Goal: Task Accomplishment & Management: Complete application form

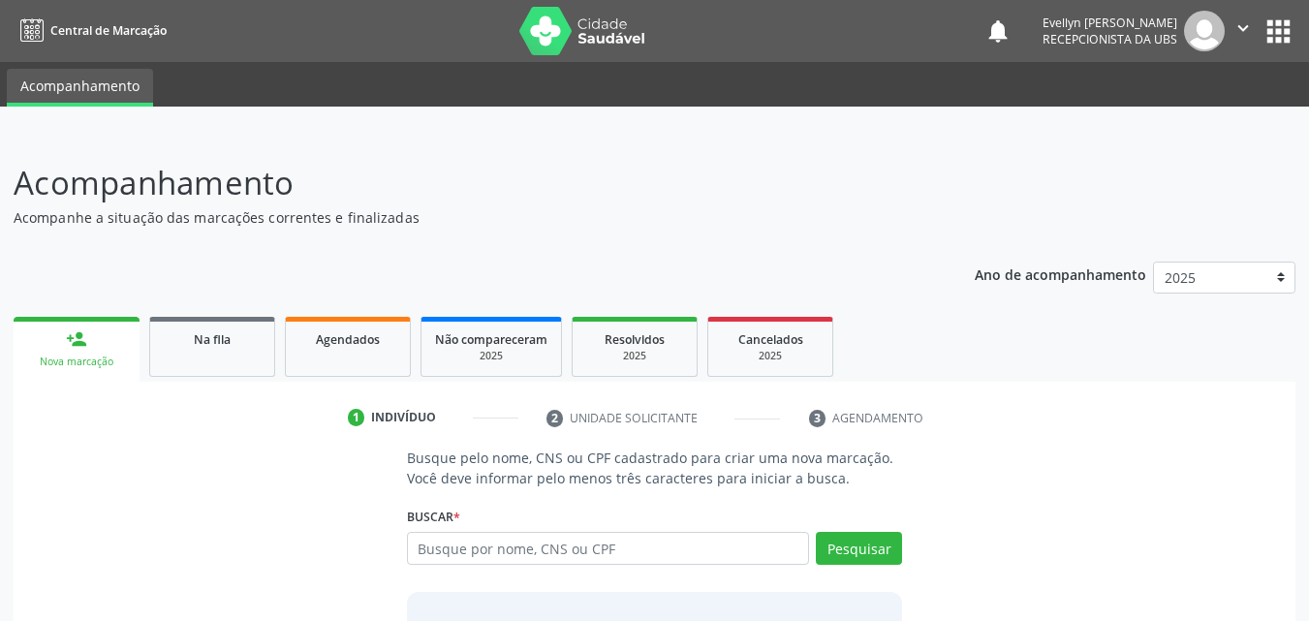
scroll to position [46, 0]
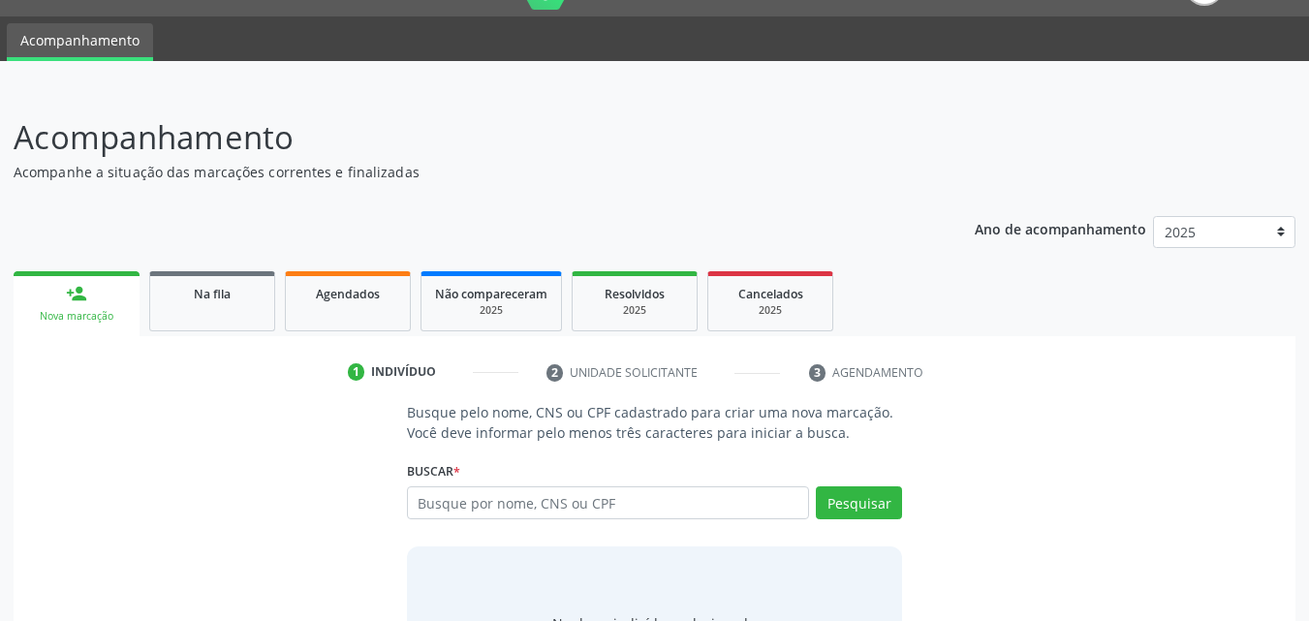
click at [454, 485] on label "Buscar *" at bounding box center [433, 471] width 53 height 30
click at [454, 494] on input "text" at bounding box center [608, 502] width 403 height 33
type input "13150762413"
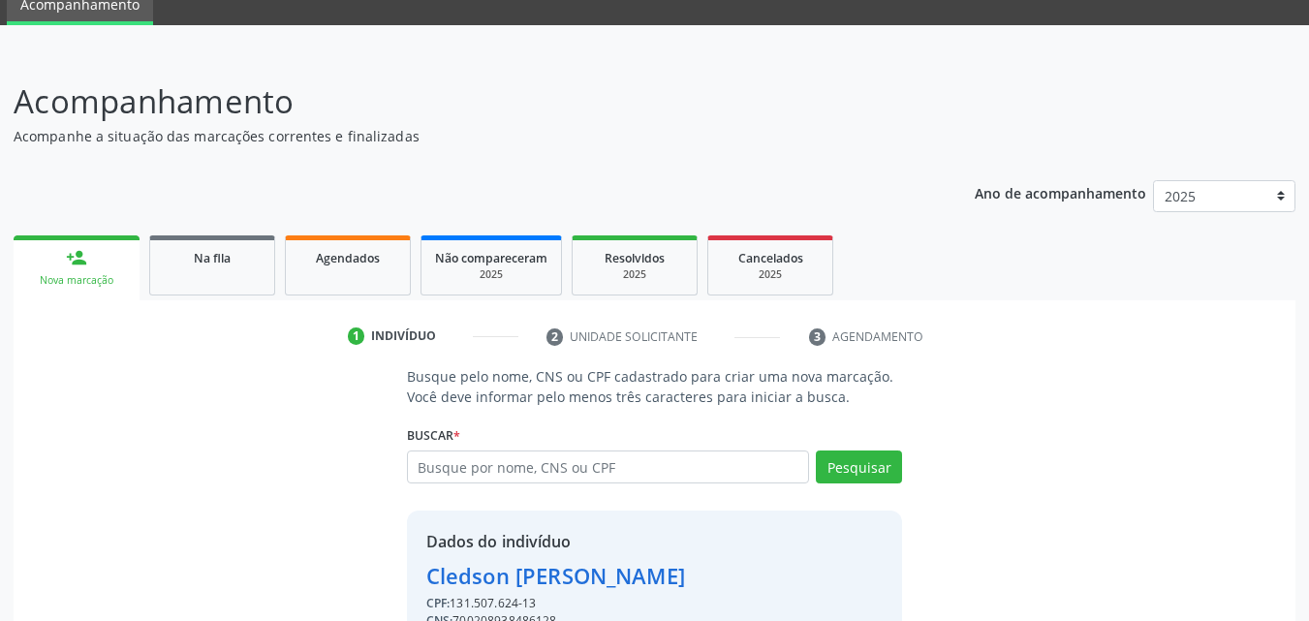
scroll to position [183, 0]
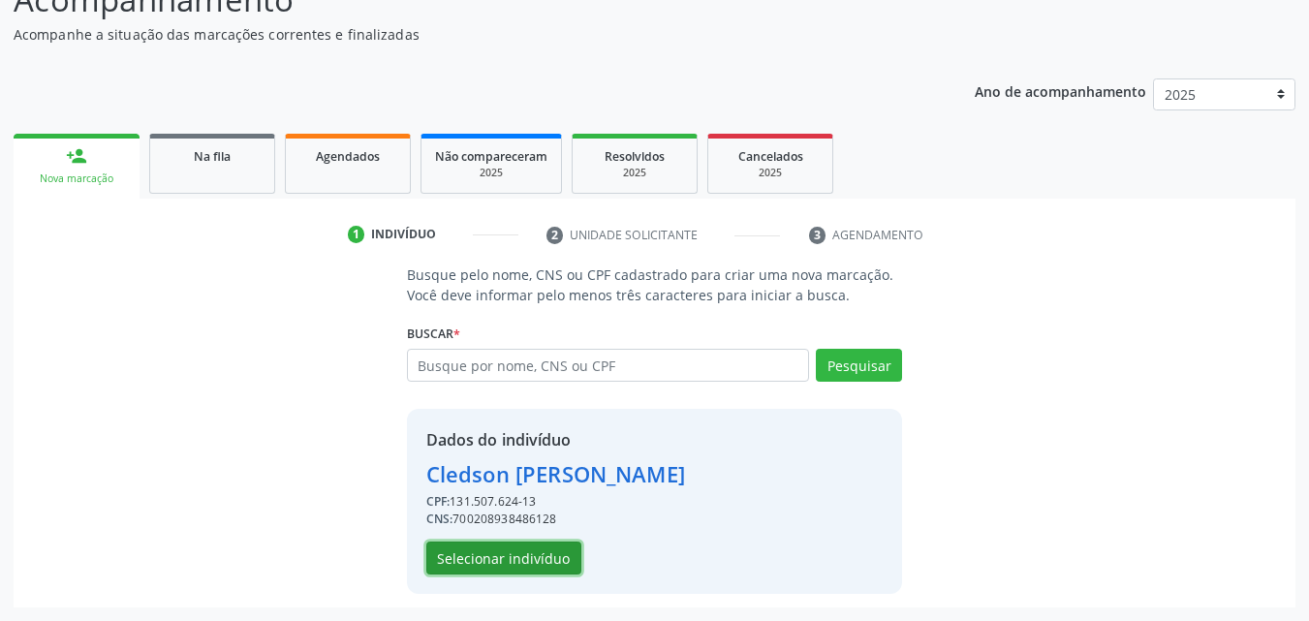
click at [541, 551] on button "Selecionar indivíduo" at bounding box center [503, 558] width 155 height 33
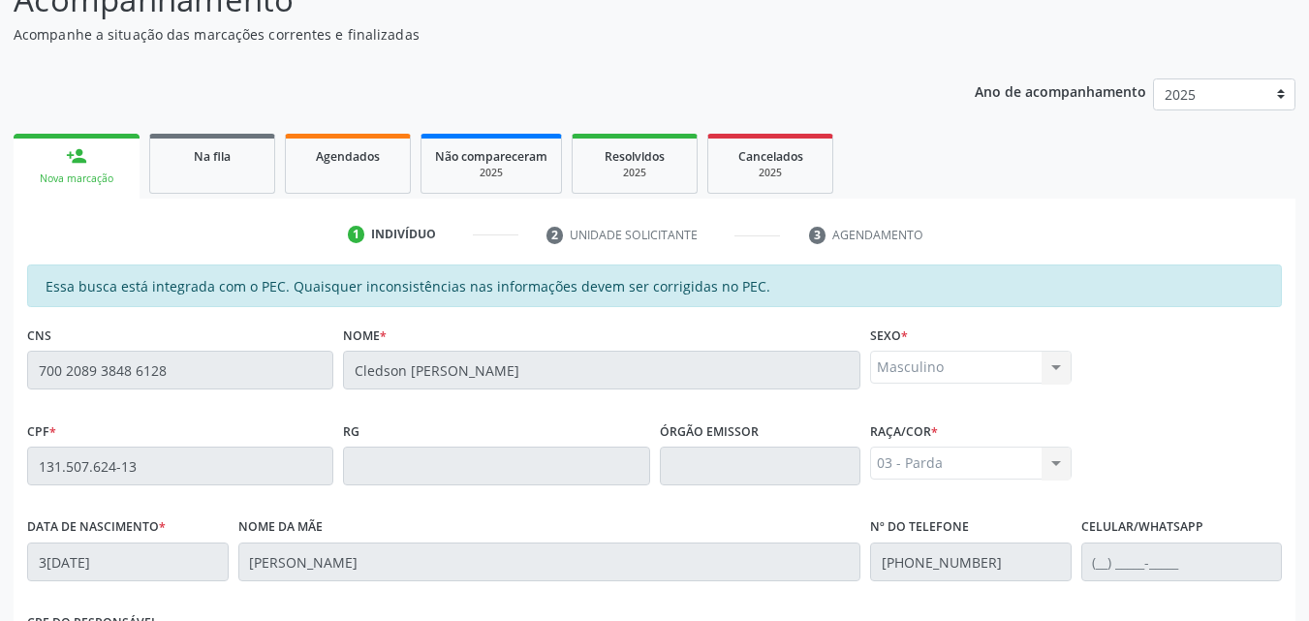
scroll to position [513, 0]
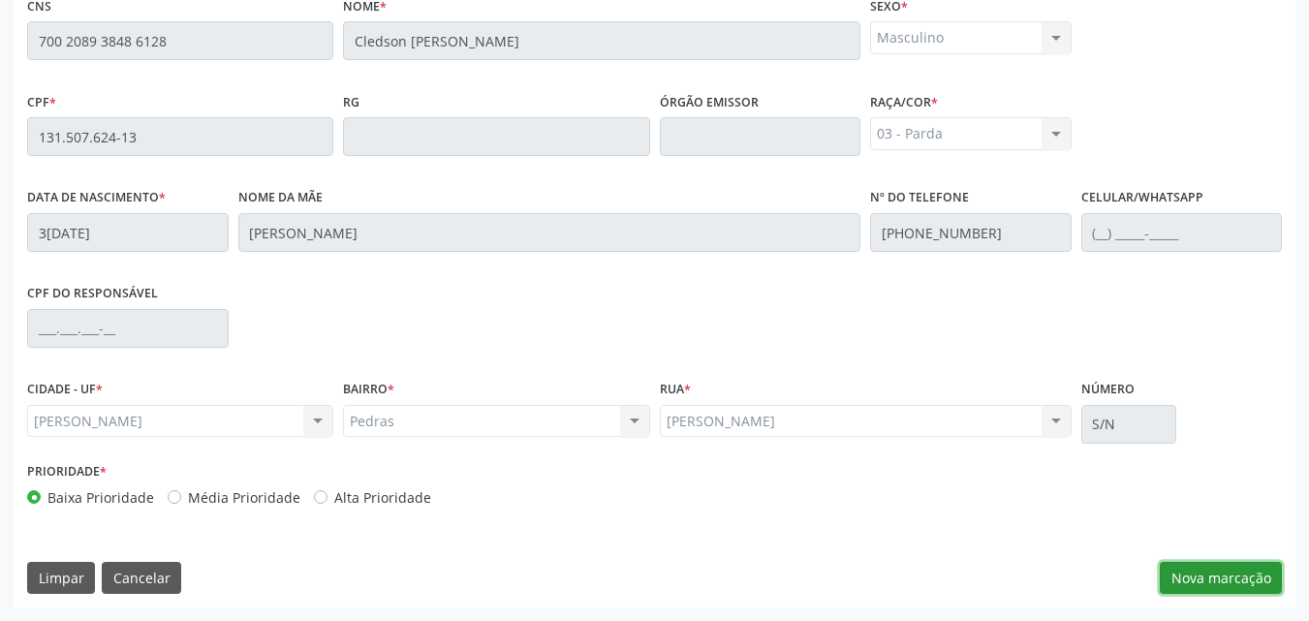
click at [1172, 587] on button "Nova marcação" at bounding box center [1221, 578] width 122 height 33
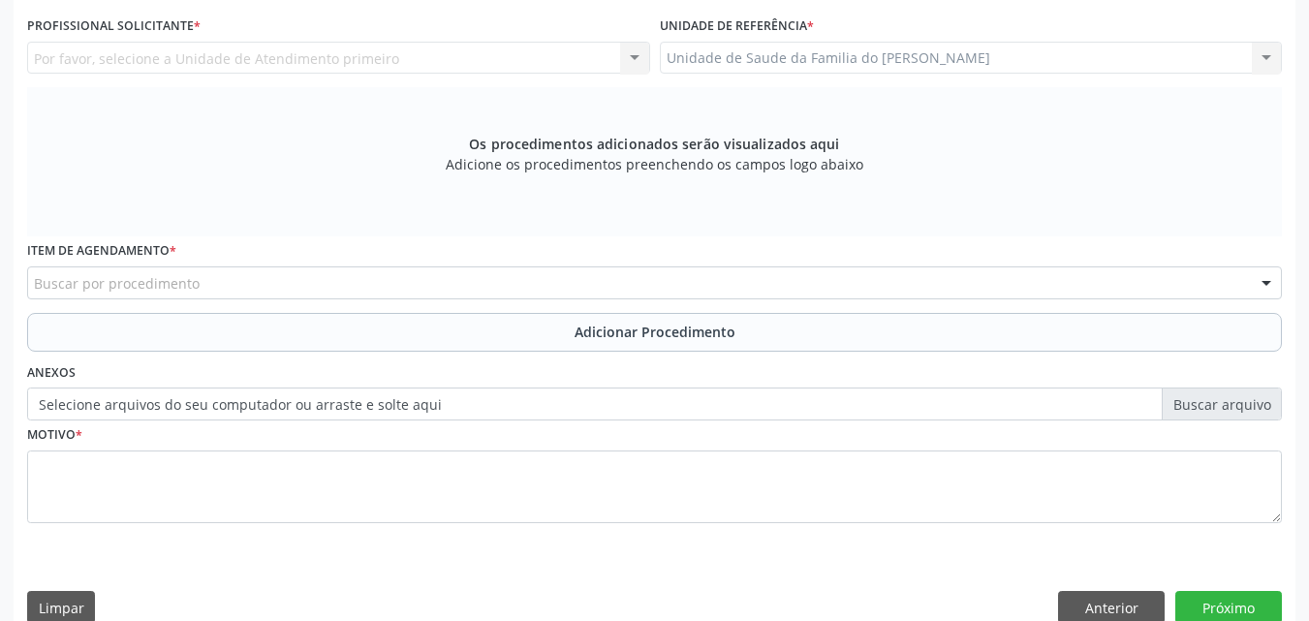
scroll to position [388, 0]
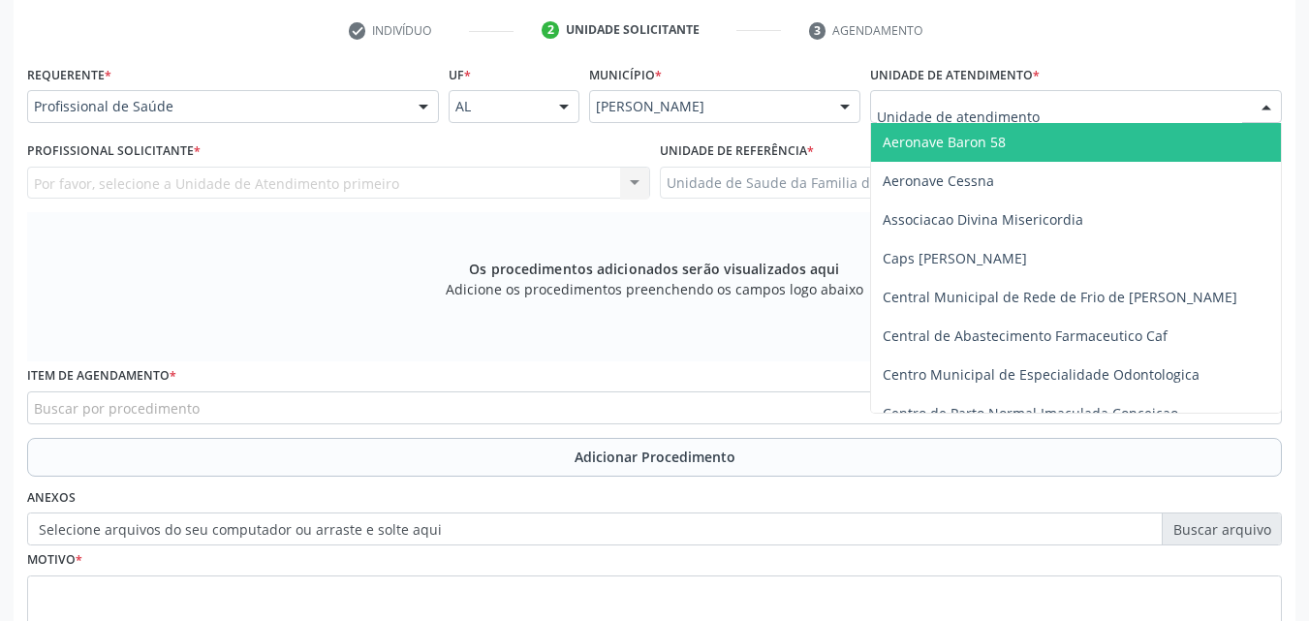
click at [1091, 121] on div at bounding box center [1076, 106] width 412 height 33
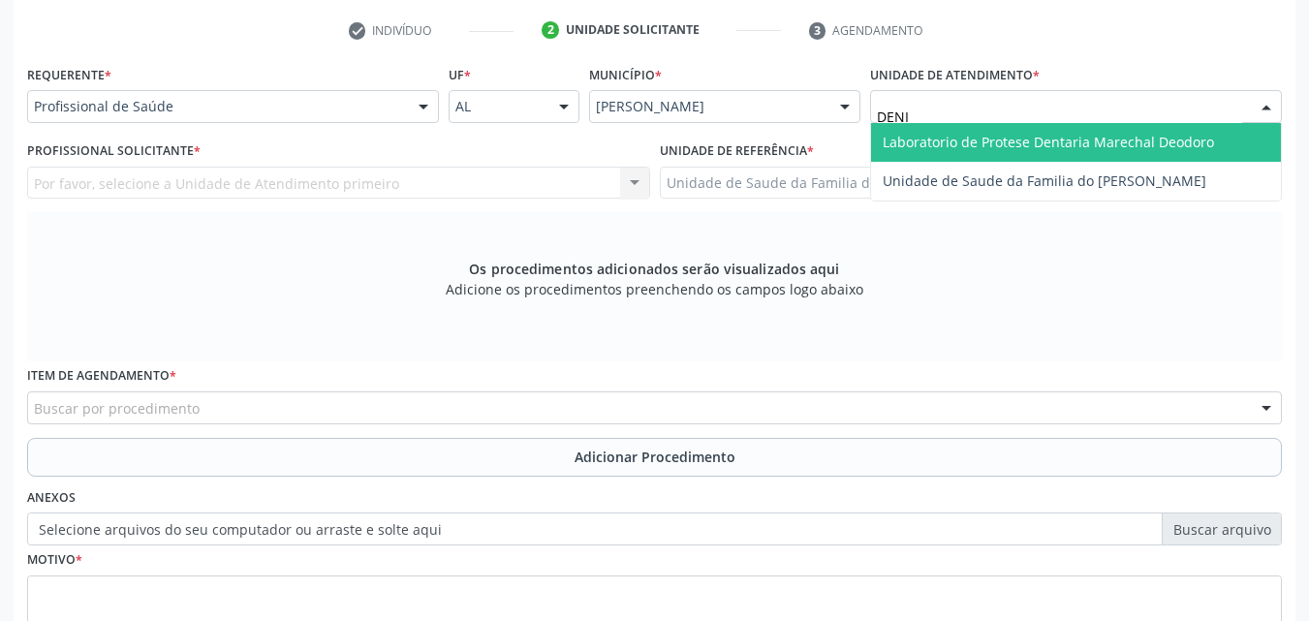
type input "[PERSON_NAME]"
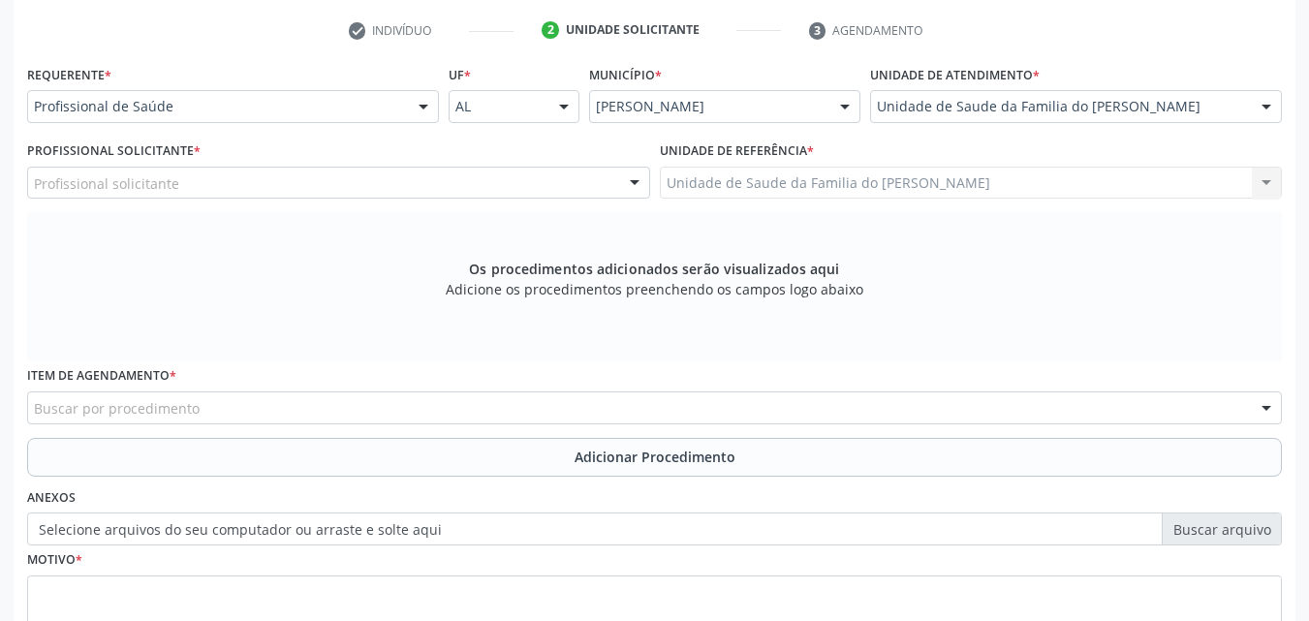
click at [467, 167] on div "Profissional solicitante" at bounding box center [338, 183] width 623 height 33
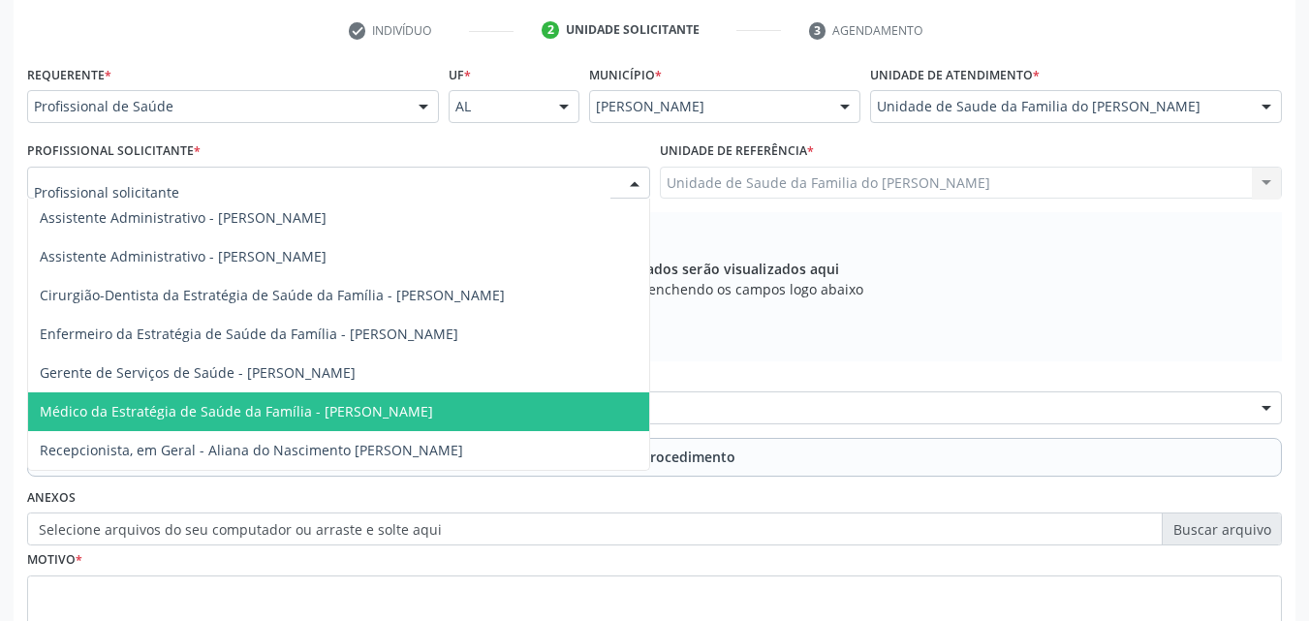
click at [344, 417] on span "Médico da Estratégia de Saúde da Família - [PERSON_NAME]" at bounding box center [236, 411] width 393 height 18
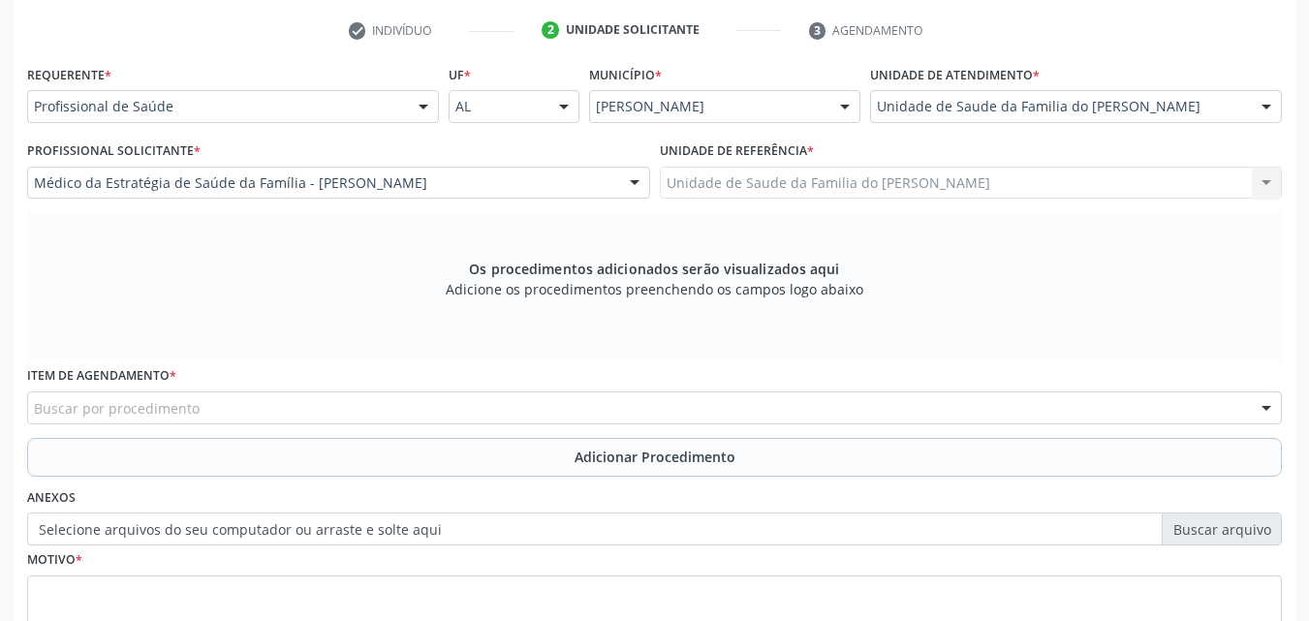
click at [344, 417] on div "Buscar por procedimento" at bounding box center [654, 407] width 1255 height 33
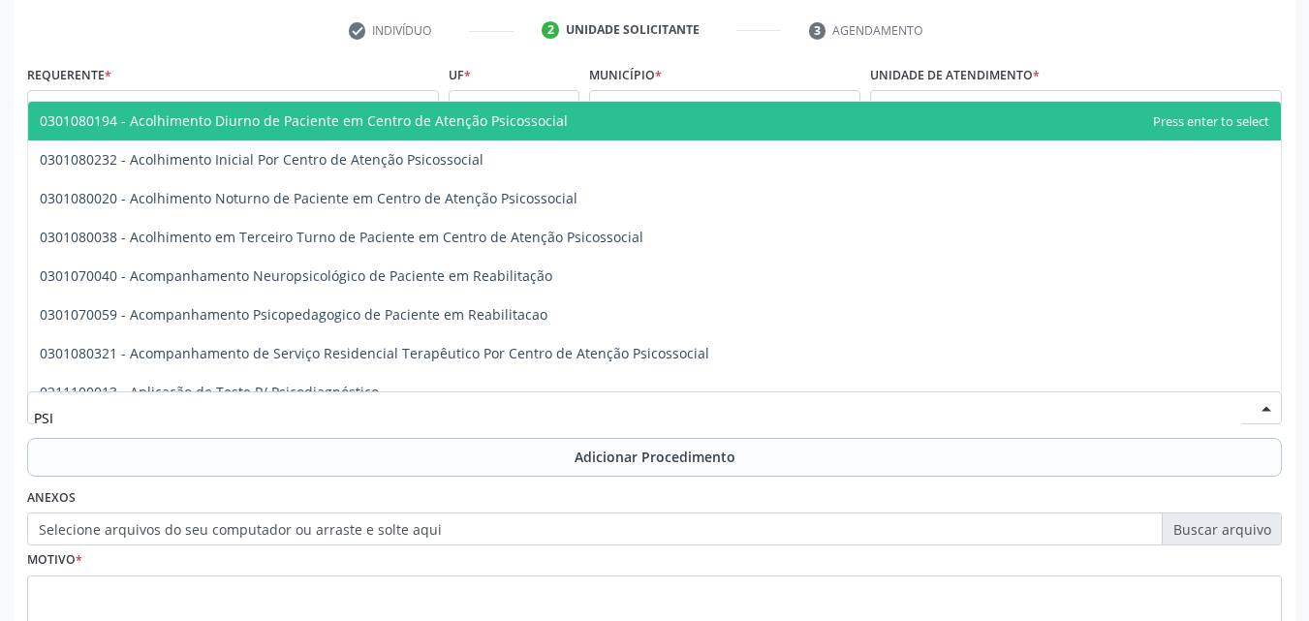
type input "PSIQ"
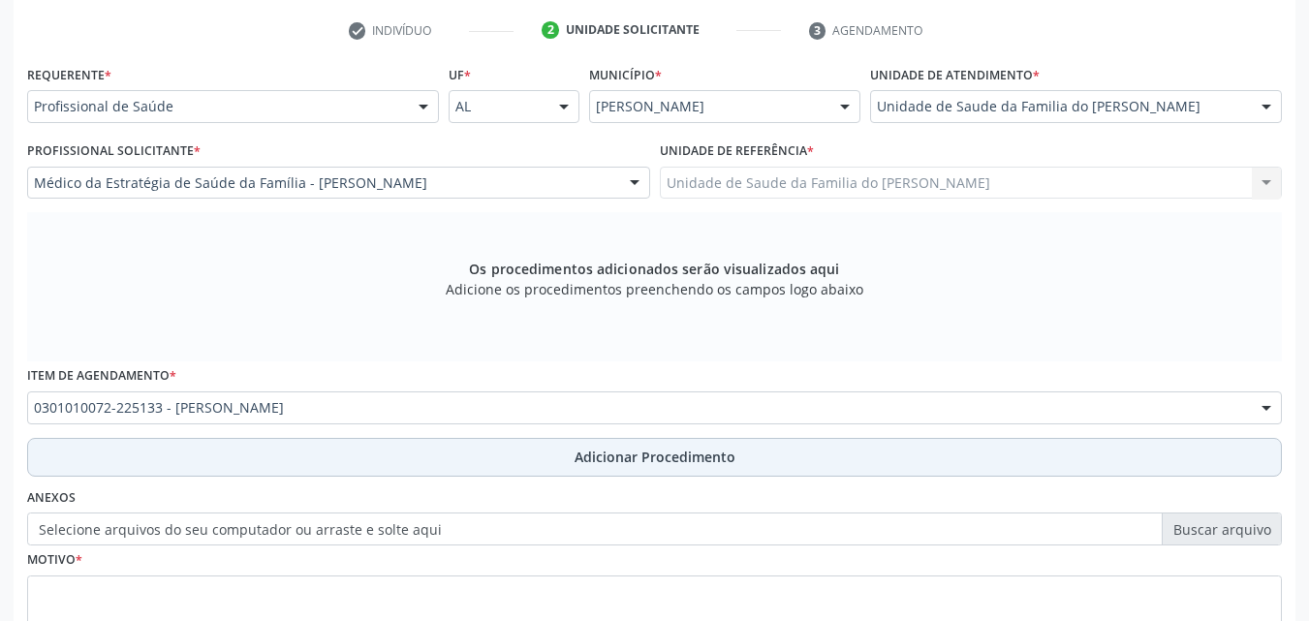
click at [348, 455] on button "Adicionar Procedimento" at bounding box center [654, 457] width 1255 height 39
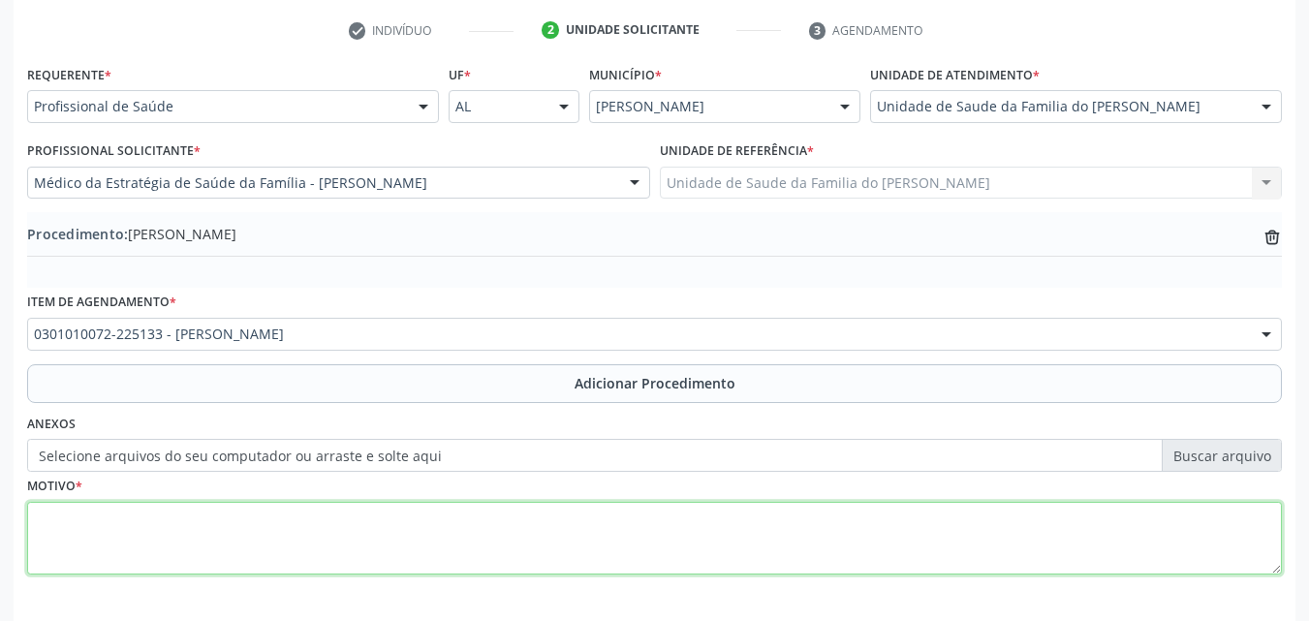
click at [324, 514] on textarea at bounding box center [654, 539] width 1255 height 74
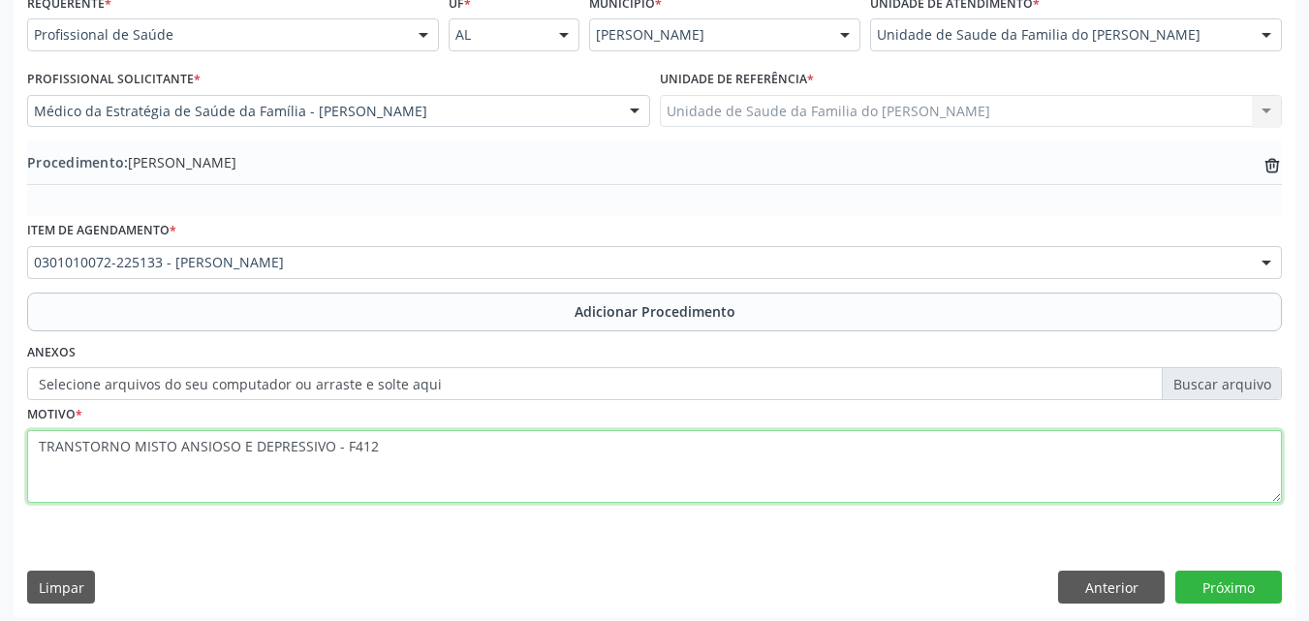
scroll to position [469, 0]
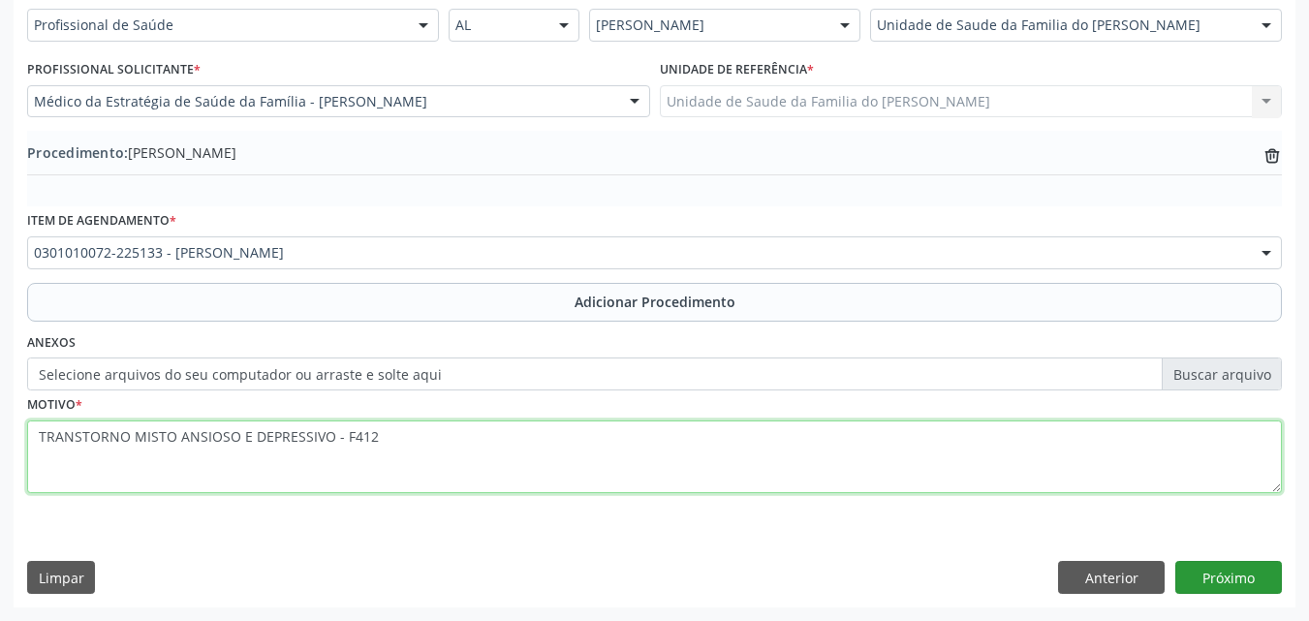
type textarea "TRANSTORNO MISTO ANSIOSO E DEPRESSIVO - F412"
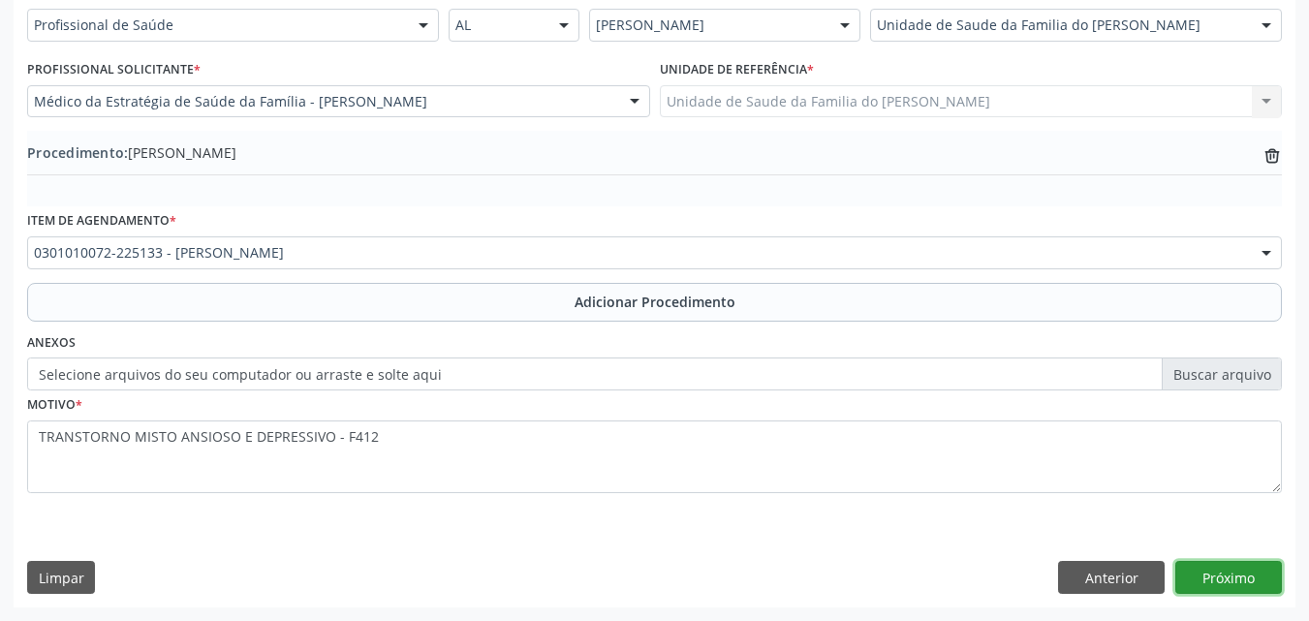
click at [1222, 578] on button "Próximo" at bounding box center [1228, 577] width 107 height 33
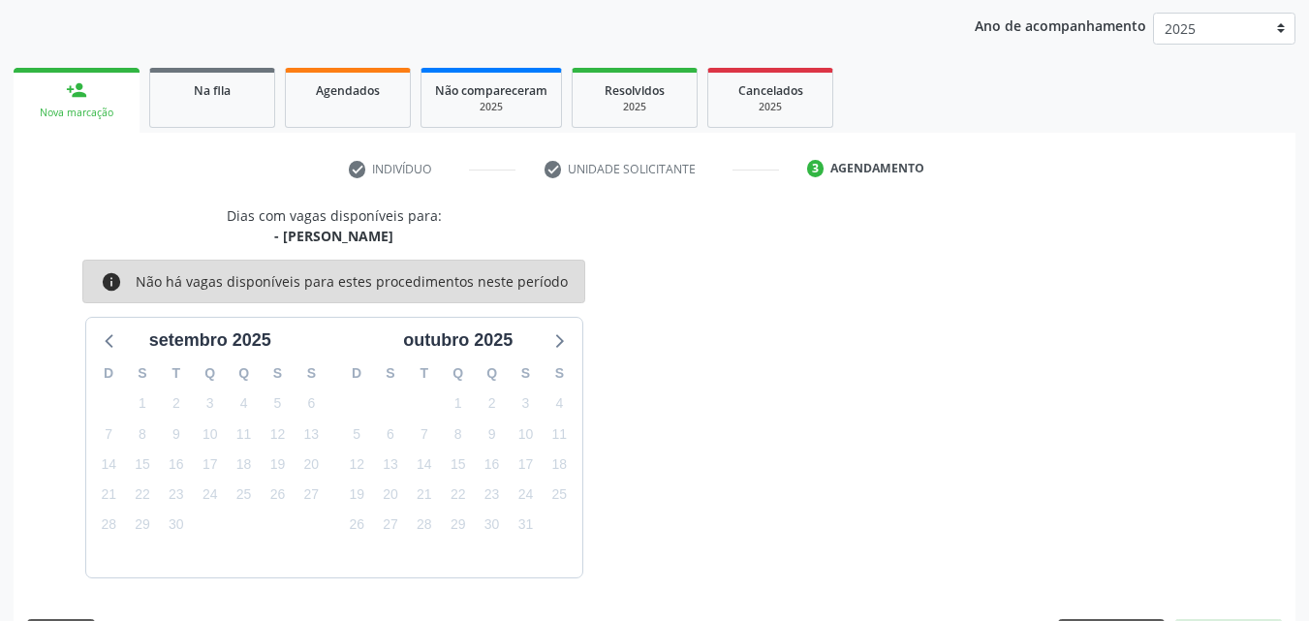
scroll to position [306, 0]
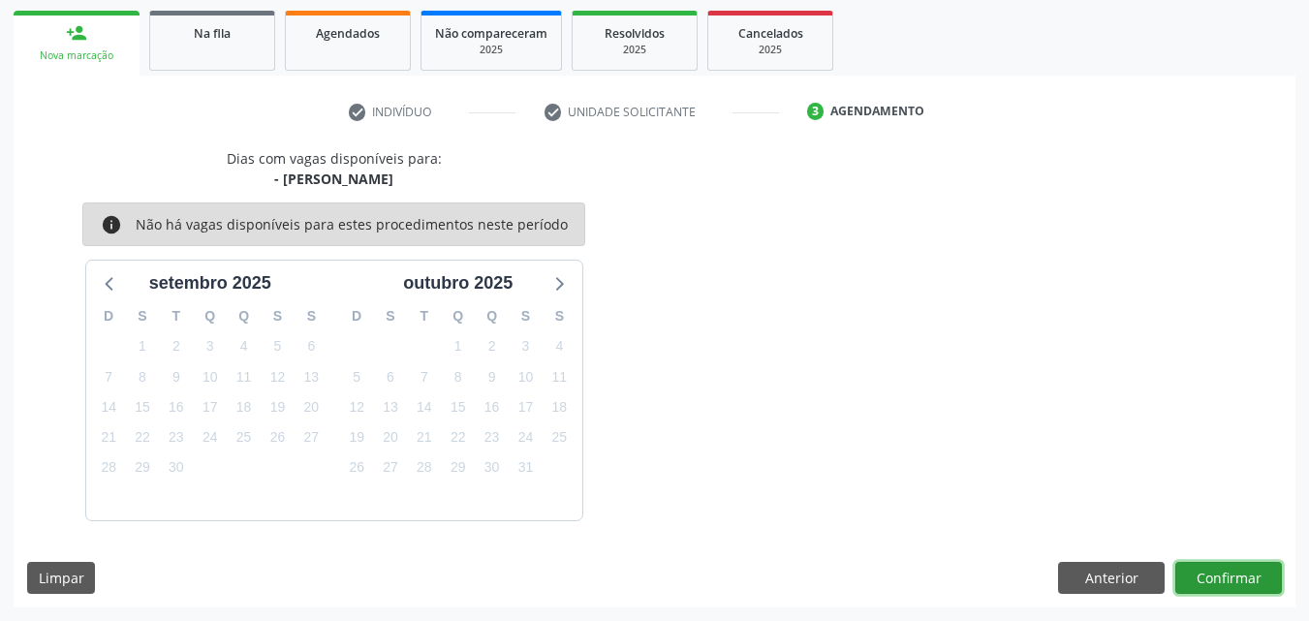
click at [1206, 582] on button "Confirmar" at bounding box center [1228, 578] width 107 height 33
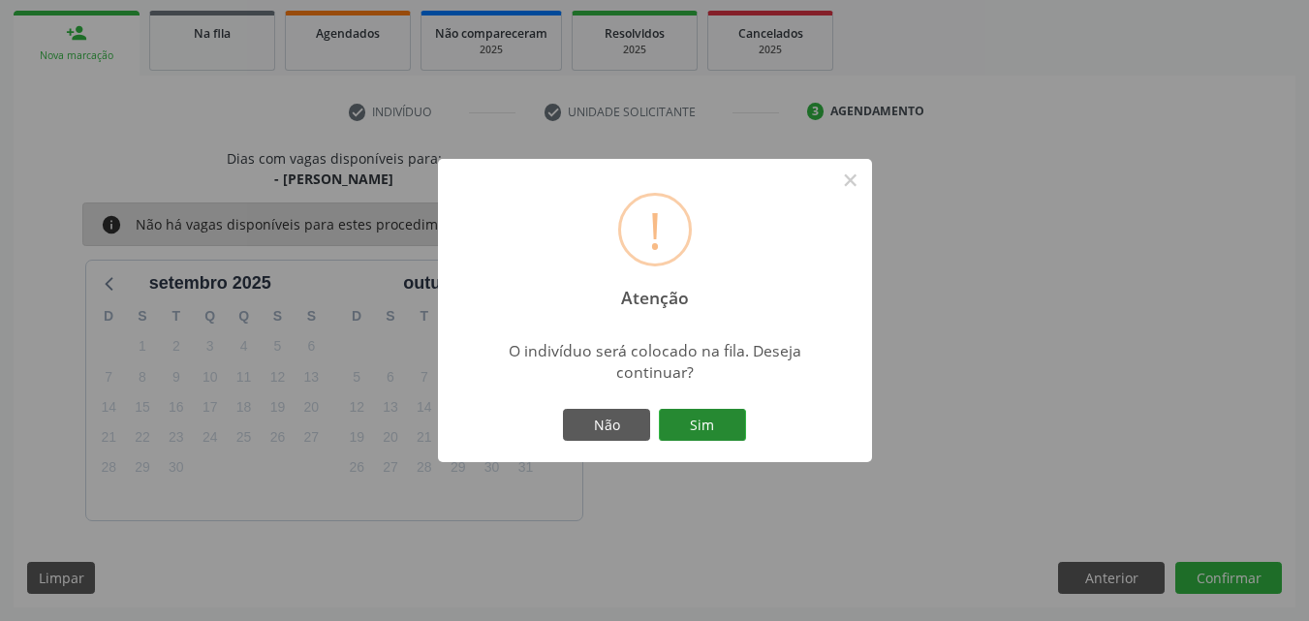
click at [685, 422] on button "Sim" at bounding box center [702, 425] width 87 height 33
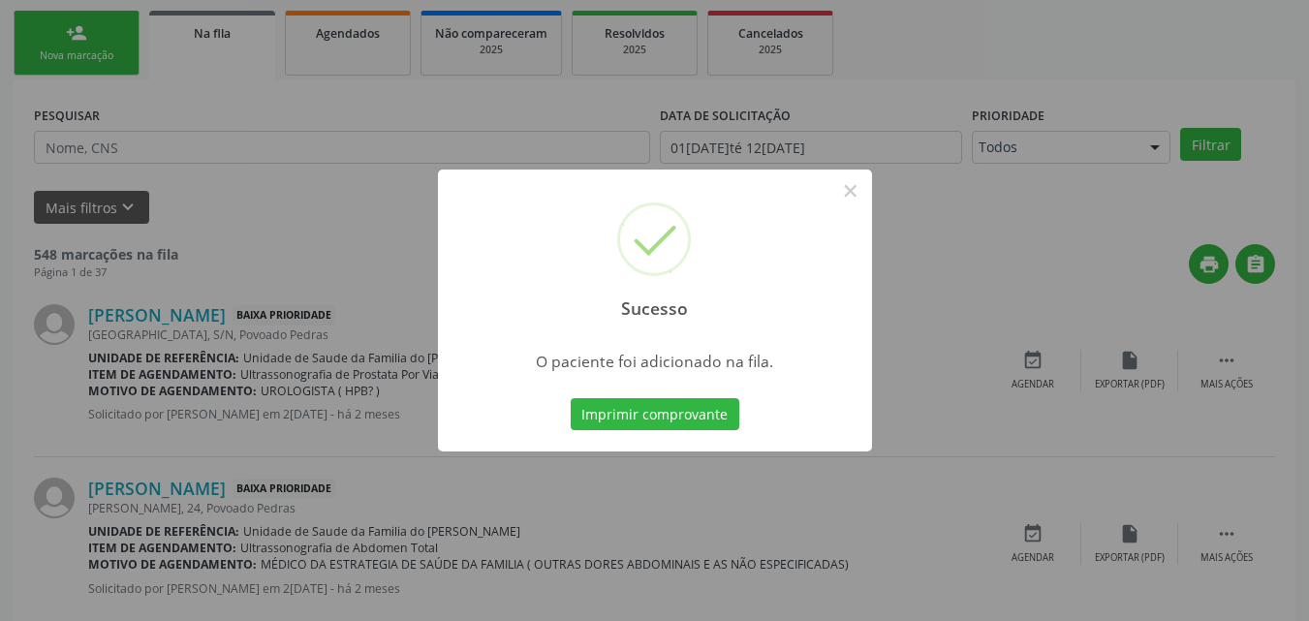
scroll to position [46, 0]
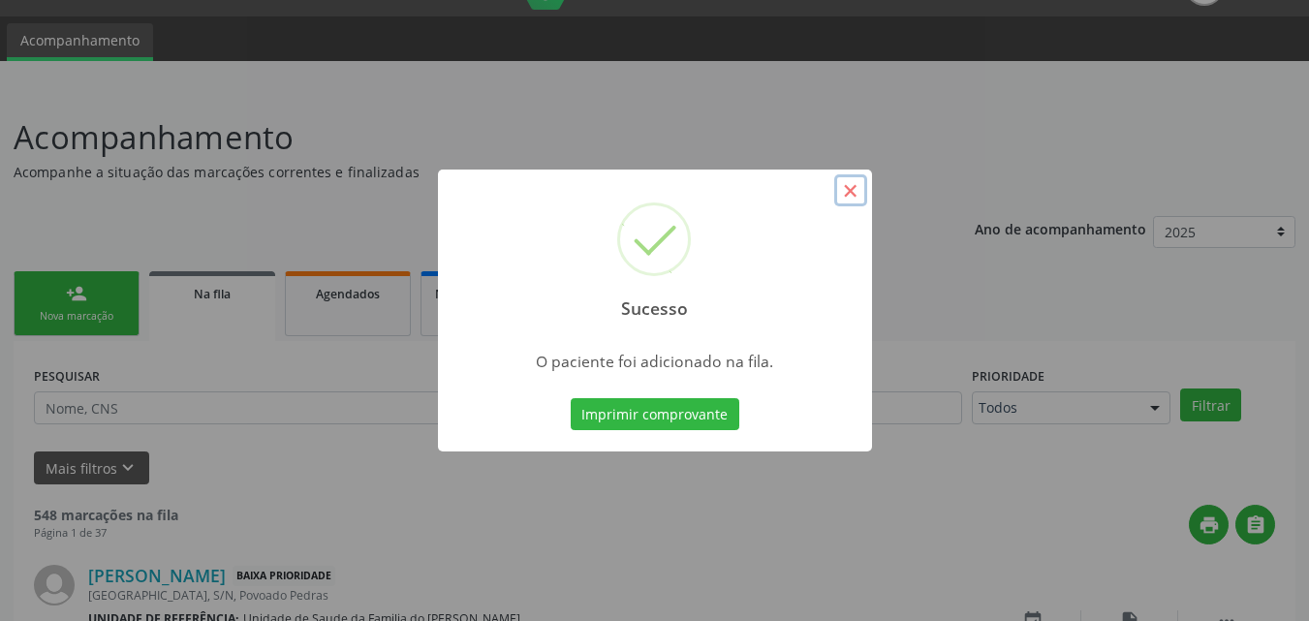
click at [859, 185] on button "×" at bounding box center [850, 190] width 33 height 33
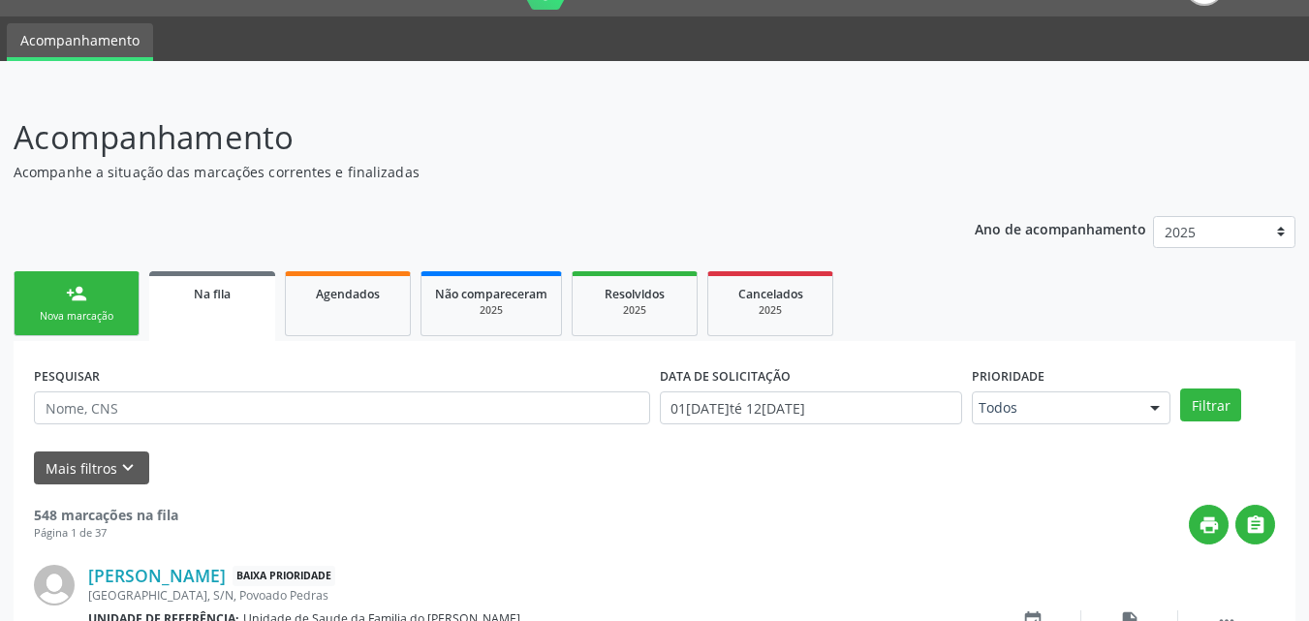
click at [118, 301] on link "person_add Nova marcação" at bounding box center [77, 303] width 126 height 65
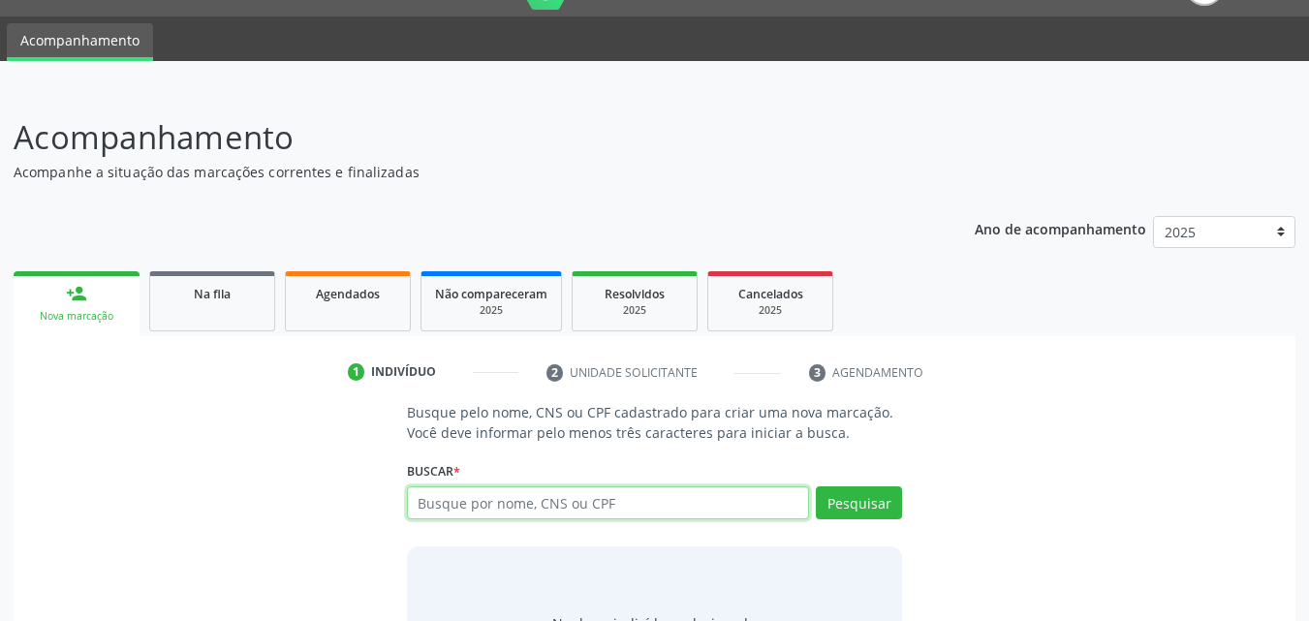
click at [499, 510] on input "text" at bounding box center [608, 502] width 403 height 33
type input "12277832480"
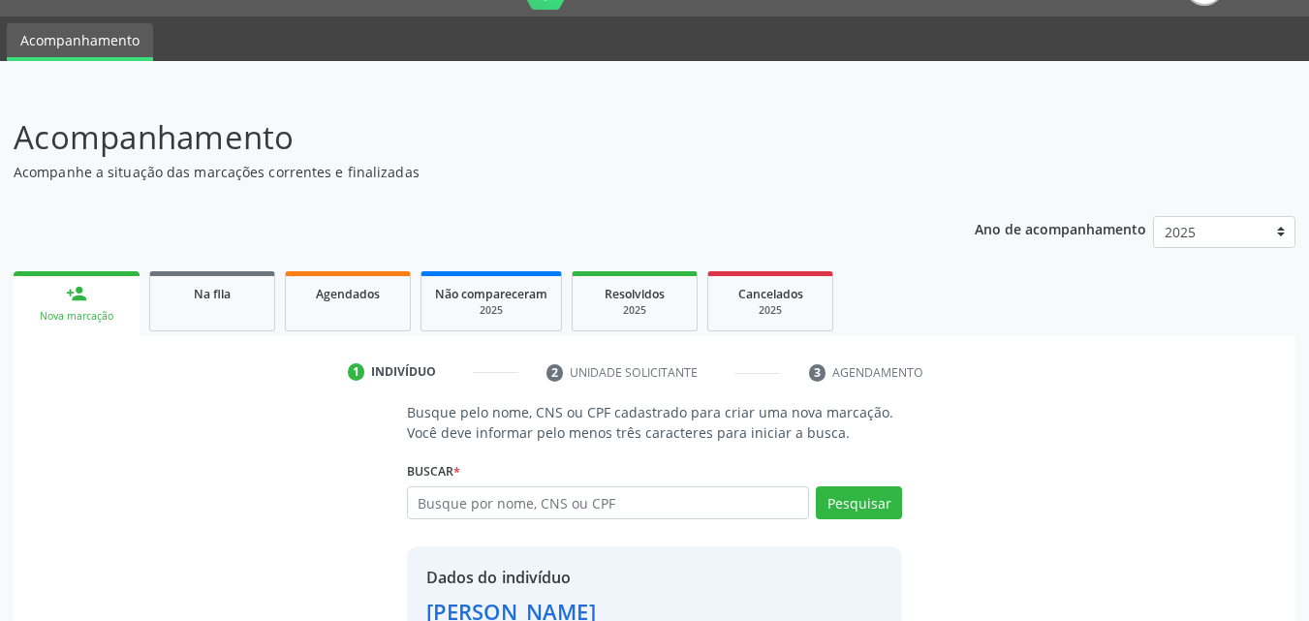
scroll to position [215, 0]
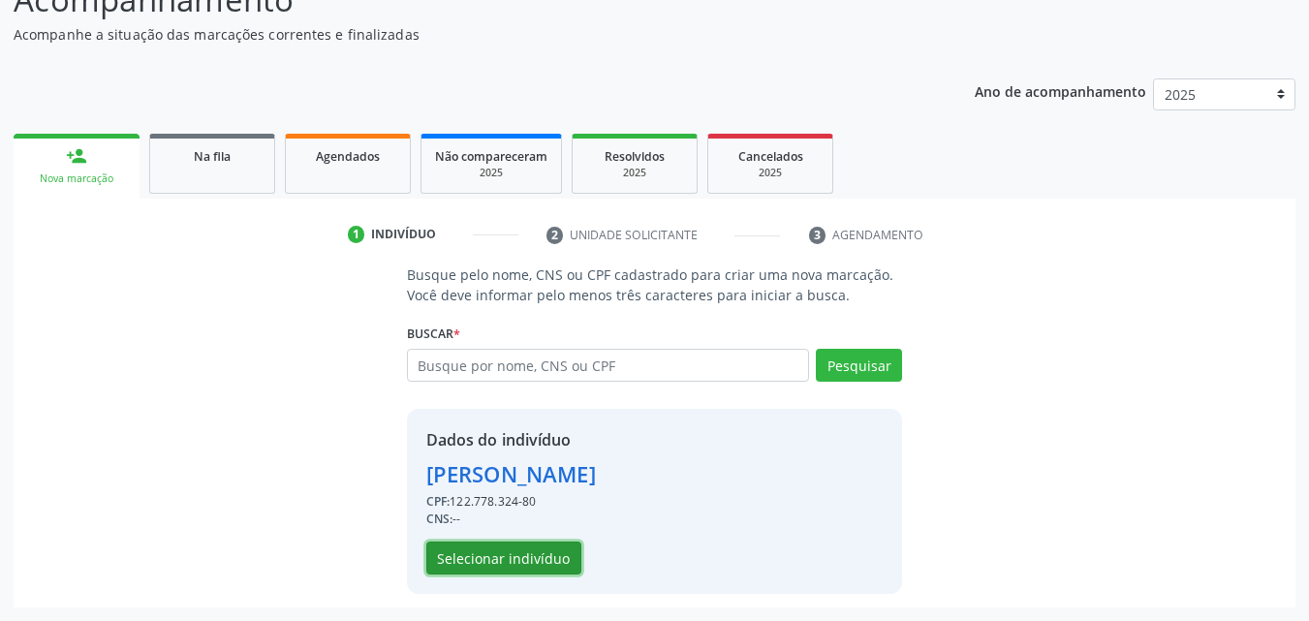
click at [486, 547] on button "Selecionar indivíduo" at bounding box center [503, 558] width 155 height 33
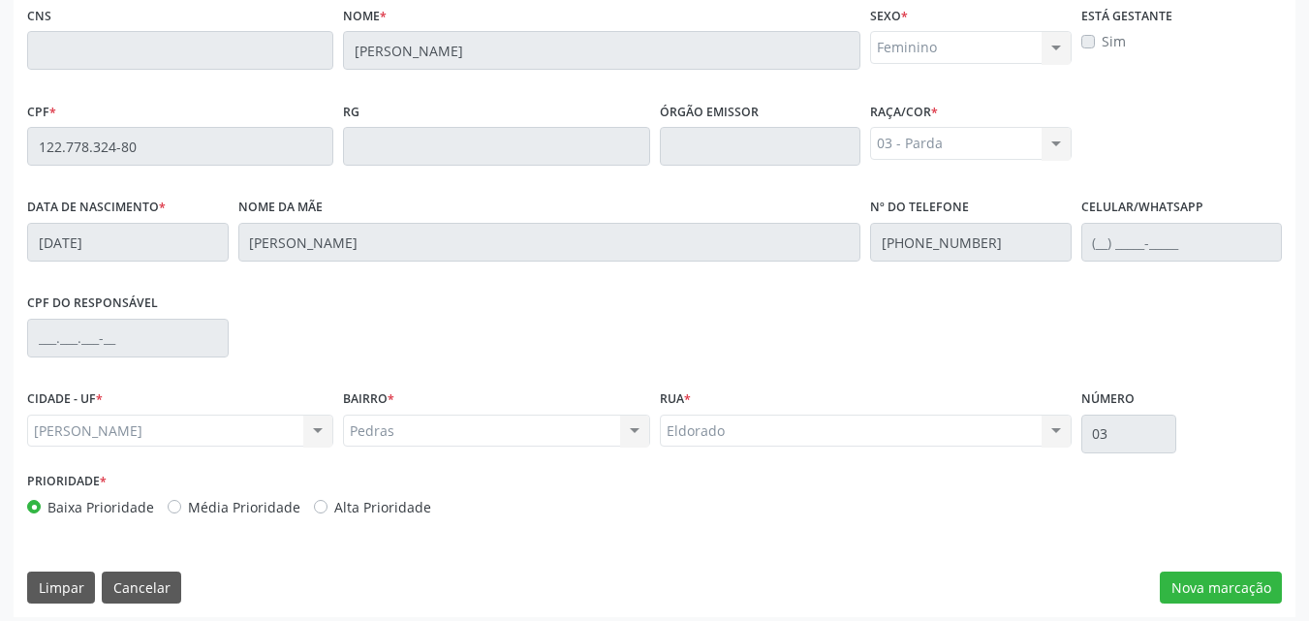
scroll to position [513, 0]
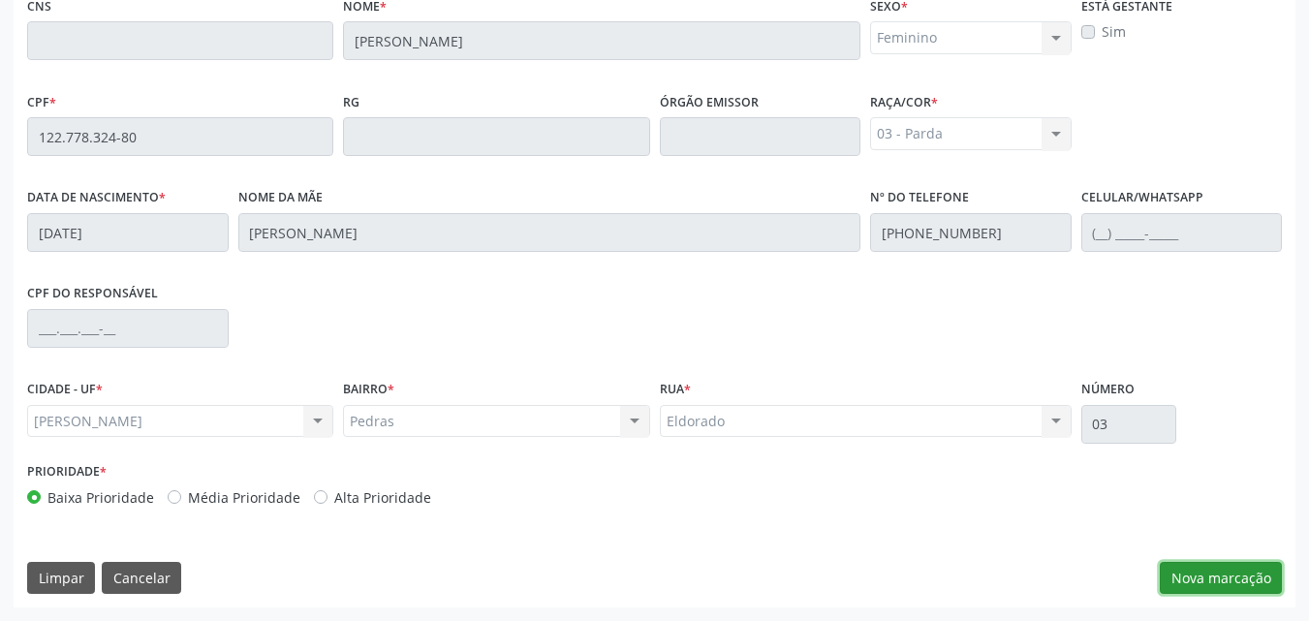
click at [1230, 565] on button "Nova marcação" at bounding box center [1221, 578] width 122 height 33
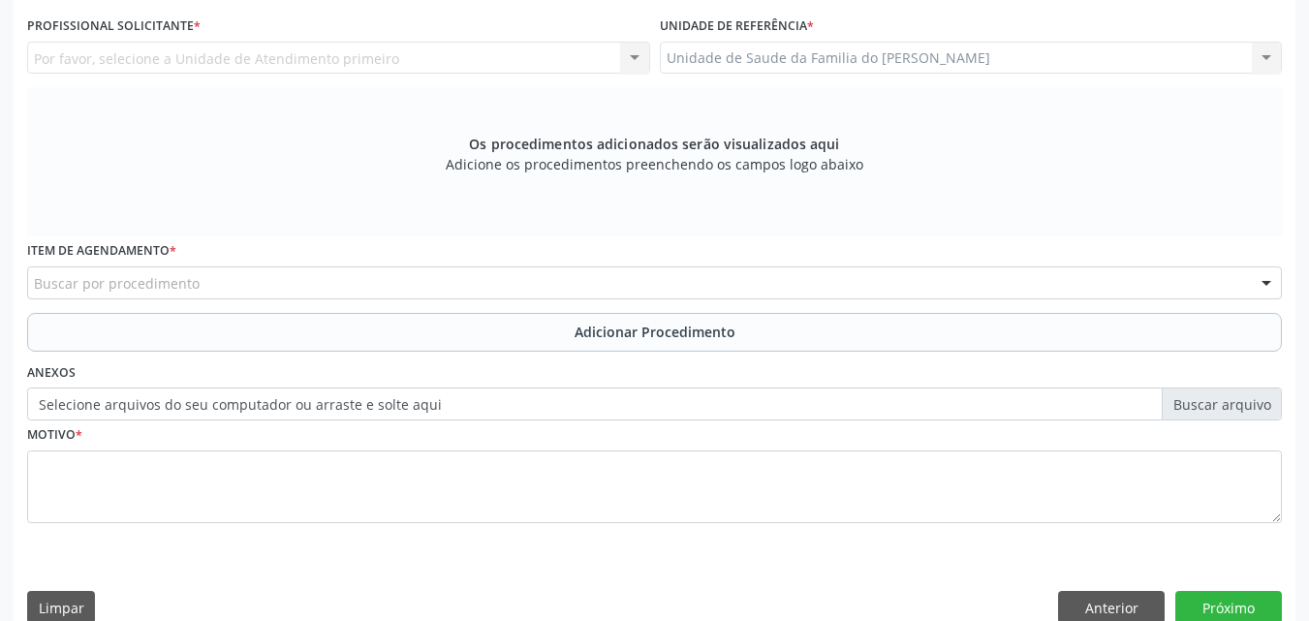
scroll to position [453, 0]
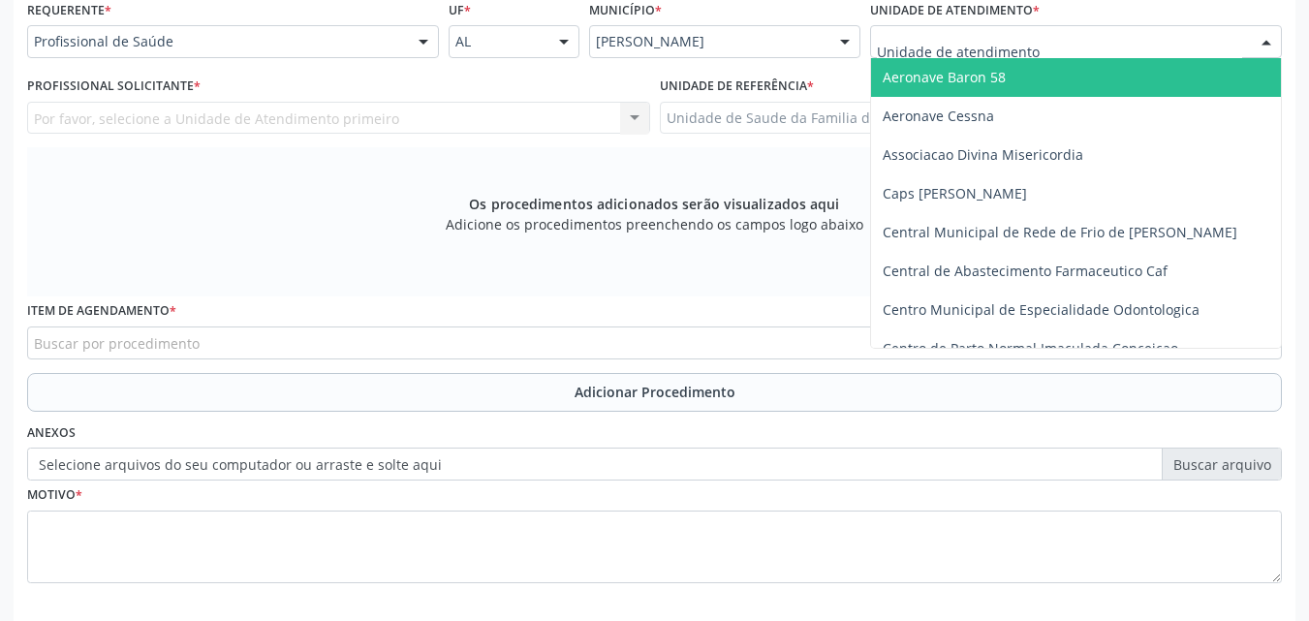
click at [1079, 49] on div at bounding box center [1076, 41] width 412 height 33
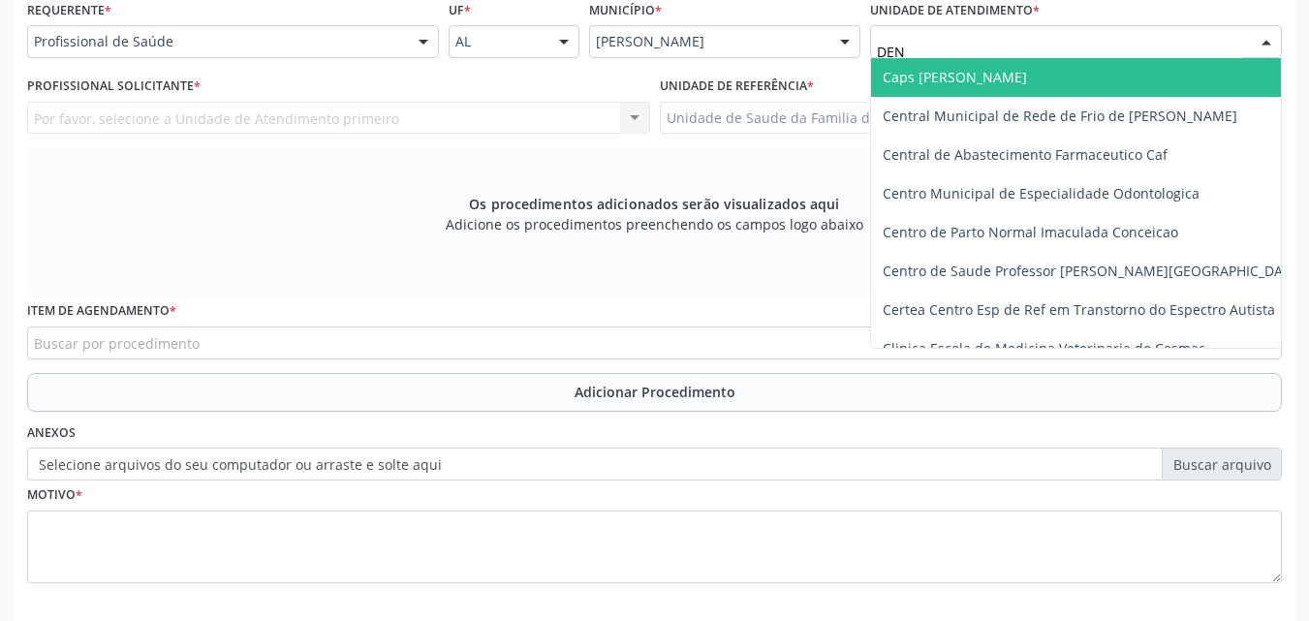
type input "DENI"
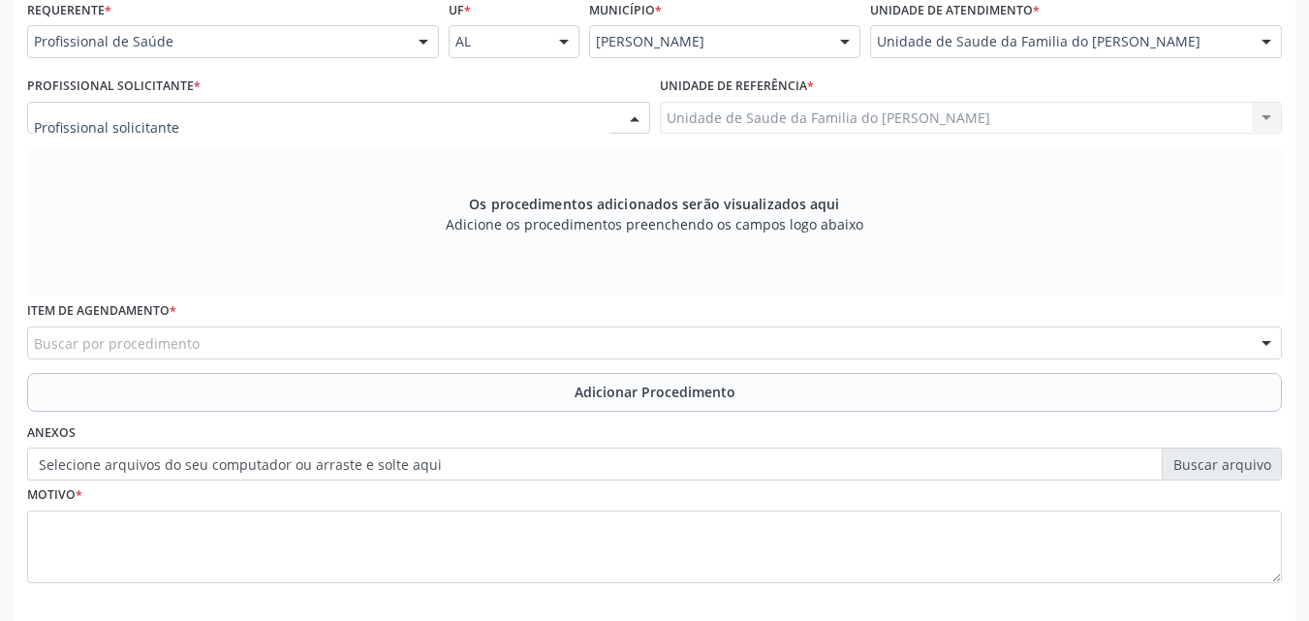
click at [363, 111] on div at bounding box center [338, 118] width 623 height 33
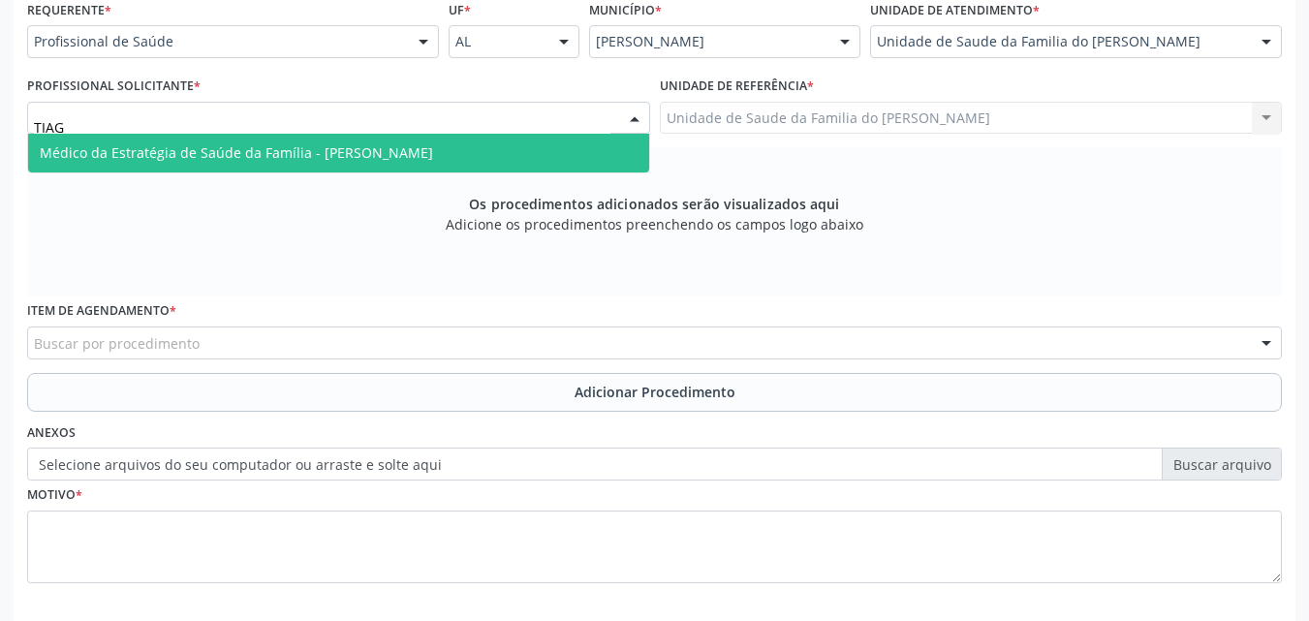
type input "TIAGO"
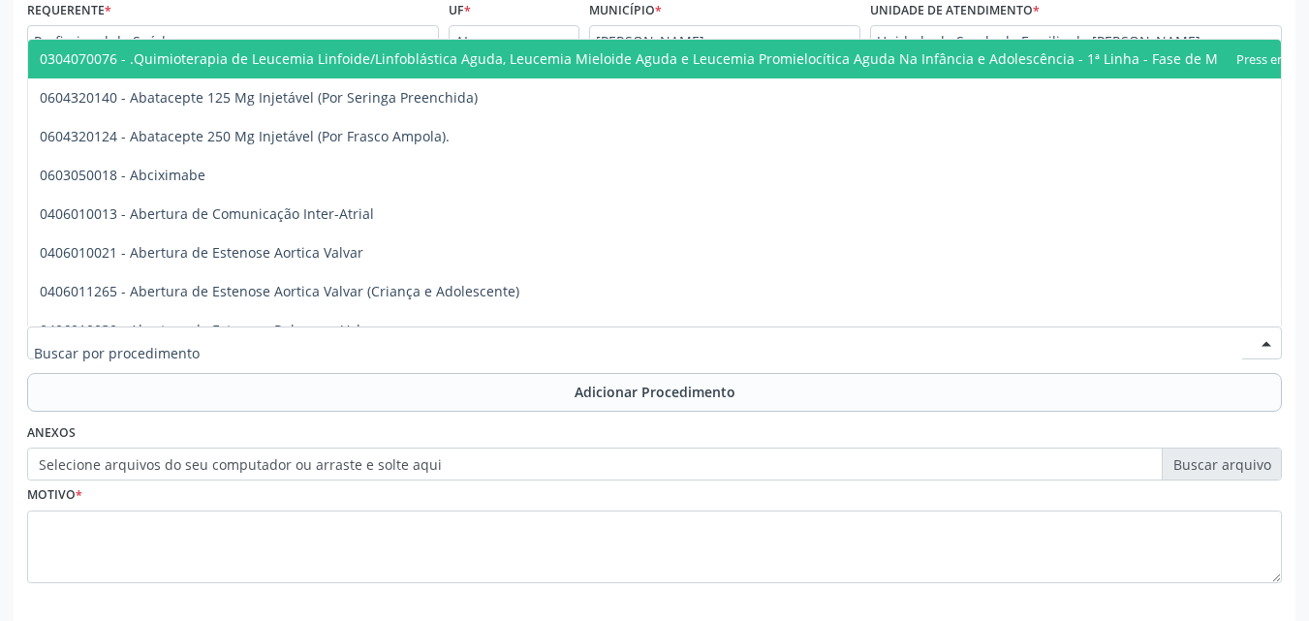
click at [303, 353] on div at bounding box center [654, 343] width 1255 height 33
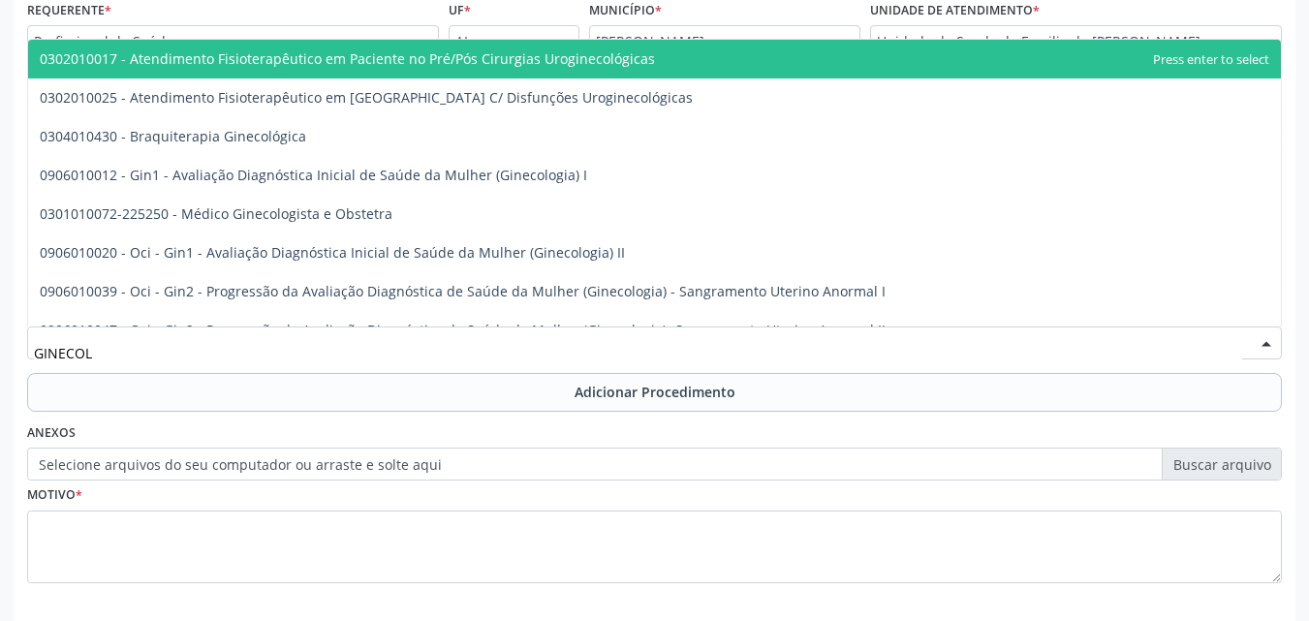
type input "GINECOLO"
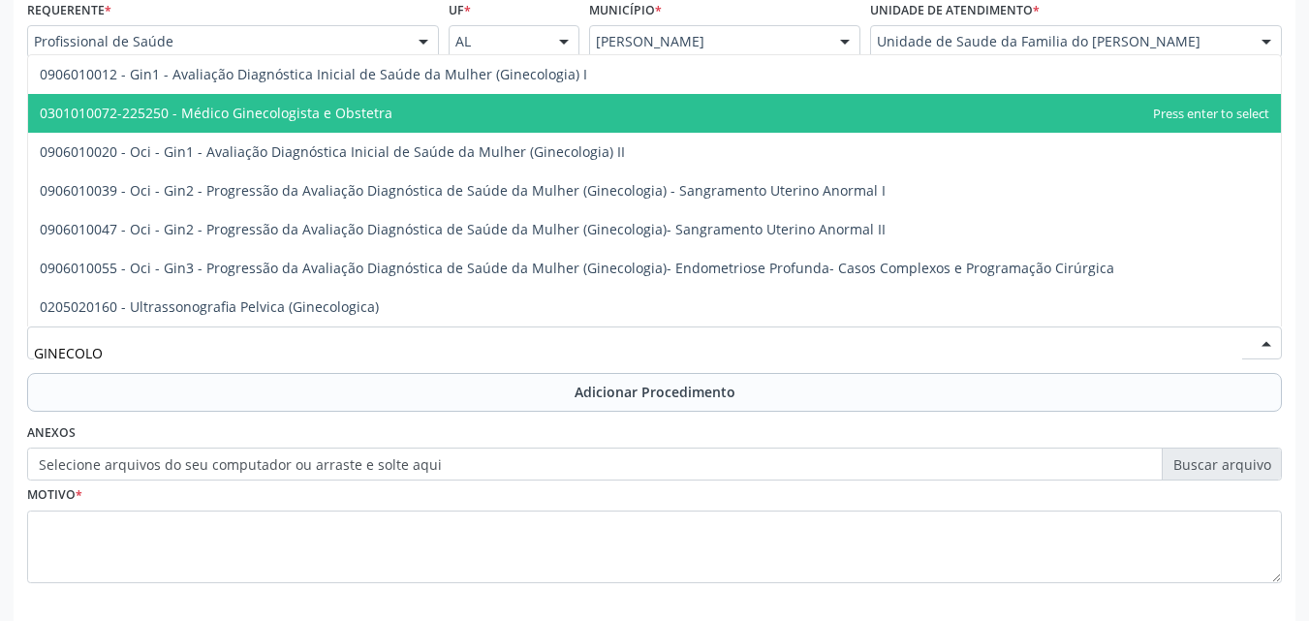
click at [394, 121] on span "0301010072-225250 - Médico Ginecologista e Obstetra" at bounding box center [654, 113] width 1253 height 39
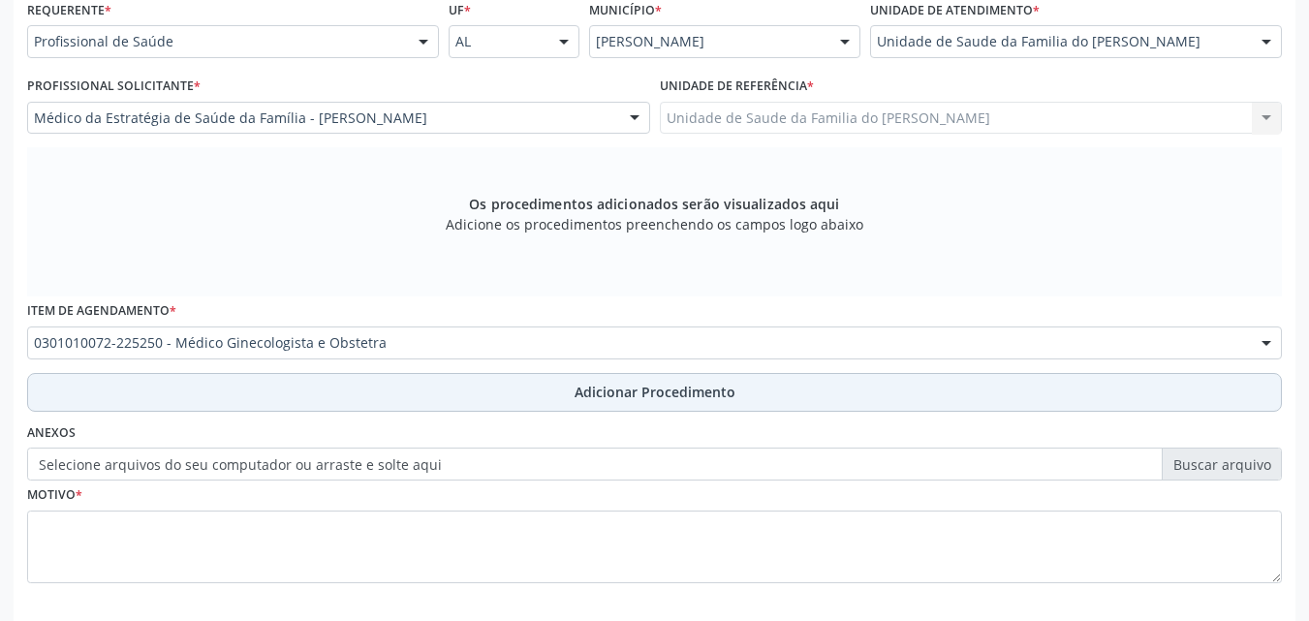
click at [406, 386] on button "Adicionar Procedimento" at bounding box center [654, 392] width 1255 height 39
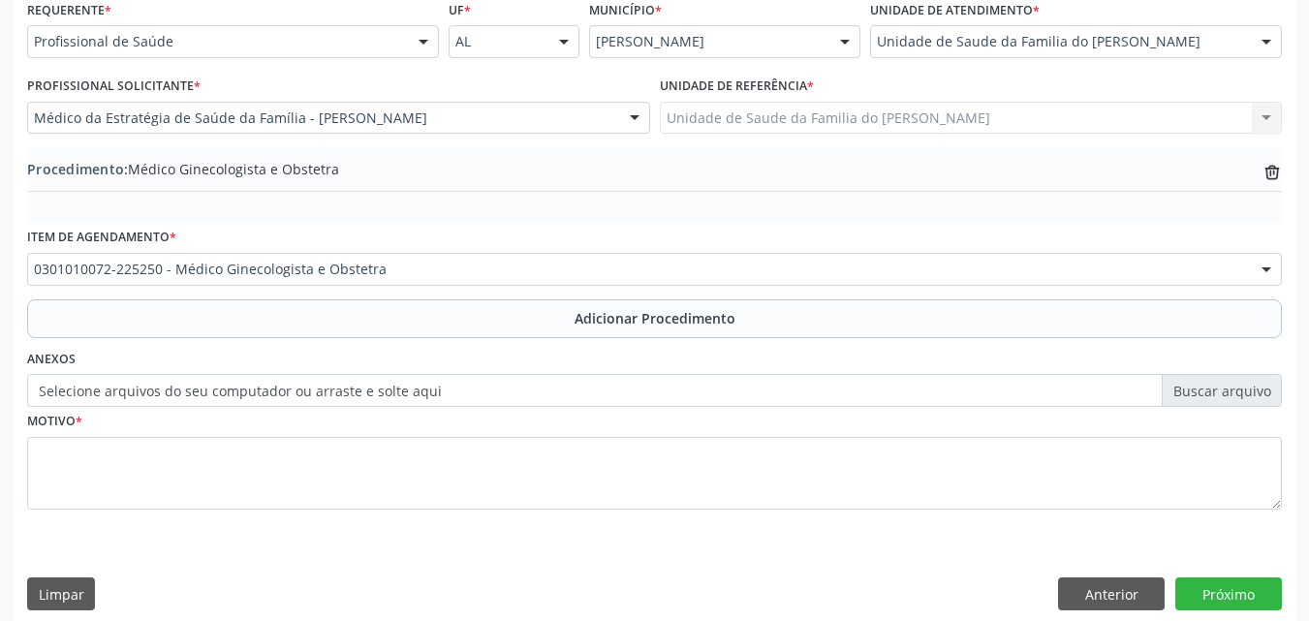
drag, startPoint x: 373, startPoint y: 515, endPoint x: 389, endPoint y: 493, distance: 26.4
click at [389, 493] on fieldset "Motivo *" at bounding box center [654, 465] width 1255 height 116
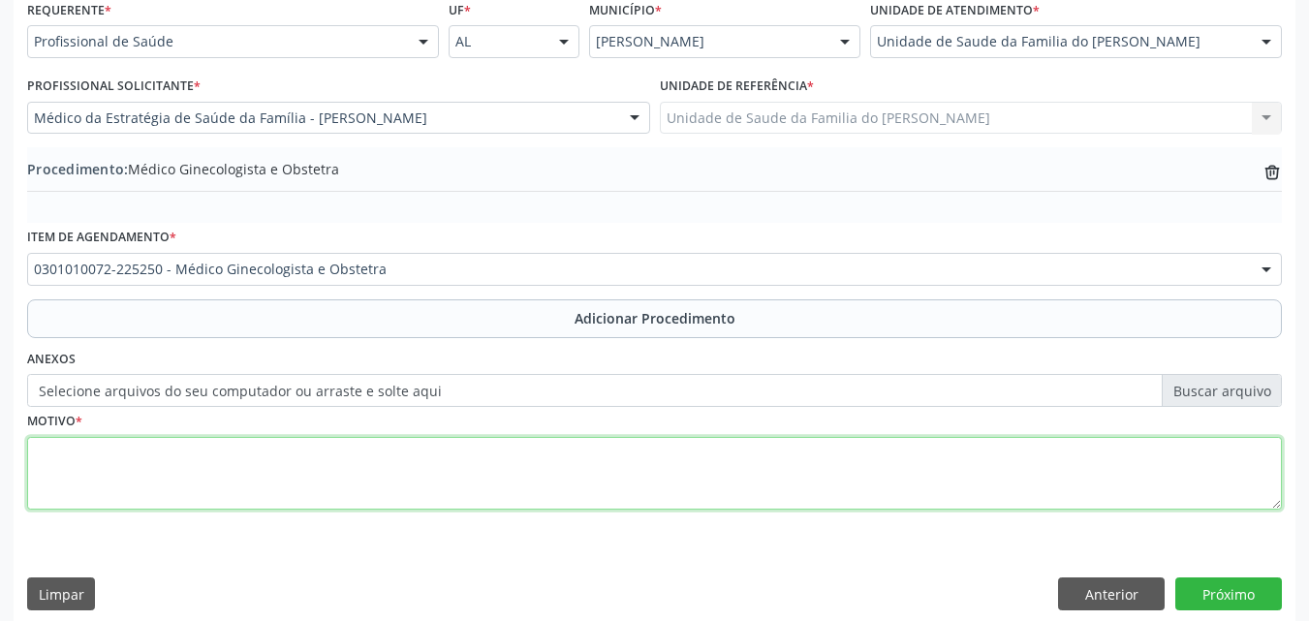
click at [389, 493] on textarea at bounding box center [654, 474] width 1255 height 74
type textarea "ANTICONCEPÇÃO - Z30"
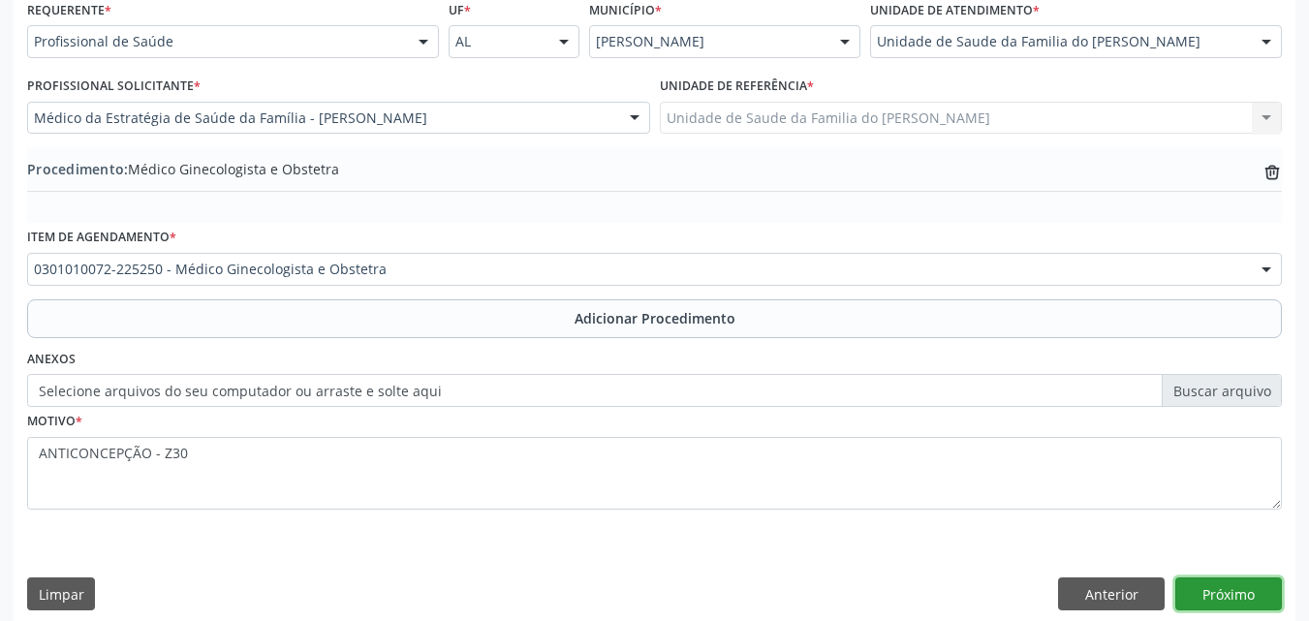
click at [1202, 608] on button "Próximo" at bounding box center [1228, 594] width 107 height 33
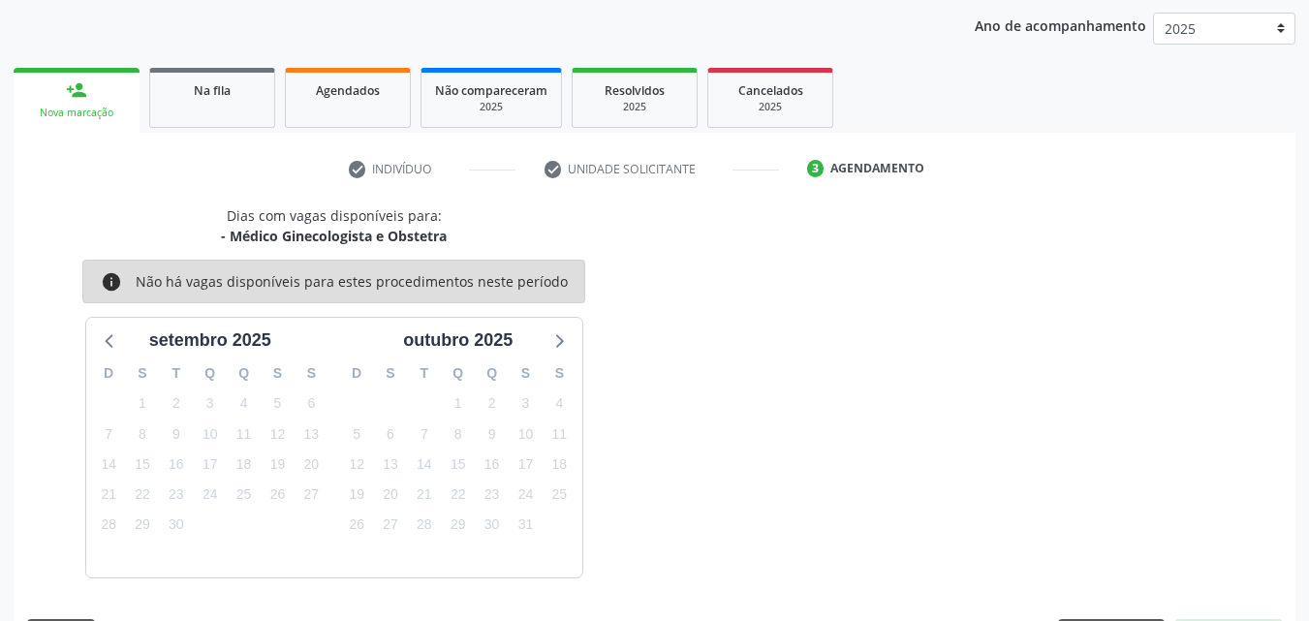
scroll to position [306, 0]
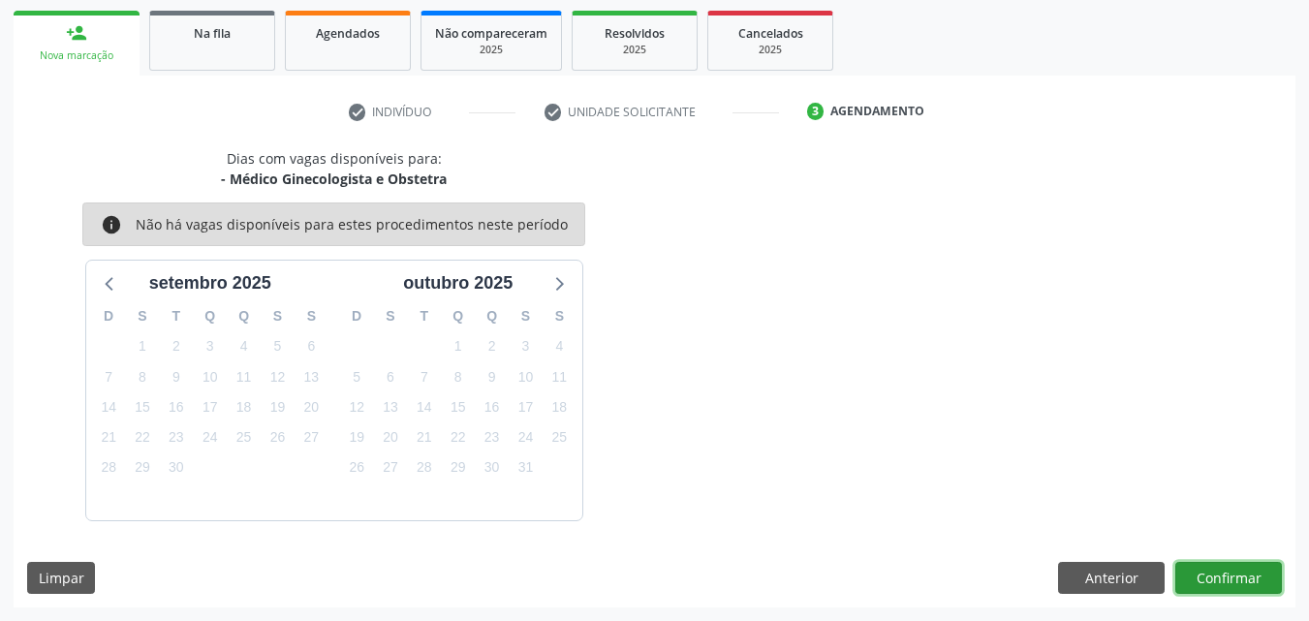
click at [1244, 571] on button "Confirmar" at bounding box center [1228, 578] width 107 height 33
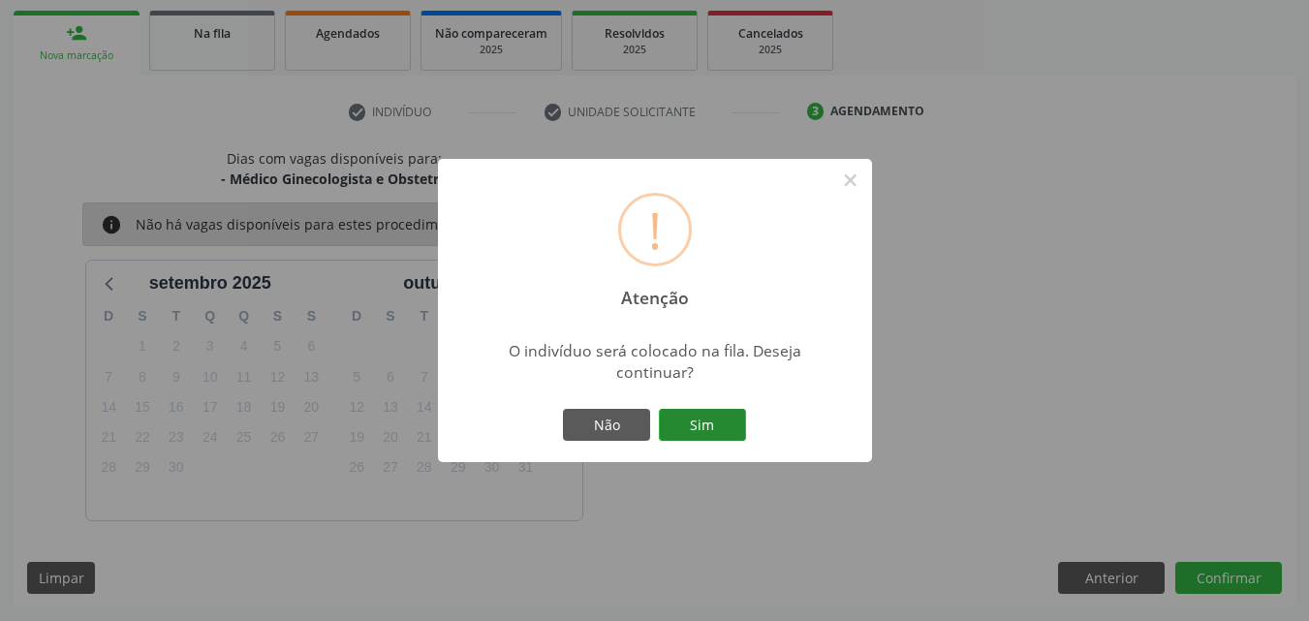
click at [739, 419] on button "Sim" at bounding box center [702, 425] width 87 height 33
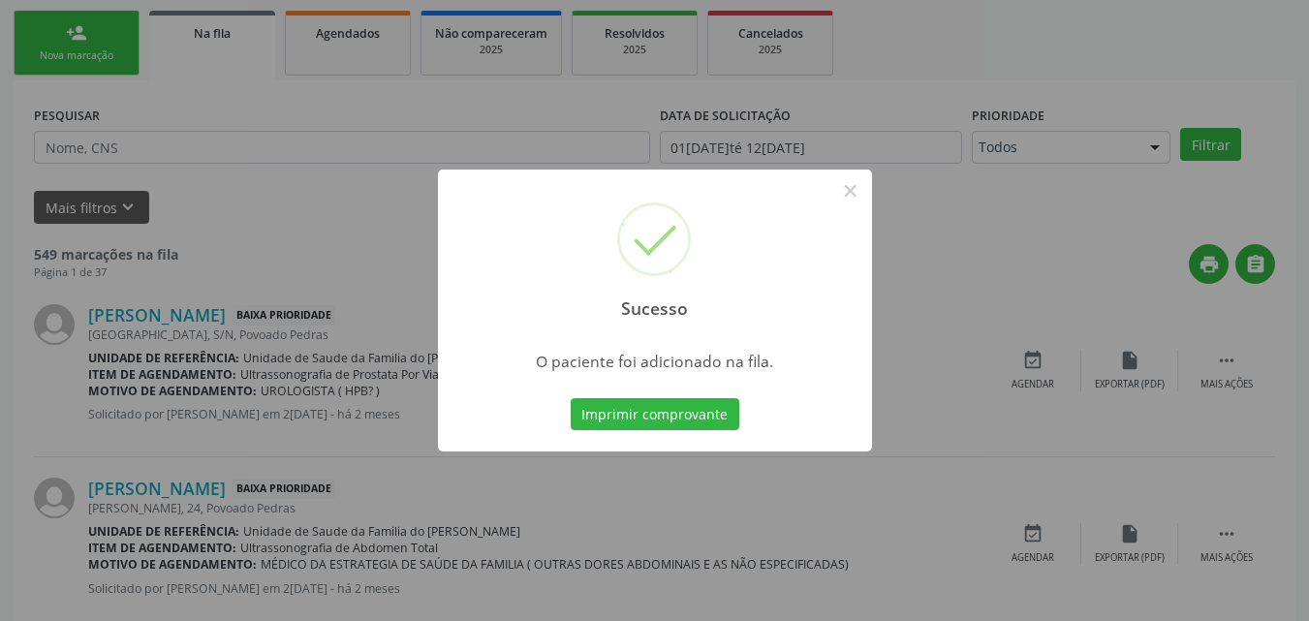
scroll to position [46, 0]
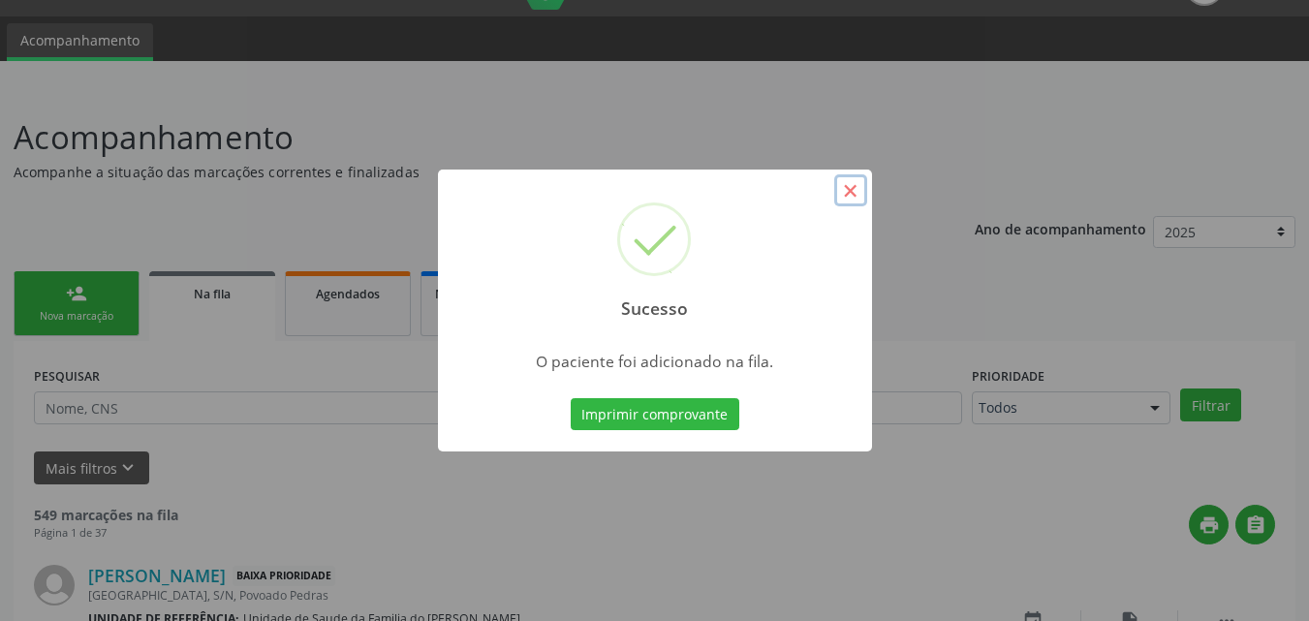
click at [864, 189] on button "×" at bounding box center [850, 190] width 33 height 33
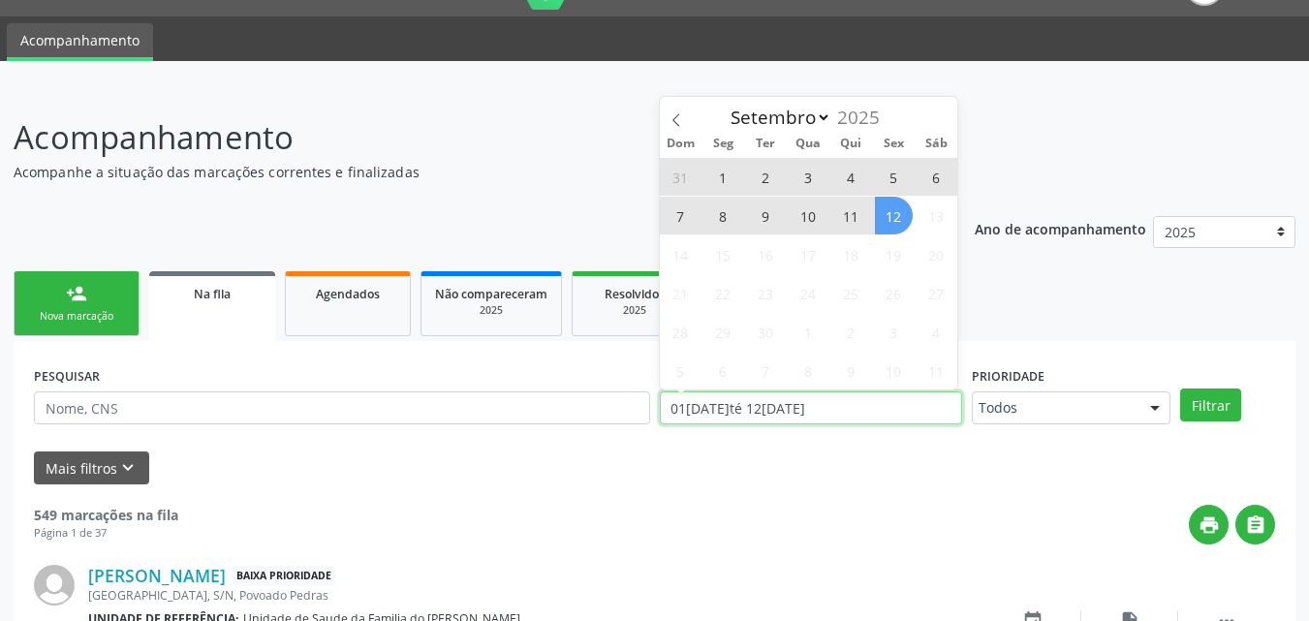
click at [856, 403] on input "01[DATE]té 12[DATE]" at bounding box center [811, 407] width 303 height 33
click at [898, 211] on span "12" at bounding box center [894, 216] width 38 height 38
type input "1[DATE]"
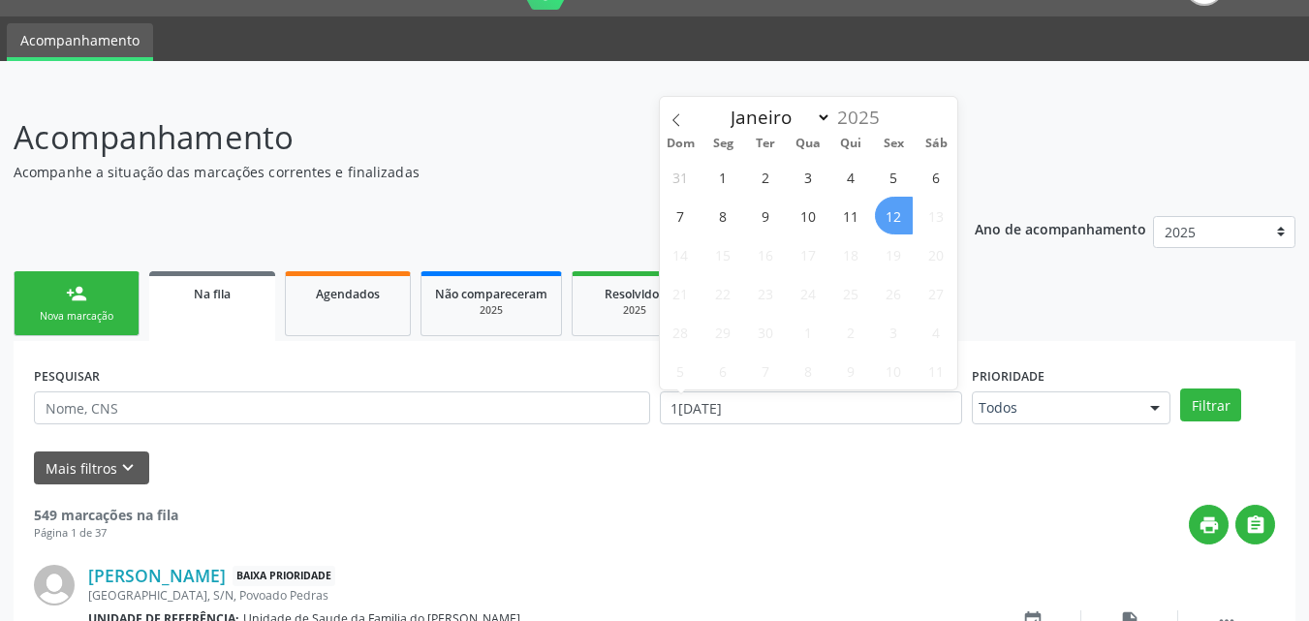
click at [898, 211] on span "12" at bounding box center [894, 216] width 38 height 38
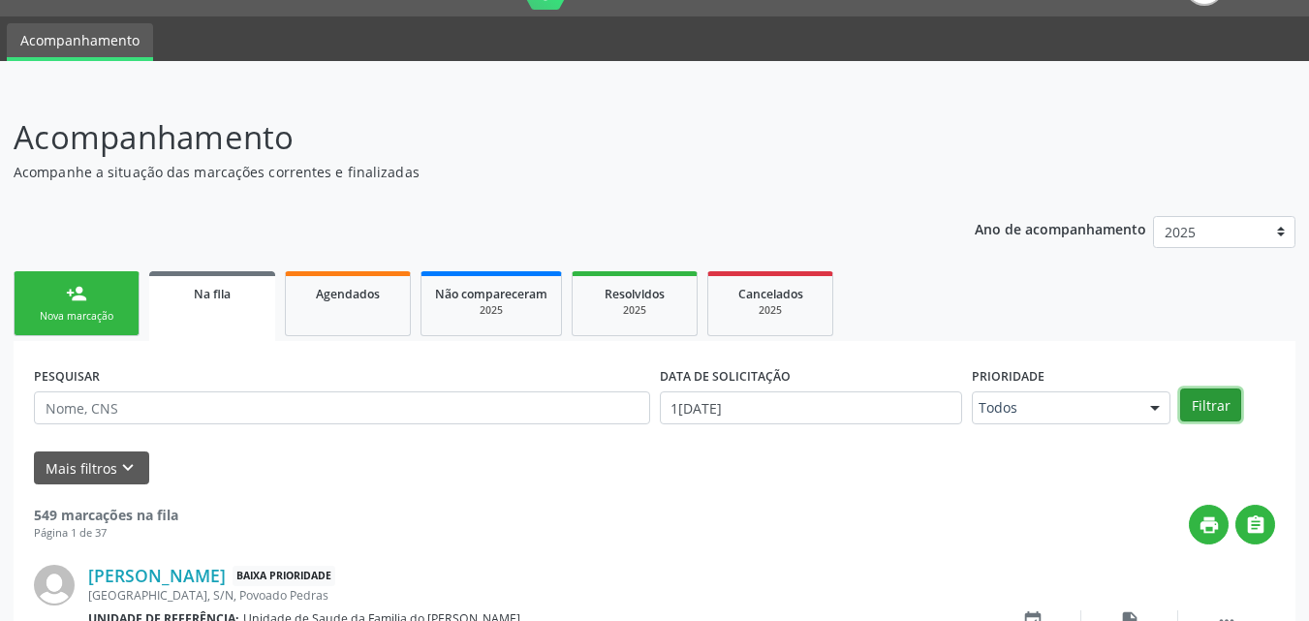
click at [1220, 394] on button "Filtrar" at bounding box center [1210, 405] width 61 height 33
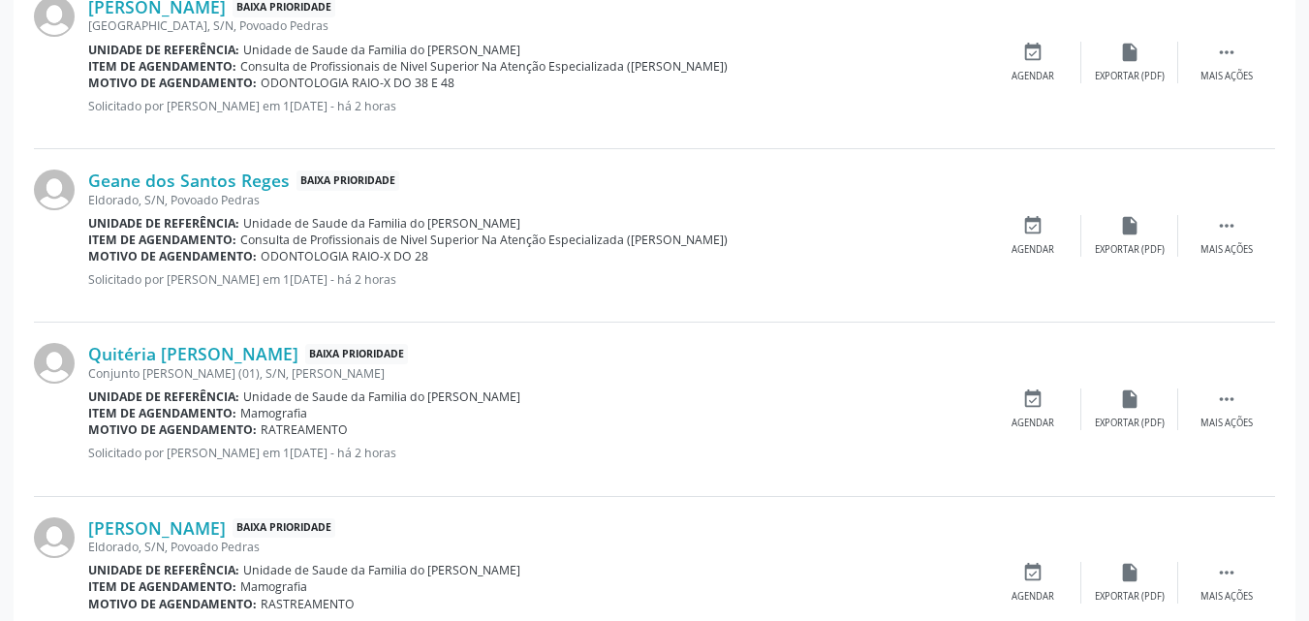
scroll to position [278, 0]
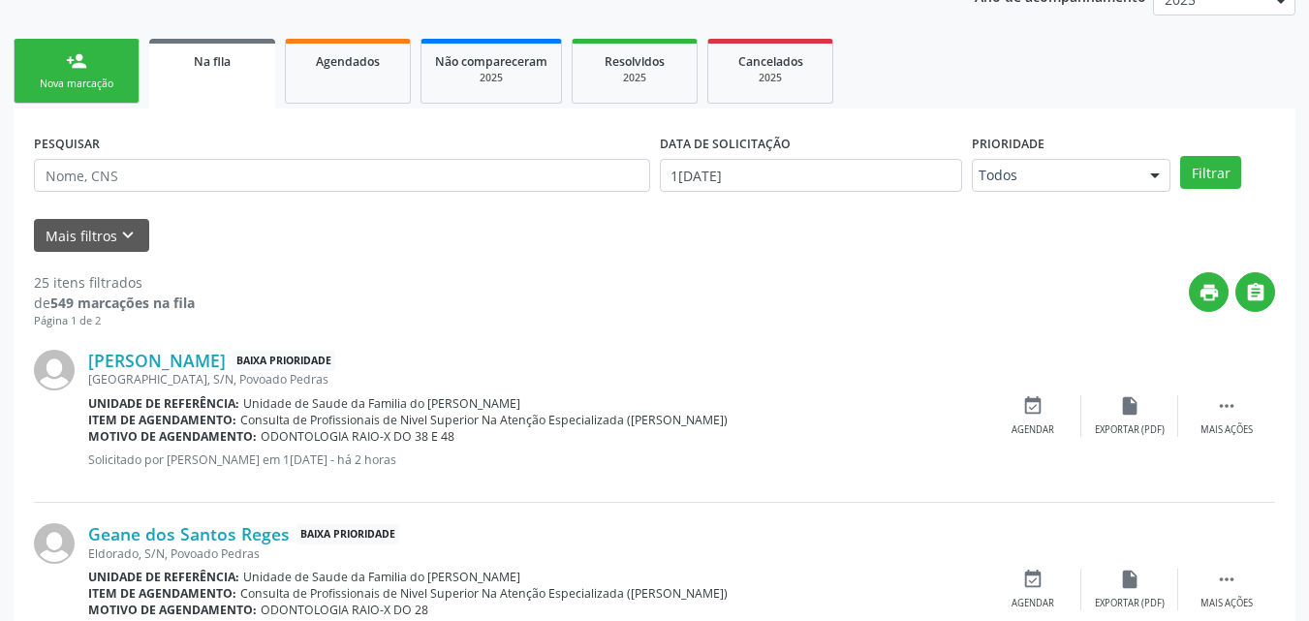
click at [112, 67] on link "person_add Nova marcação" at bounding box center [77, 71] width 126 height 65
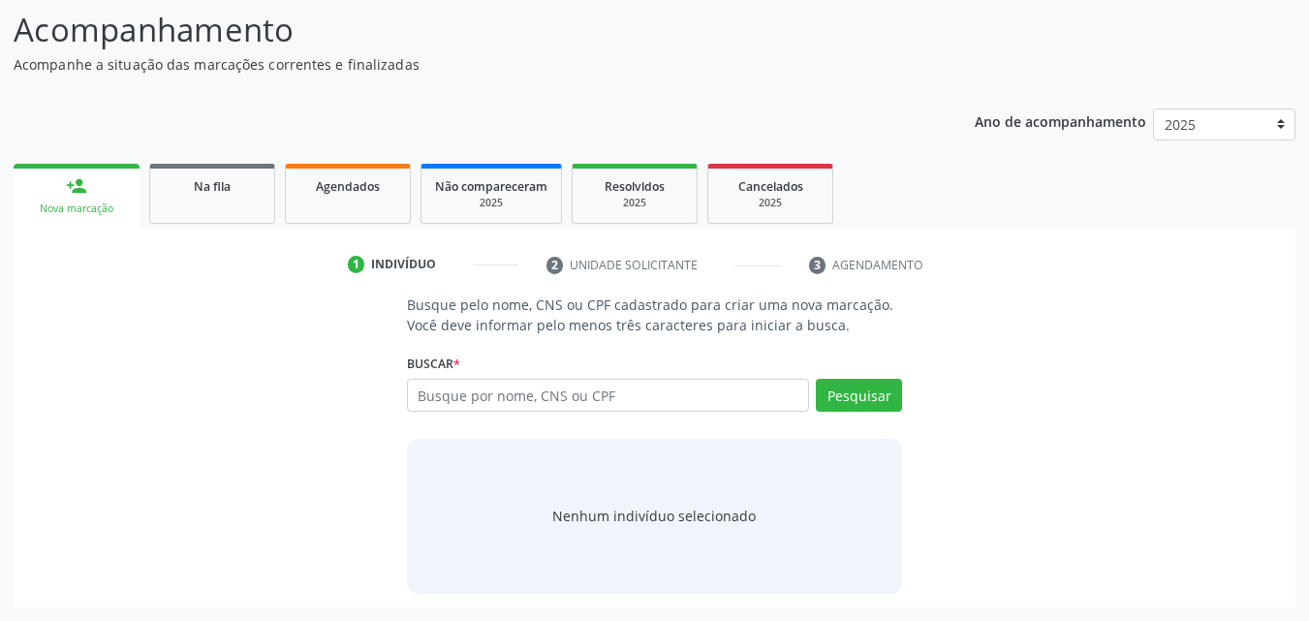
scroll to position [153, 0]
click at [679, 404] on input "text" at bounding box center [608, 395] width 403 height 33
type input "705608482685511"
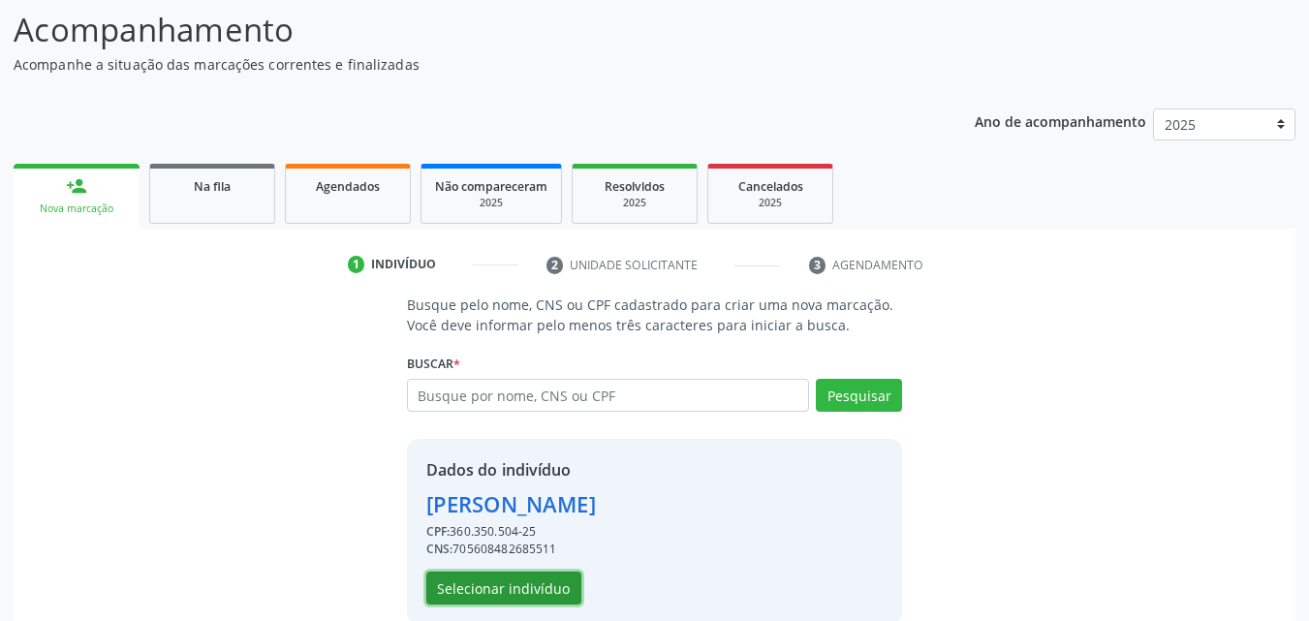
click at [508, 582] on button "Selecionar indivíduo" at bounding box center [503, 588] width 155 height 33
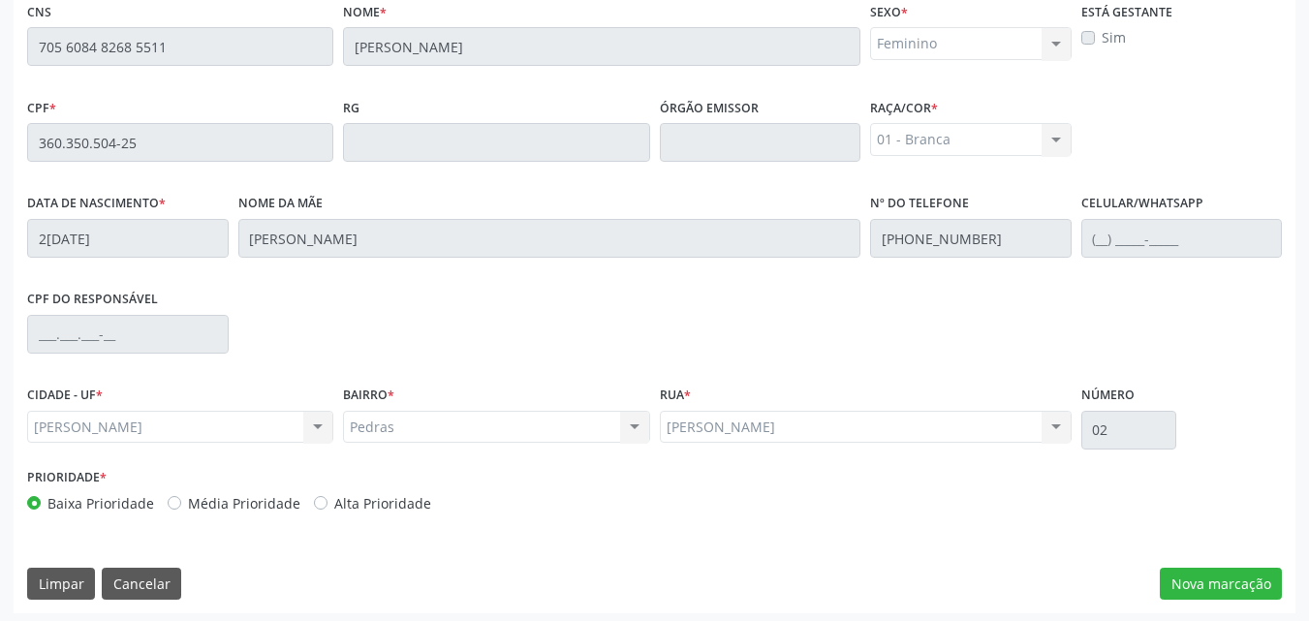
scroll to position [513, 0]
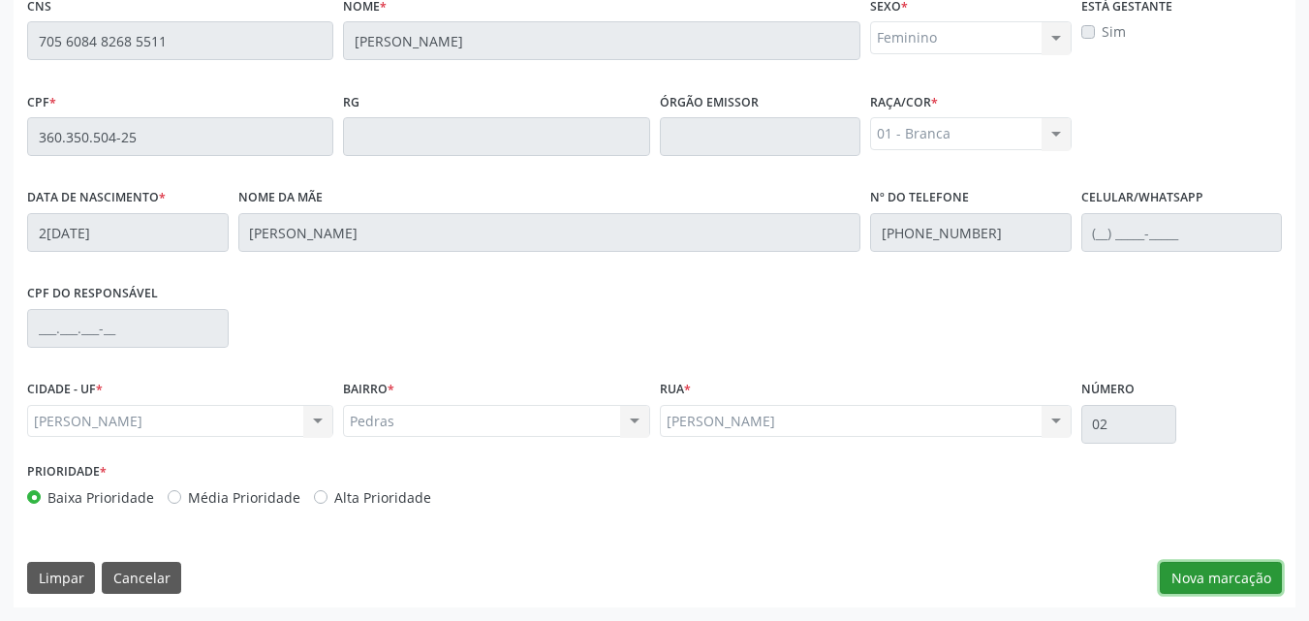
click at [1231, 575] on button "Nova marcação" at bounding box center [1221, 578] width 122 height 33
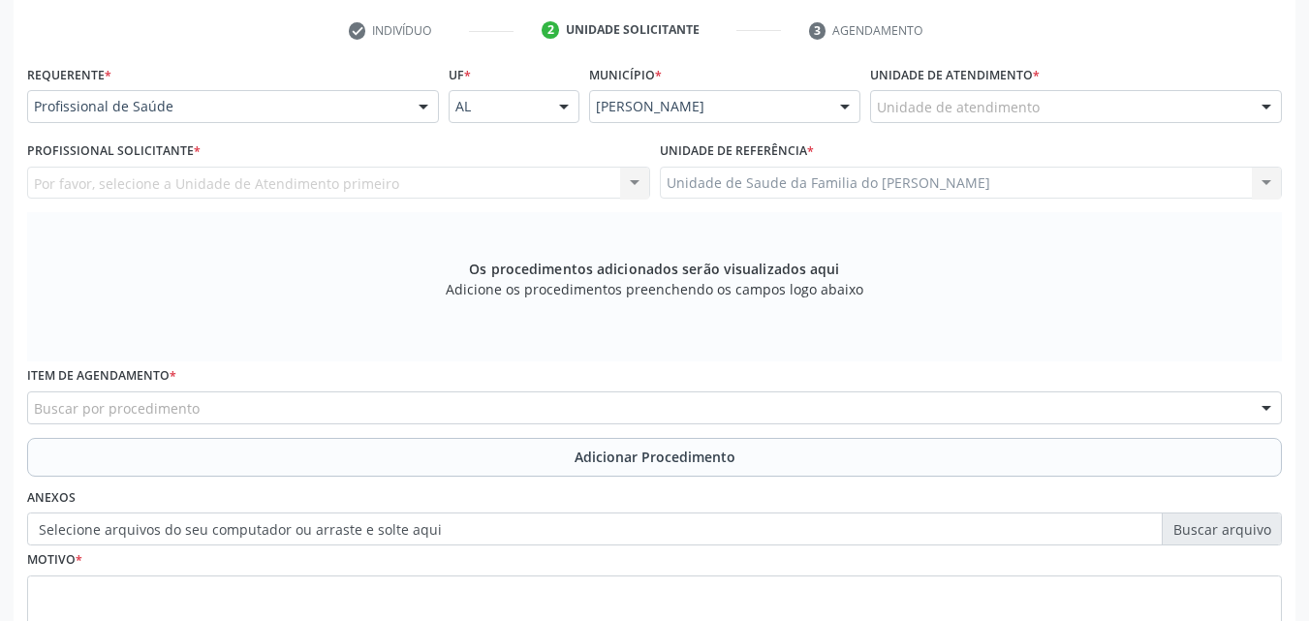
scroll to position [382, 0]
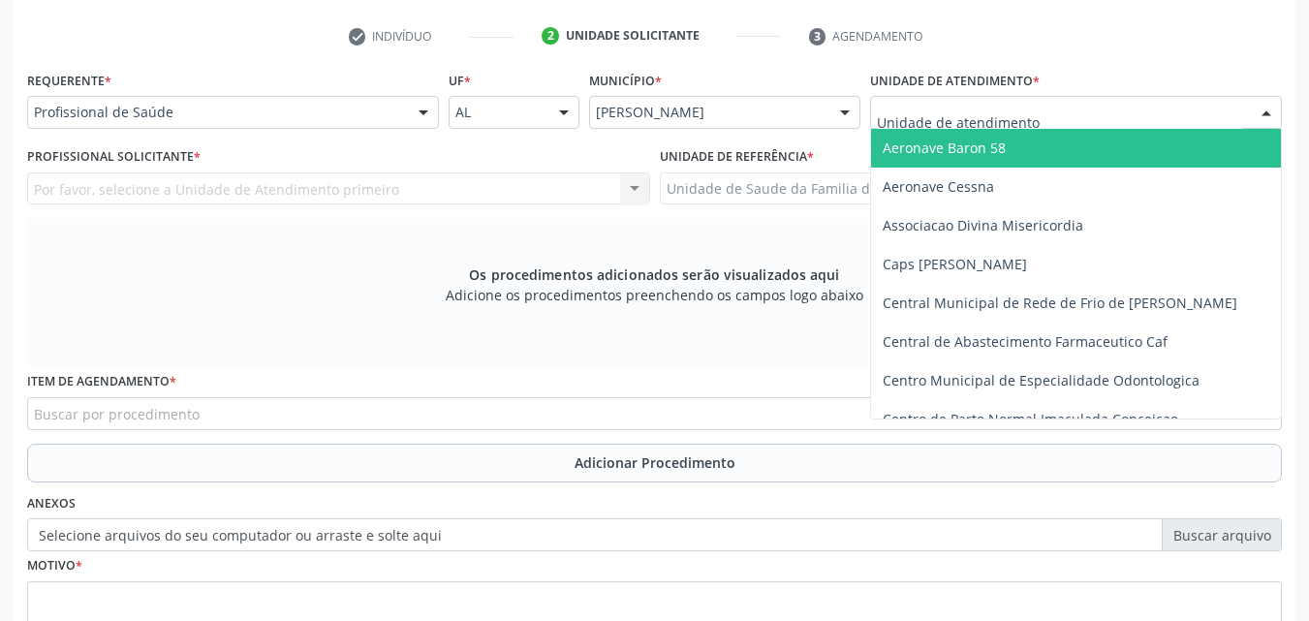
click at [1183, 100] on div at bounding box center [1076, 112] width 412 height 33
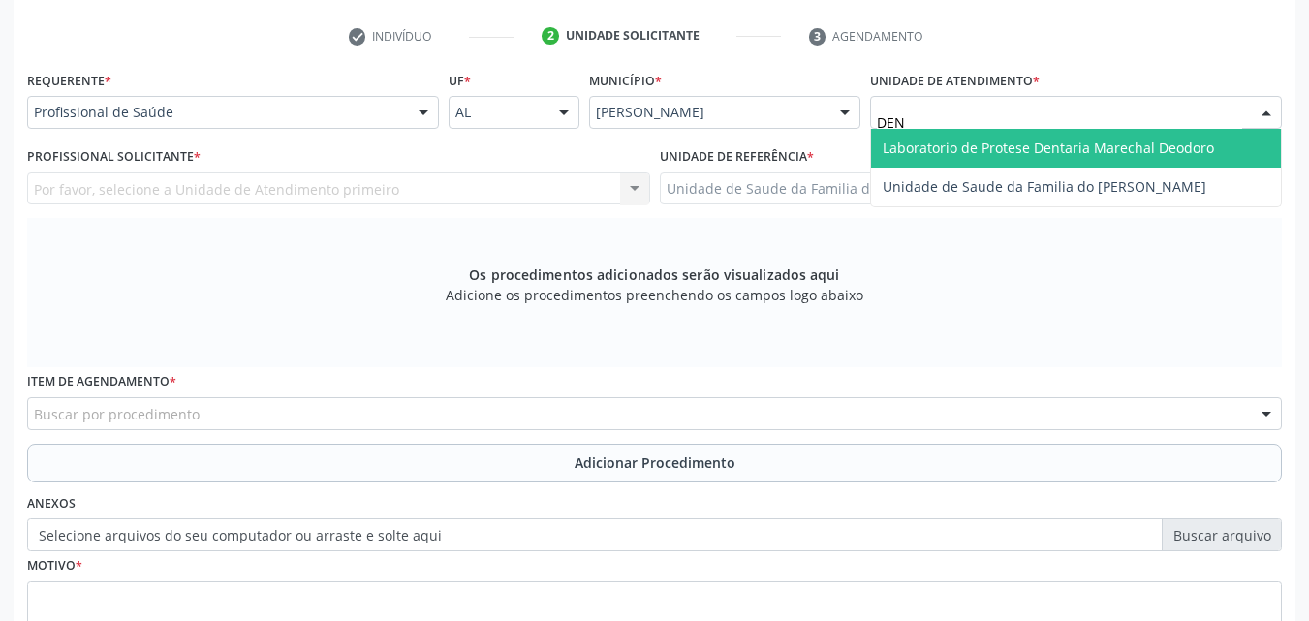
type input "DENI"
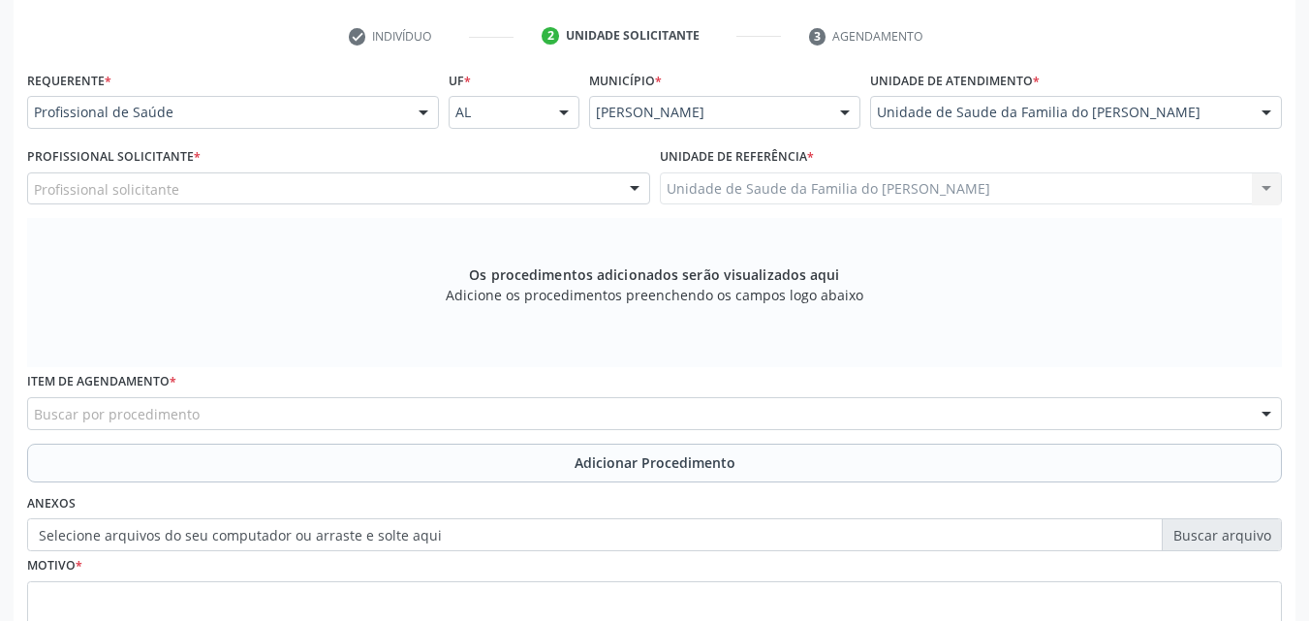
click at [432, 182] on div "Profissional solicitante" at bounding box center [338, 188] width 623 height 33
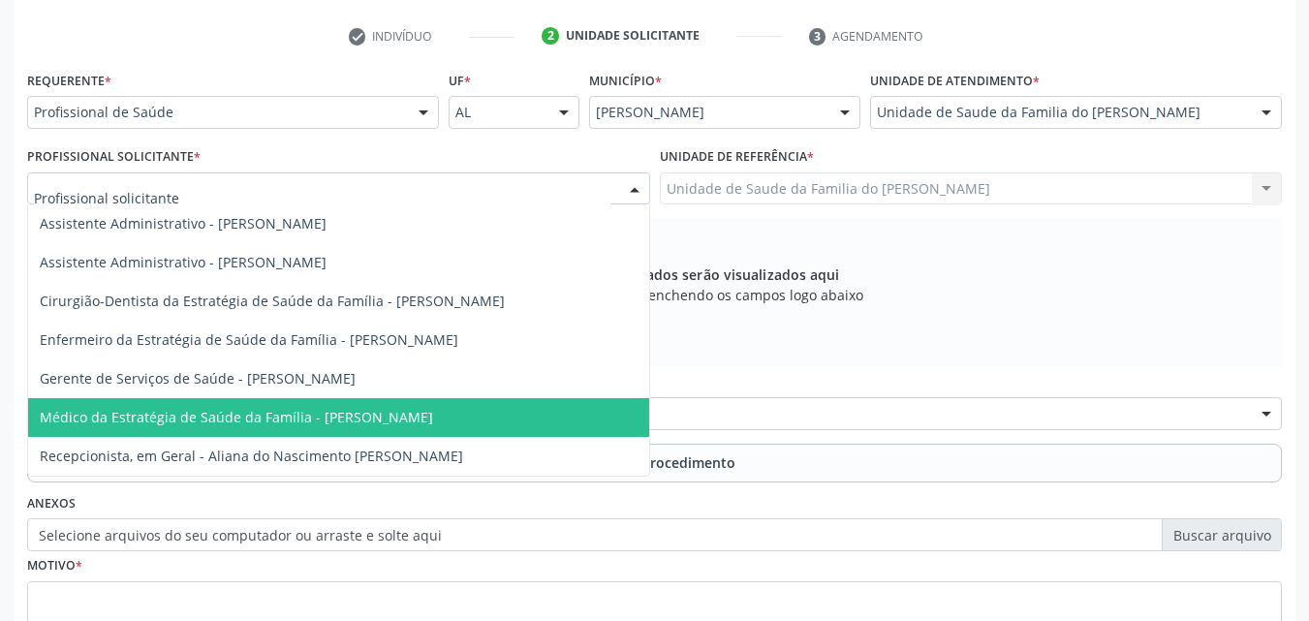
click at [360, 418] on span "Médico da Estratégia de Saúde da Família - [PERSON_NAME]" at bounding box center [236, 417] width 393 height 18
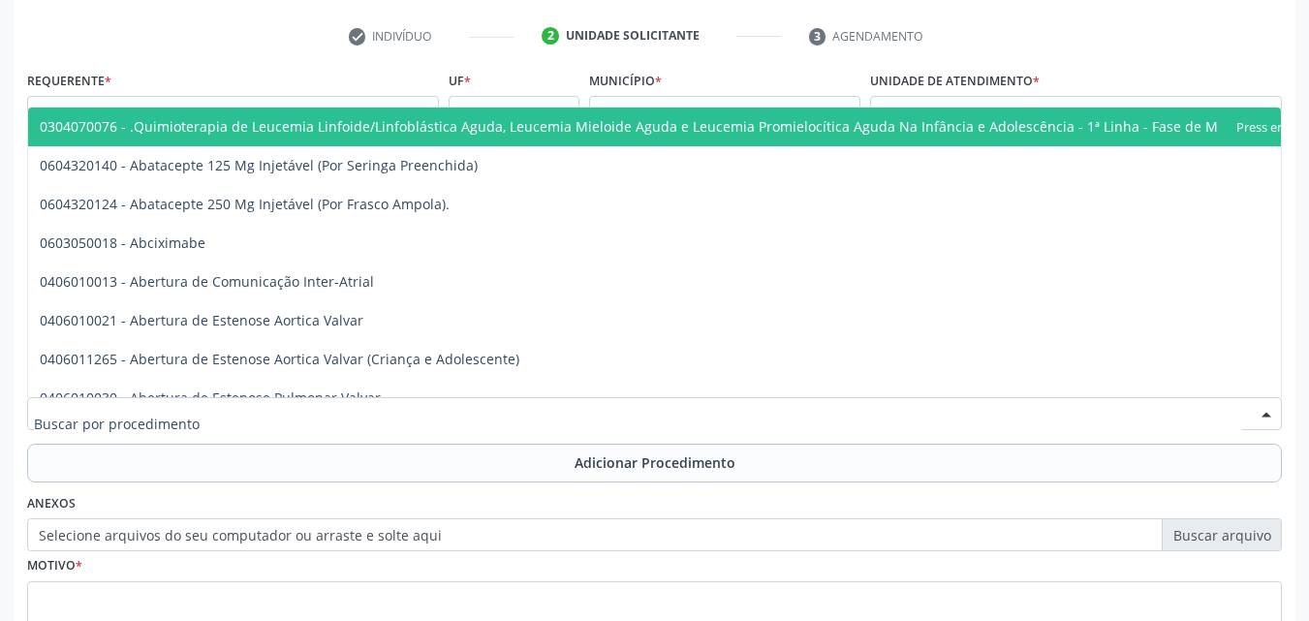
click at [366, 421] on div at bounding box center [654, 413] width 1255 height 33
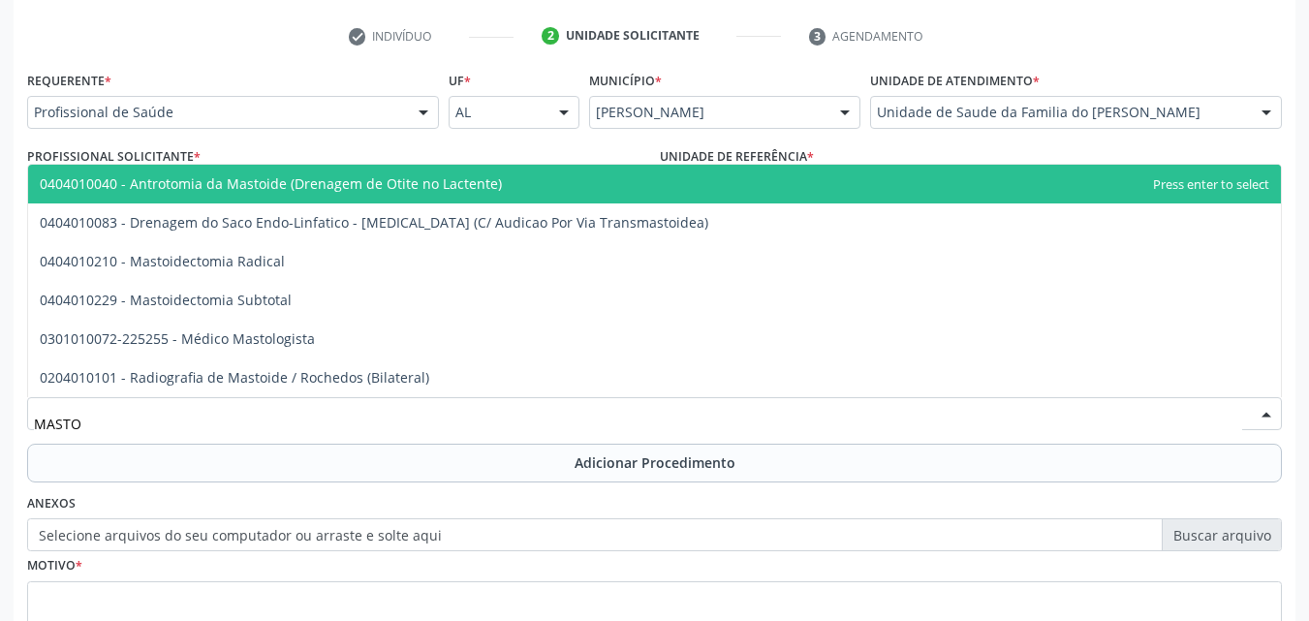
type input "MASTOL"
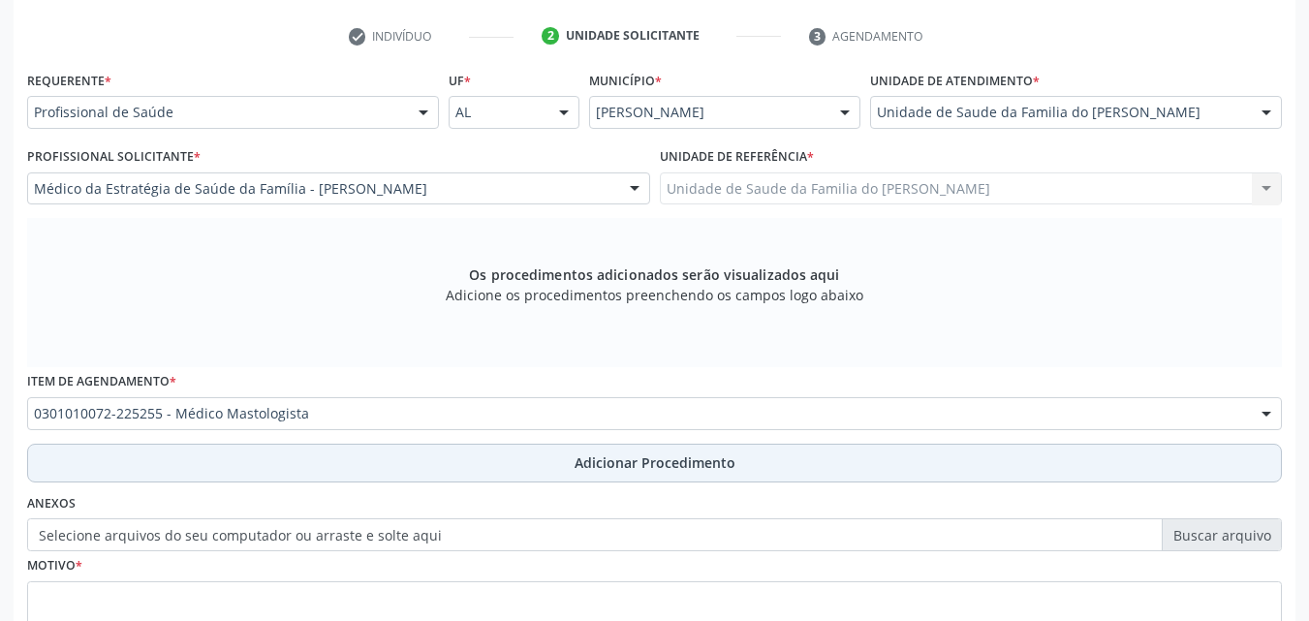
click at [370, 461] on button "Adicionar Procedimento" at bounding box center [654, 463] width 1255 height 39
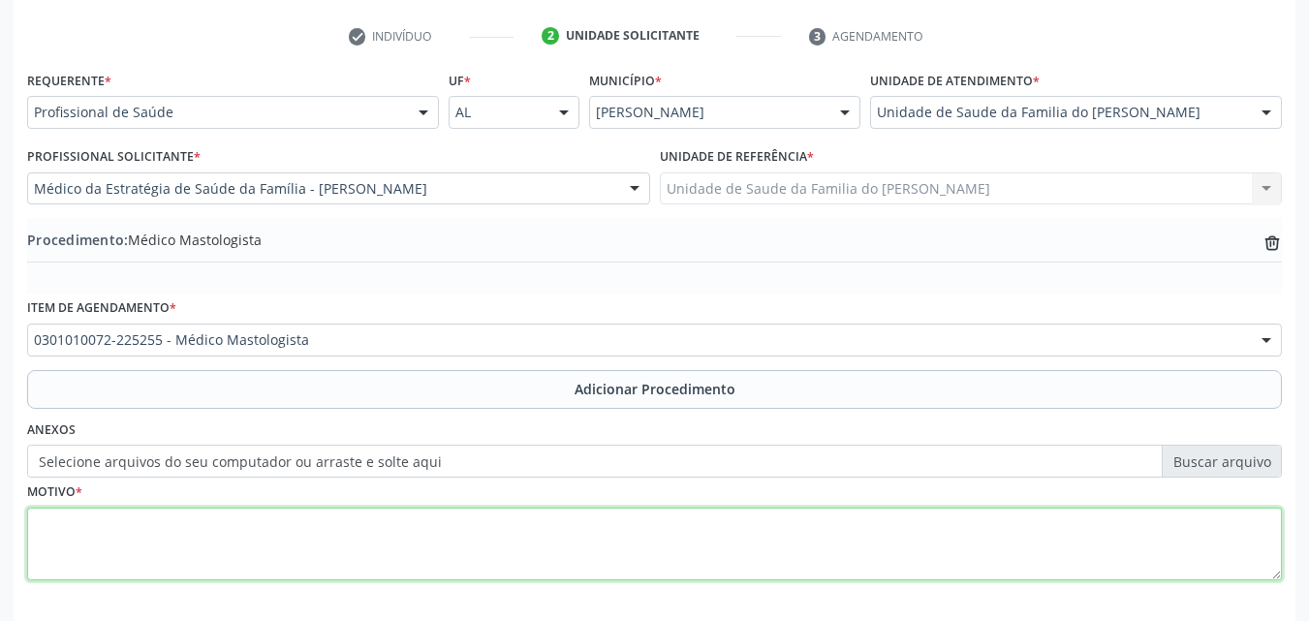
click at [350, 555] on textarea at bounding box center [654, 545] width 1255 height 74
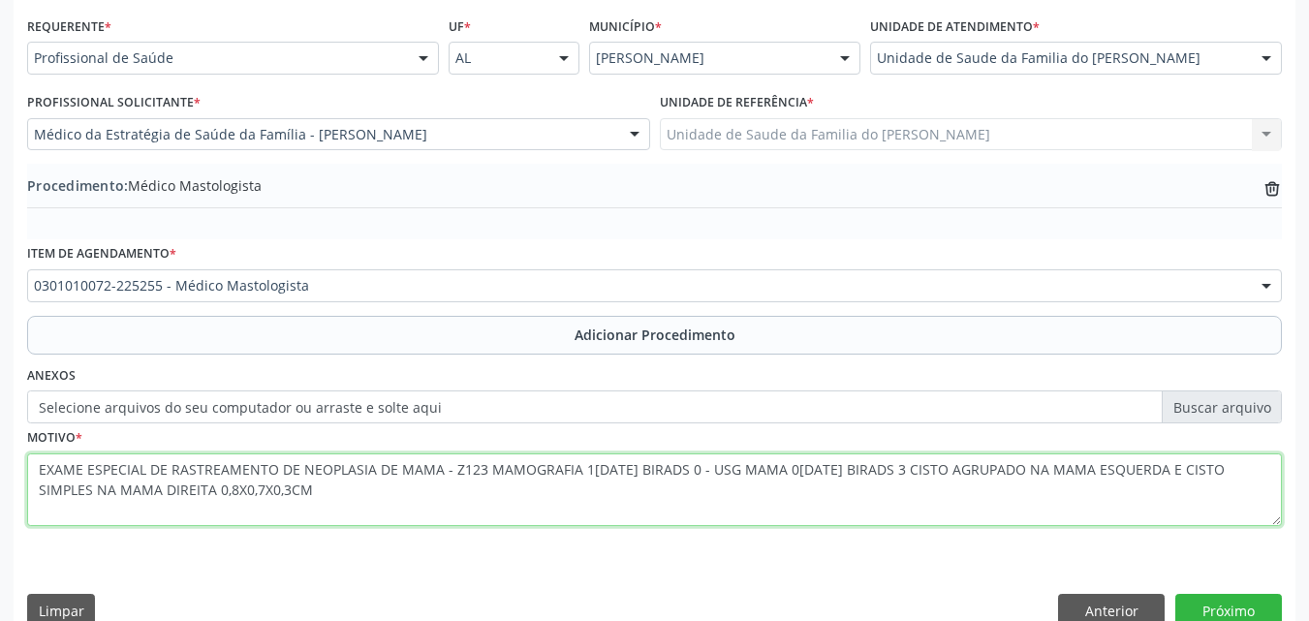
scroll to position [469, 0]
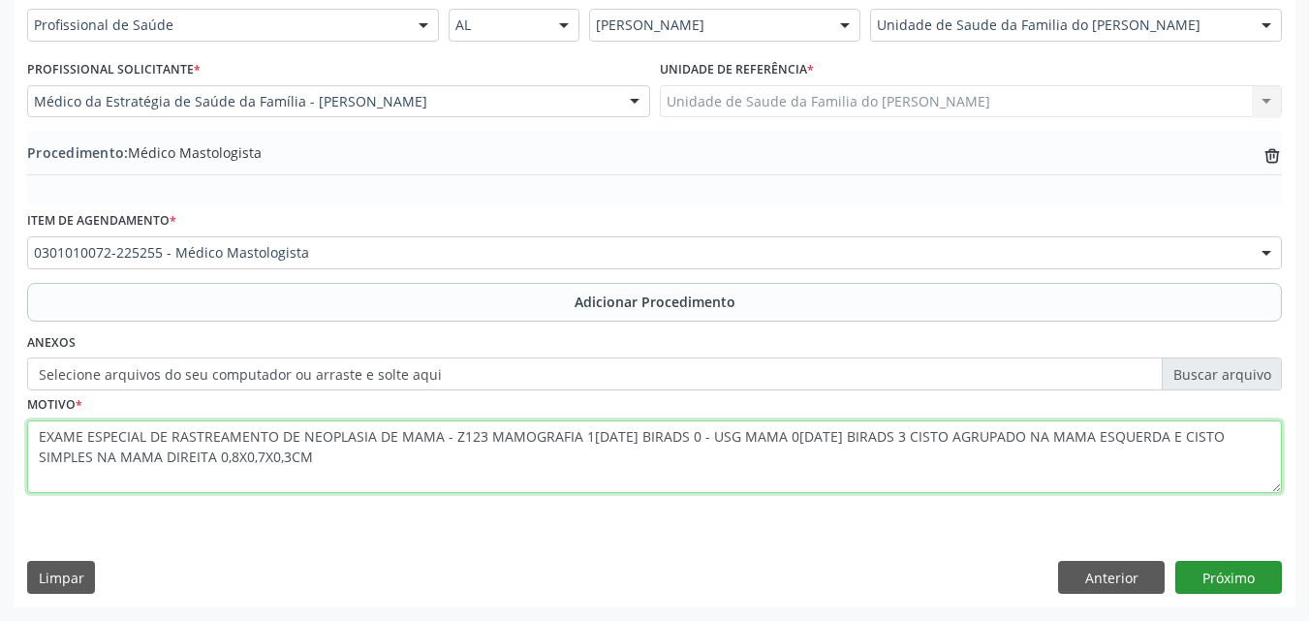
type textarea "EXAME ESPECIAL DE RASTREAMENTO DE NEOPLASIA DE MAMA - Z123 MAMOGRAFIA 1[DATE] B…"
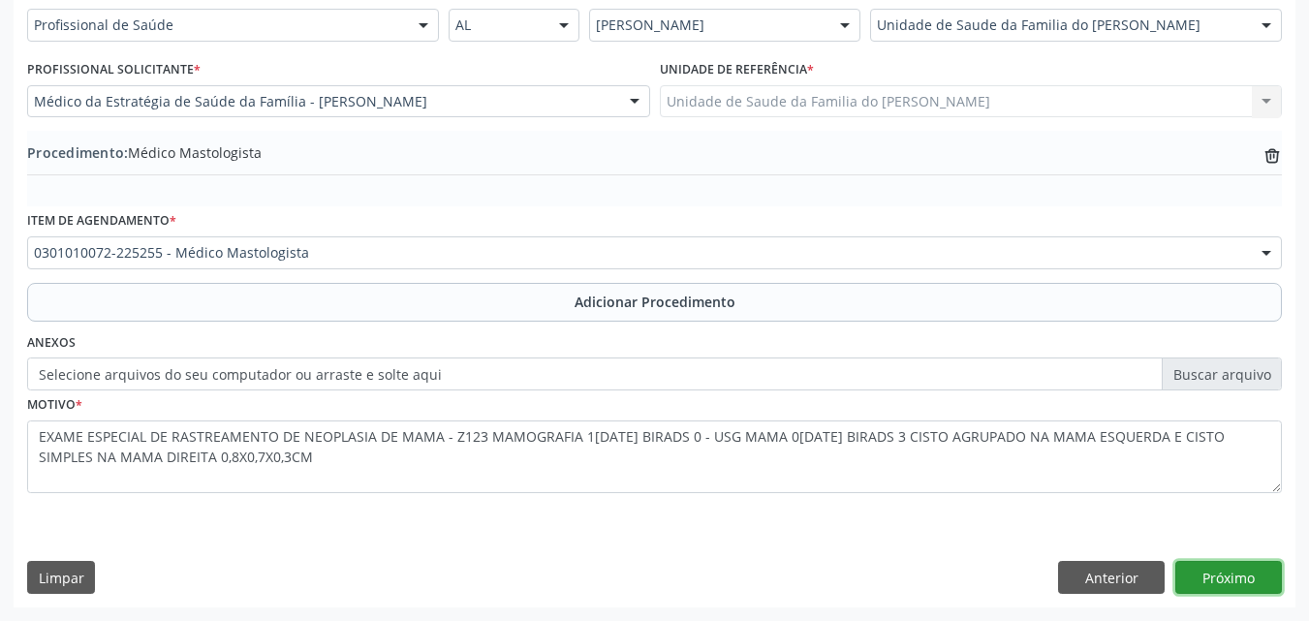
click at [1232, 587] on button "Próximo" at bounding box center [1228, 577] width 107 height 33
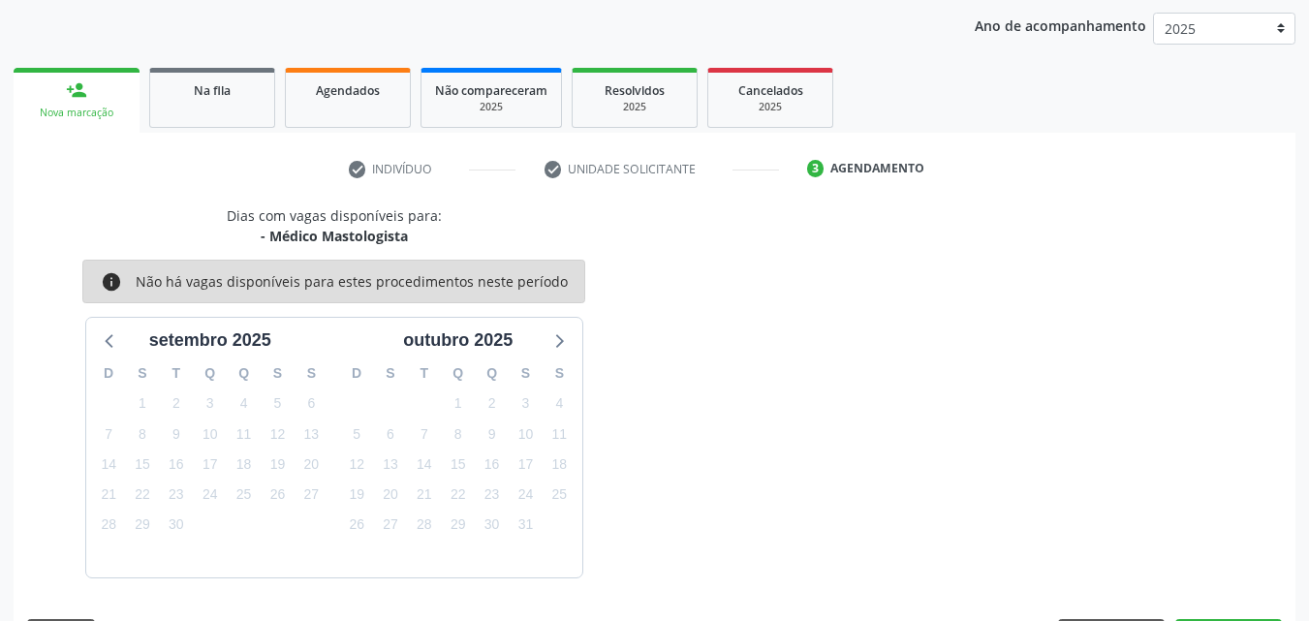
scroll to position [306, 0]
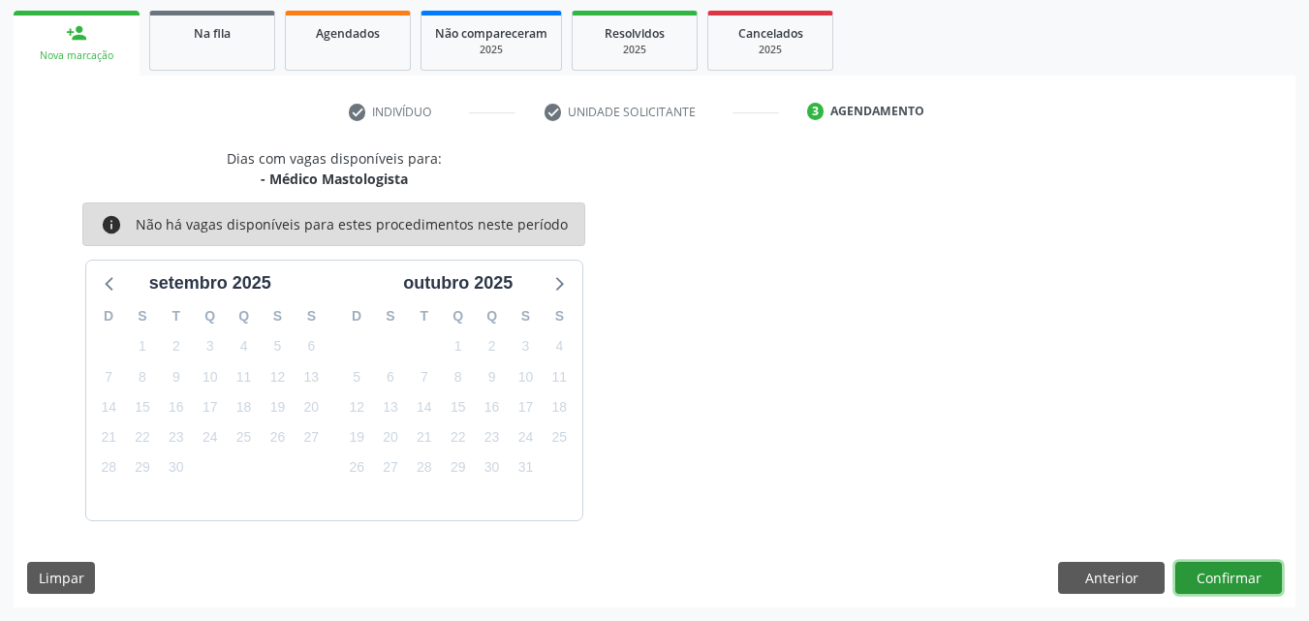
click at [1229, 589] on button "Confirmar" at bounding box center [1228, 578] width 107 height 33
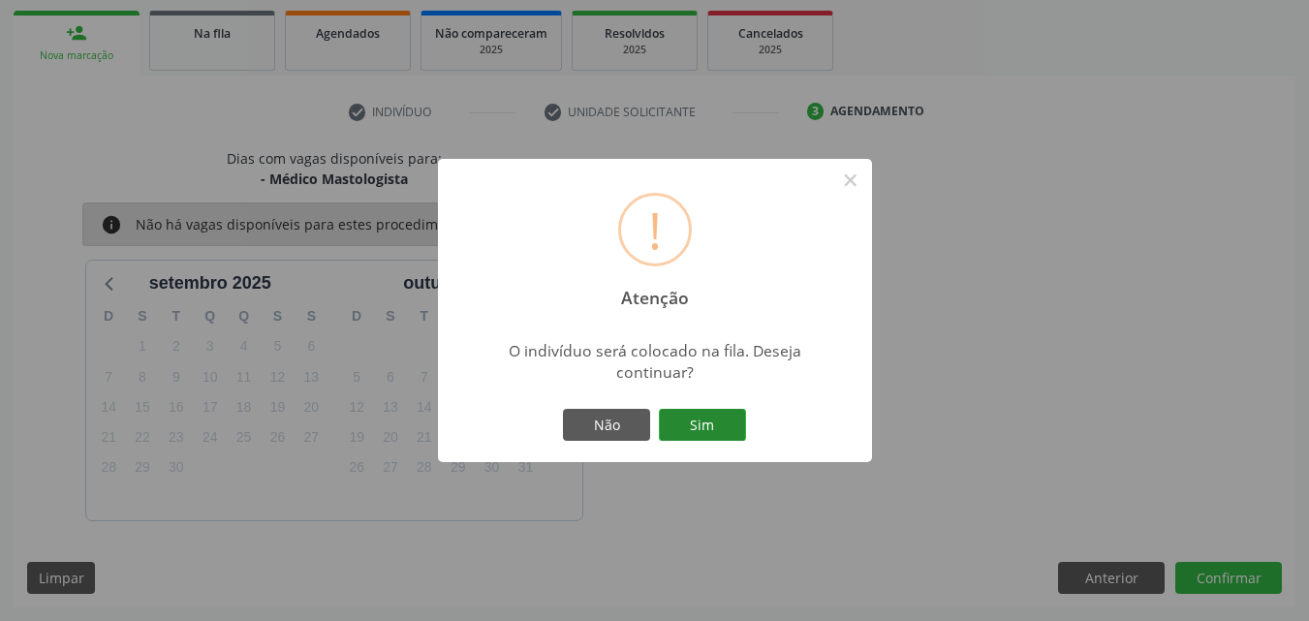
click at [695, 412] on button "Sim" at bounding box center [702, 425] width 87 height 33
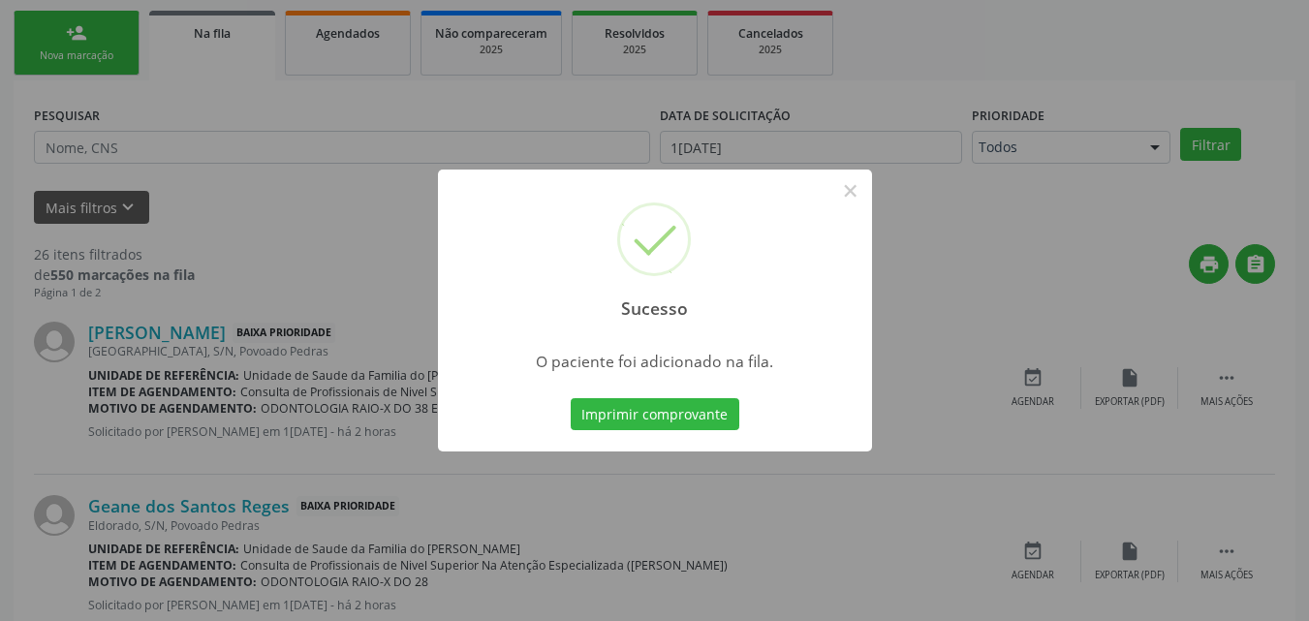
scroll to position [46, 0]
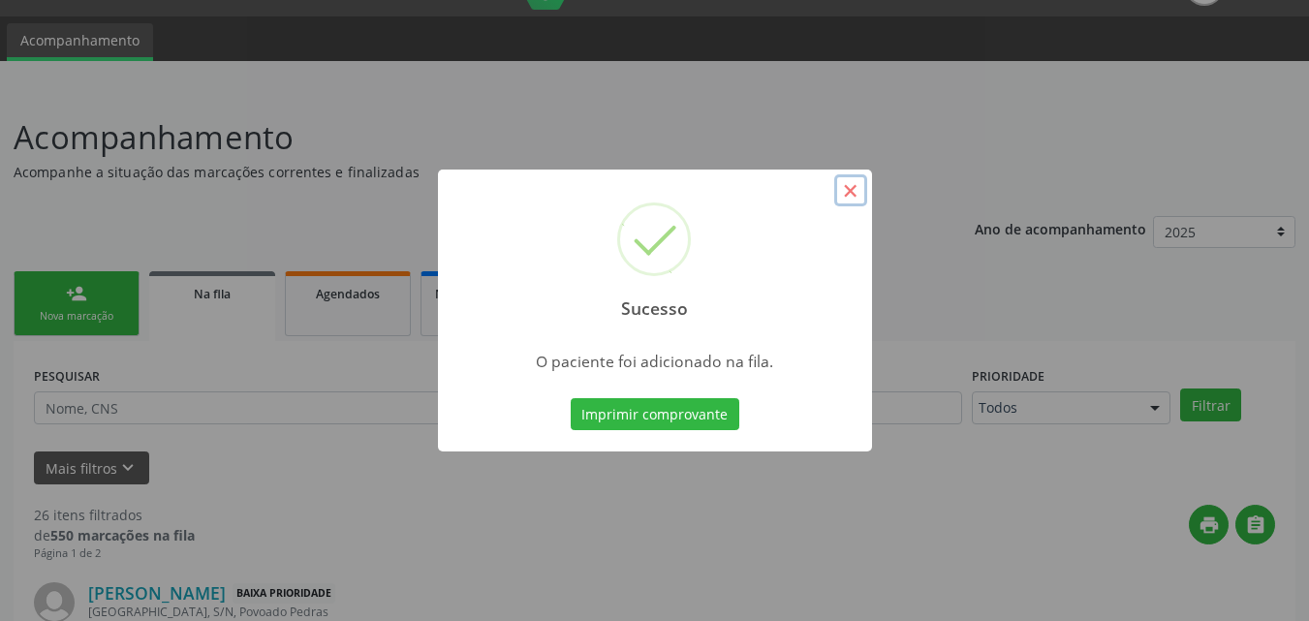
click at [851, 195] on button "×" at bounding box center [850, 190] width 33 height 33
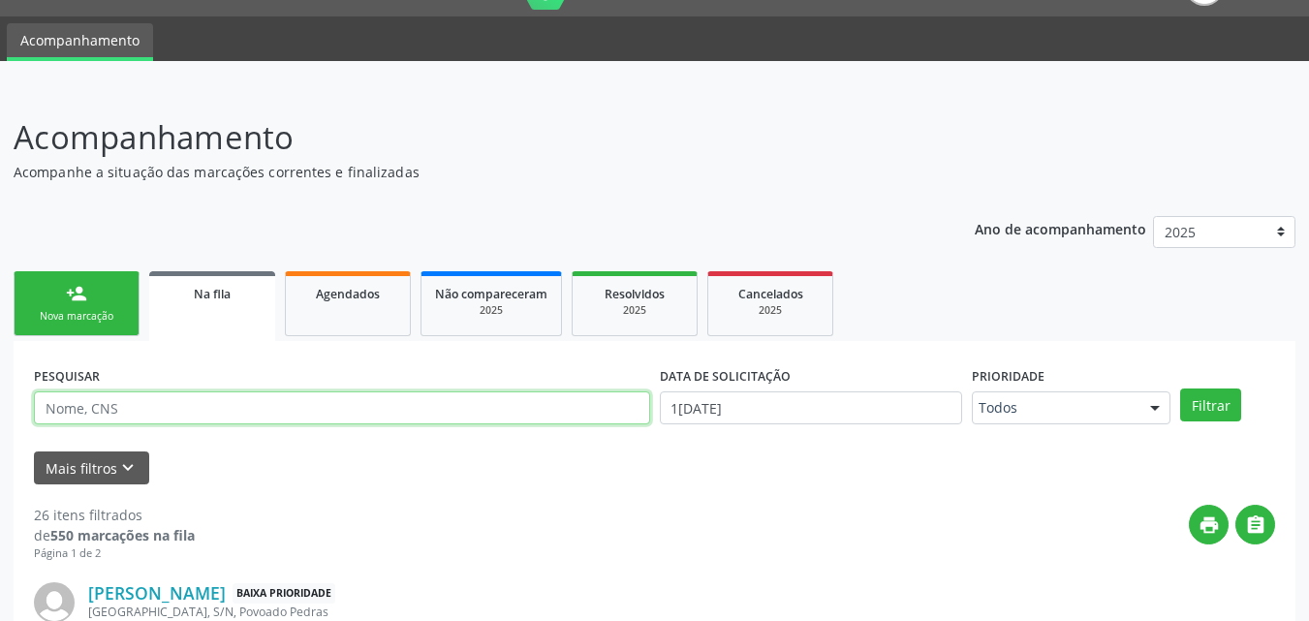
click at [328, 401] on input "text" at bounding box center [342, 407] width 616 height 33
click at [369, 278] on link "Agendados" at bounding box center [348, 303] width 126 height 65
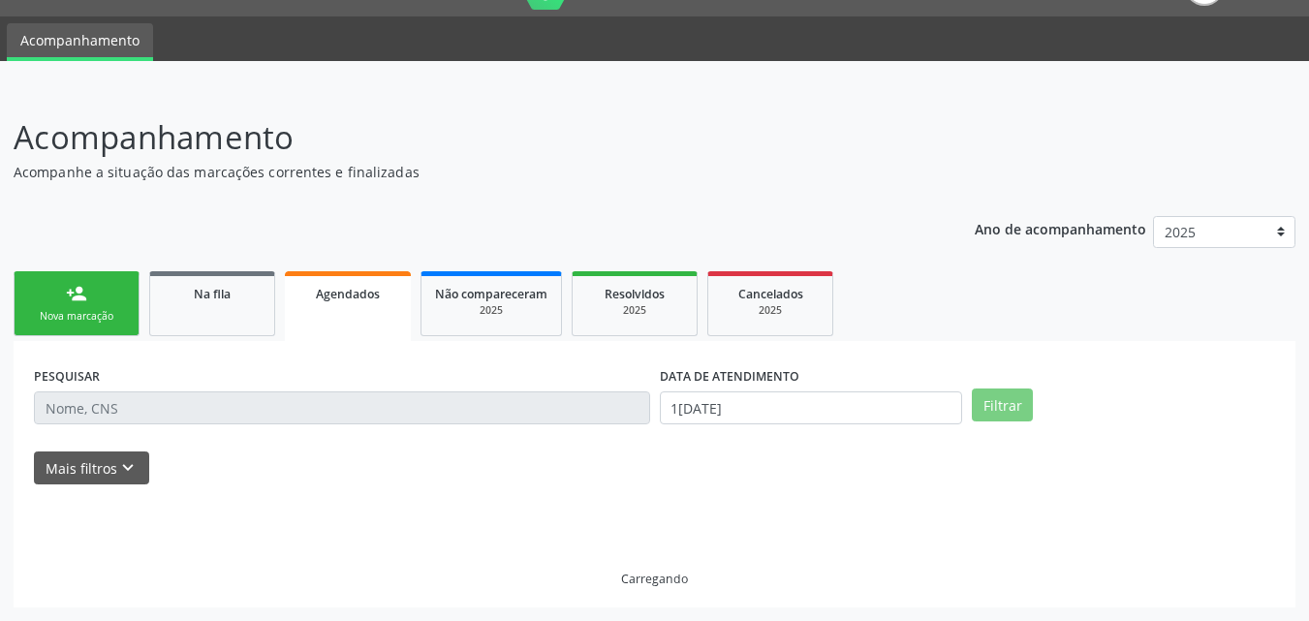
click at [356, 275] on link "Agendados" at bounding box center [348, 306] width 126 height 70
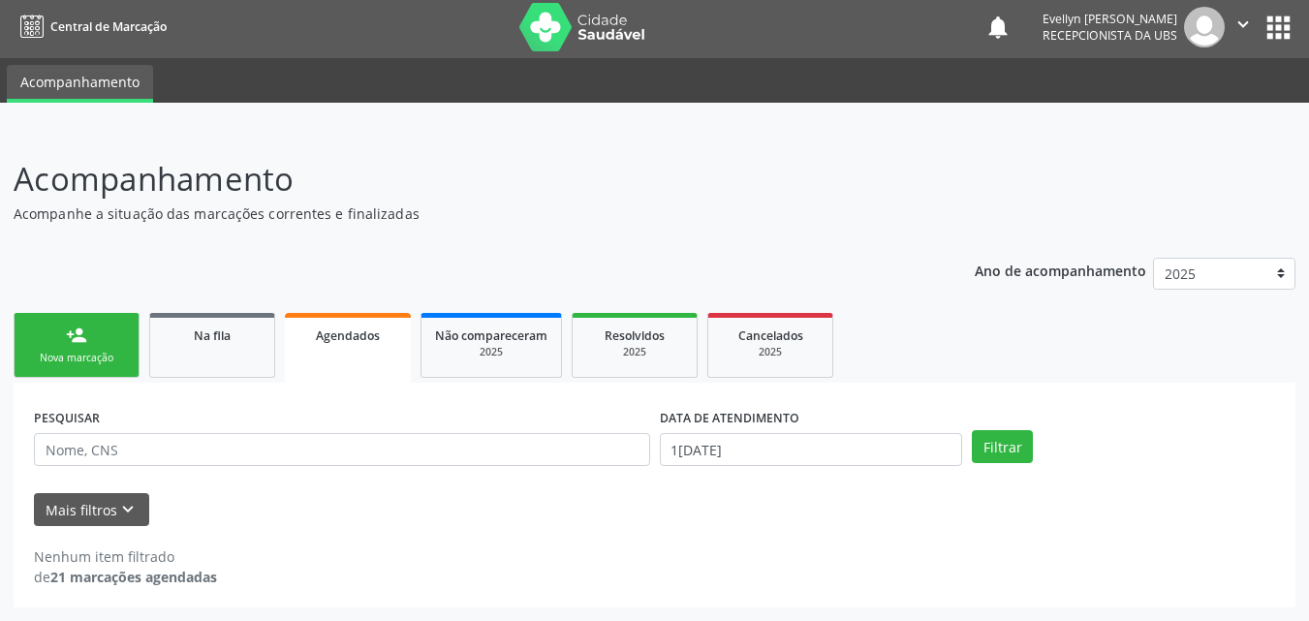
scroll to position [4, 0]
drag, startPoint x: 1300, startPoint y: 299, endPoint x: 445, endPoint y: 442, distance: 867.4
click at [1308, 365] on html "Central de Marcação notifications [PERSON_NAME] Recepcionista da UBS  Configur…" at bounding box center [654, 306] width 1309 height 621
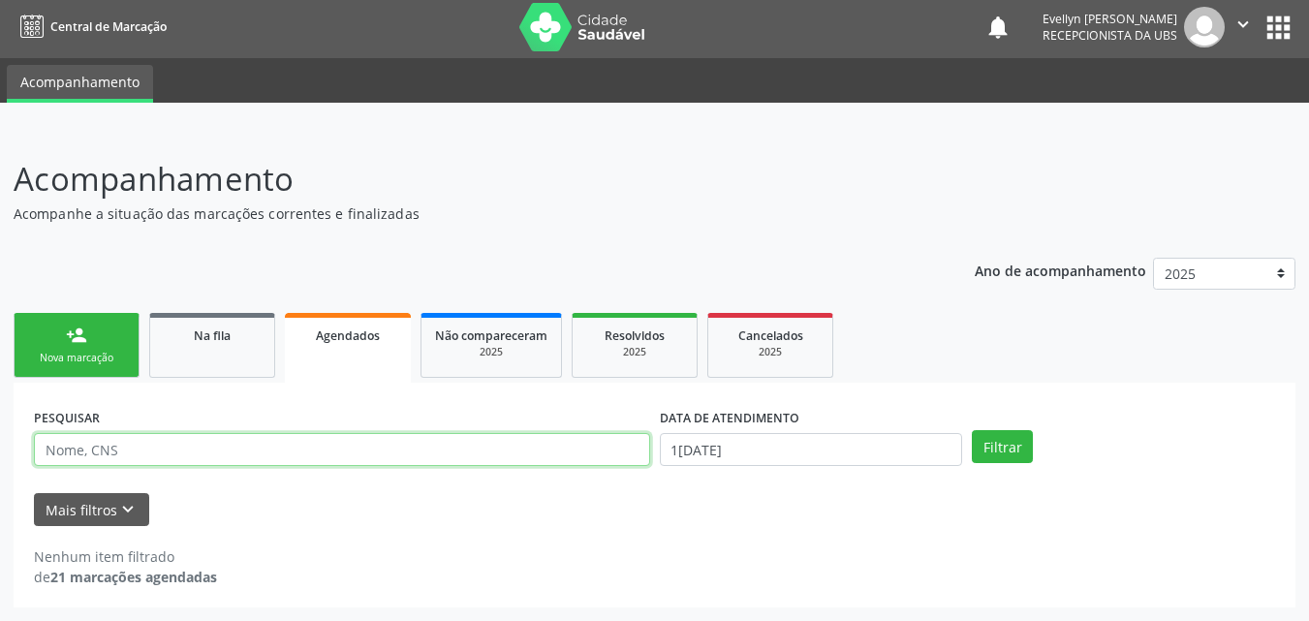
click at [445, 442] on input "text" at bounding box center [342, 449] width 616 height 33
click at [405, 463] on input "text" at bounding box center [342, 449] width 616 height 33
click at [430, 461] on input "text" at bounding box center [342, 449] width 616 height 33
click at [443, 453] on input "text" at bounding box center [342, 449] width 616 height 33
type input "[PERSON_NAME]"
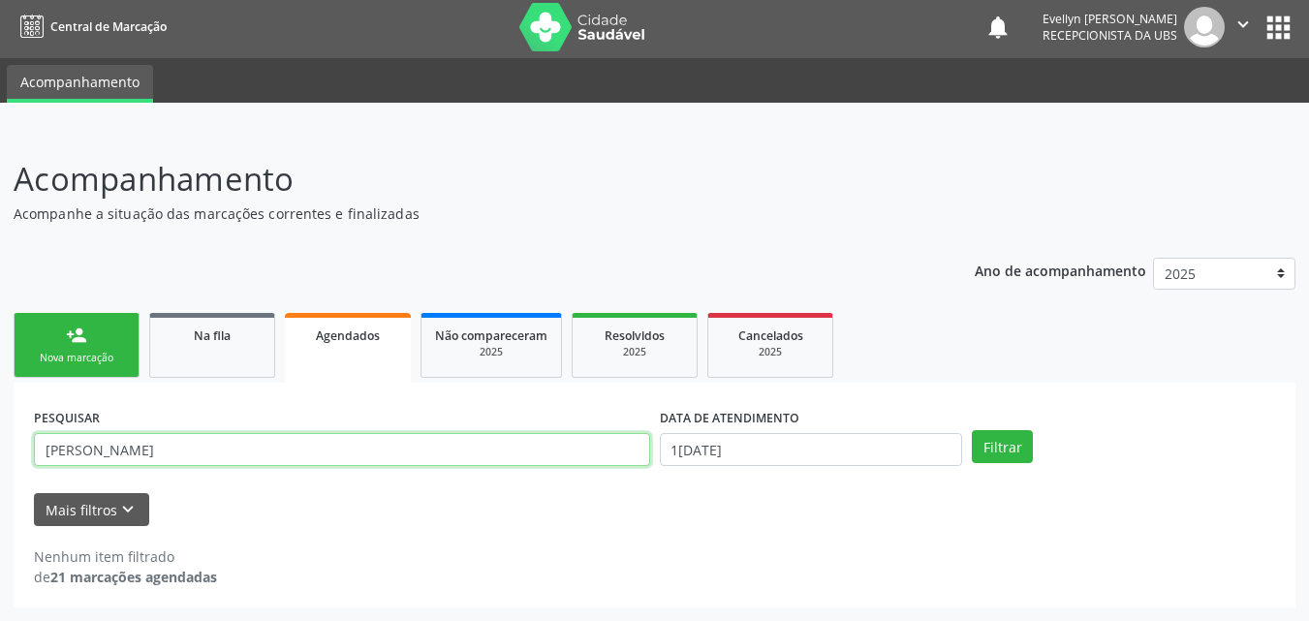
click at [972, 430] on button "Filtrar" at bounding box center [1002, 446] width 61 height 33
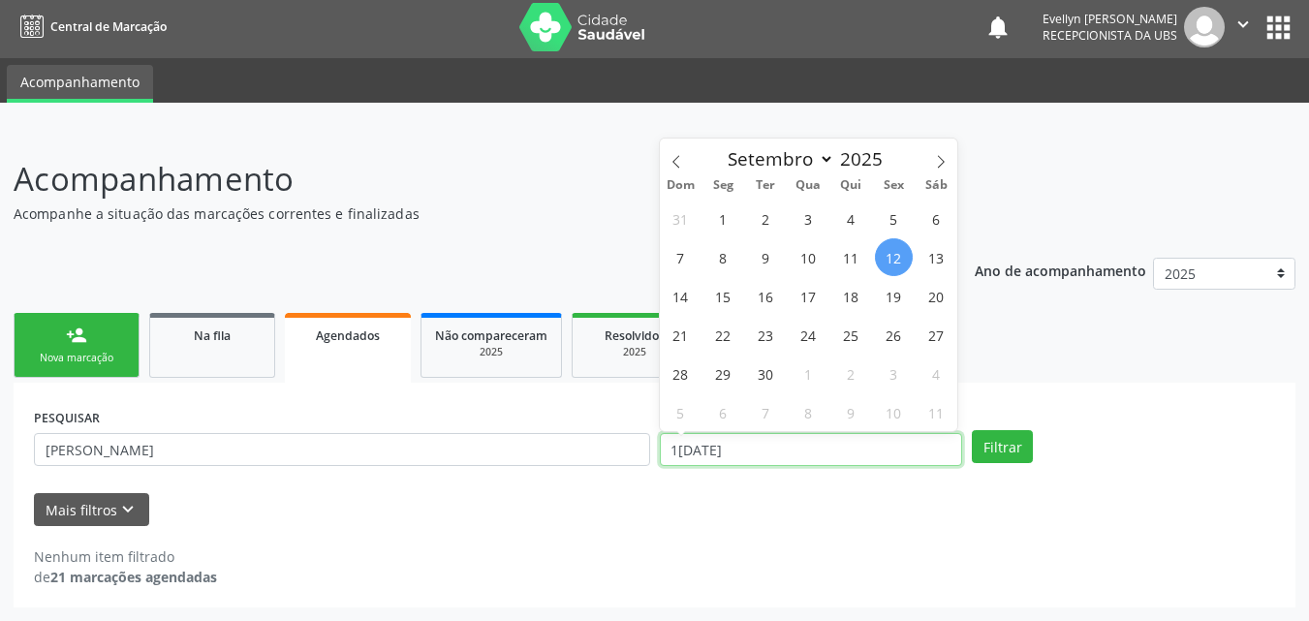
click at [847, 460] on input "1[DATE]" at bounding box center [811, 449] width 303 height 33
click at [676, 166] on icon at bounding box center [677, 162] width 14 height 14
select select "6"
click at [758, 217] on span "1" at bounding box center [766, 219] width 38 height 38
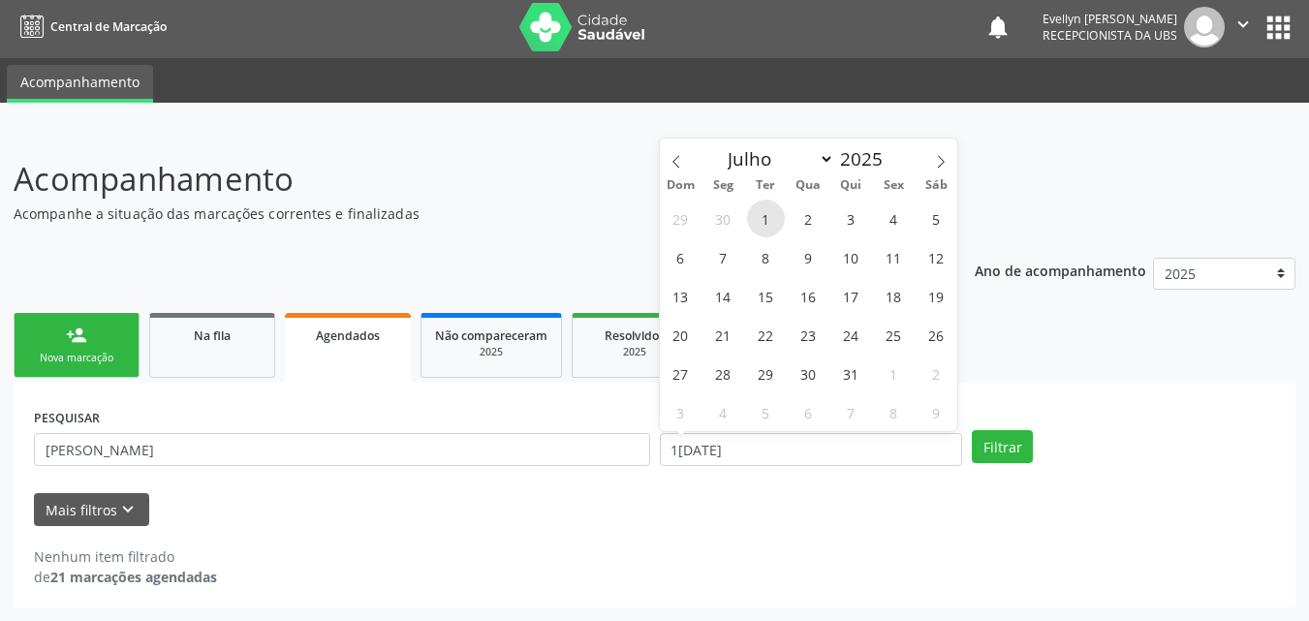
type input "01[DATE]"
click at [938, 162] on icon at bounding box center [941, 162] width 14 height 14
select select "8"
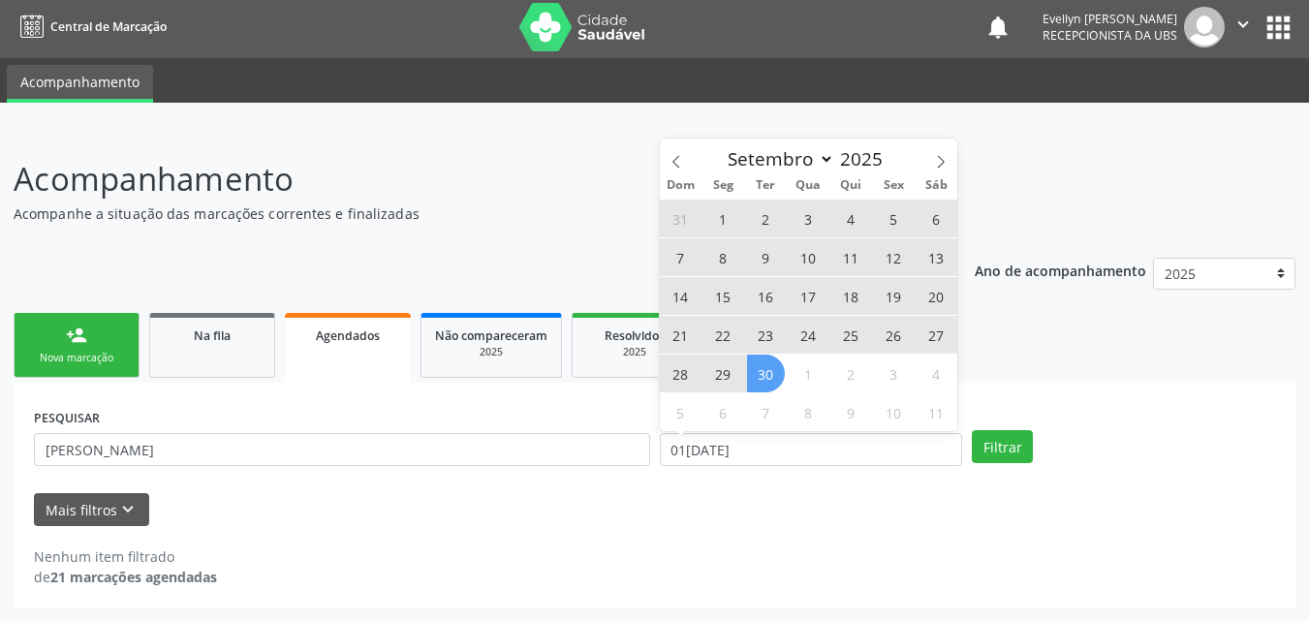
click at [757, 386] on span "30" at bounding box center [766, 374] width 38 height 38
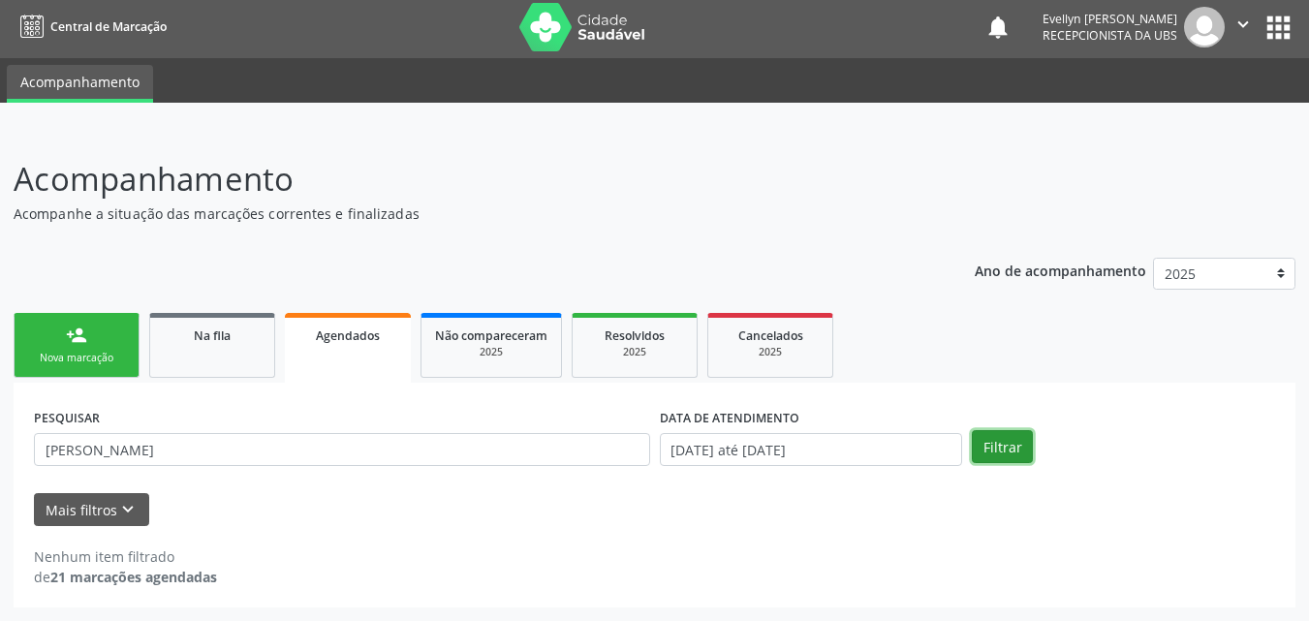
click at [988, 441] on button "Filtrar" at bounding box center [1002, 446] width 61 height 33
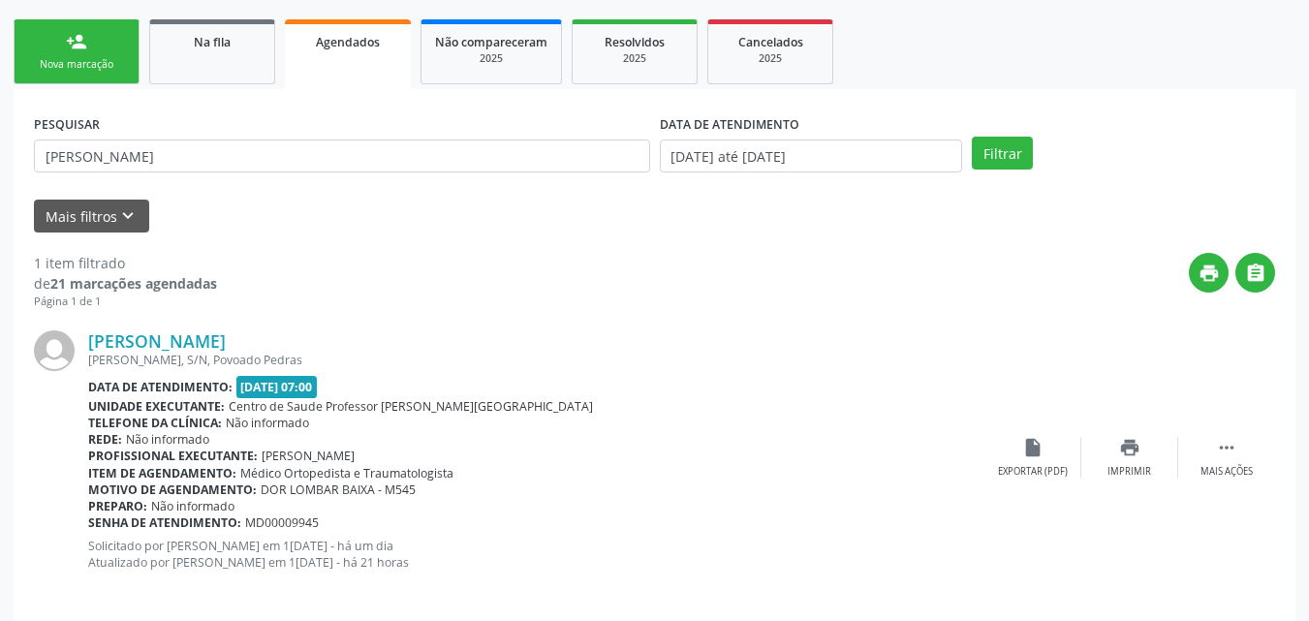
scroll to position [315, 0]
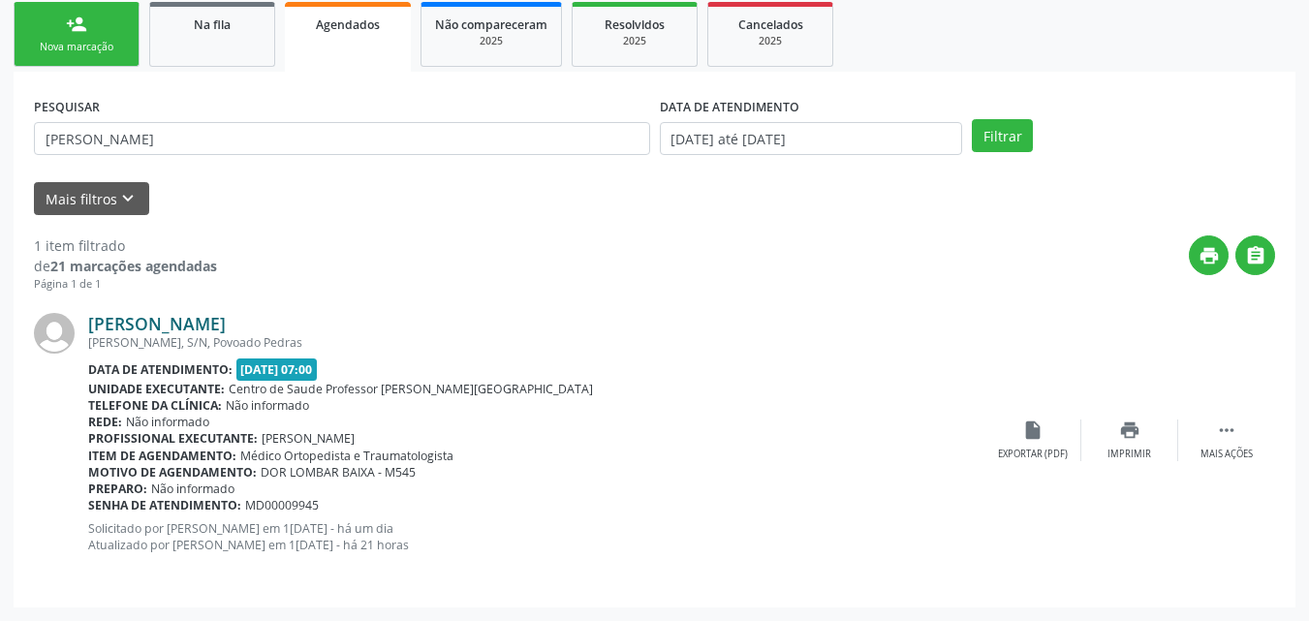
click at [203, 316] on link "[PERSON_NAME]" at bounding box center [157, 323] width 138 height 21
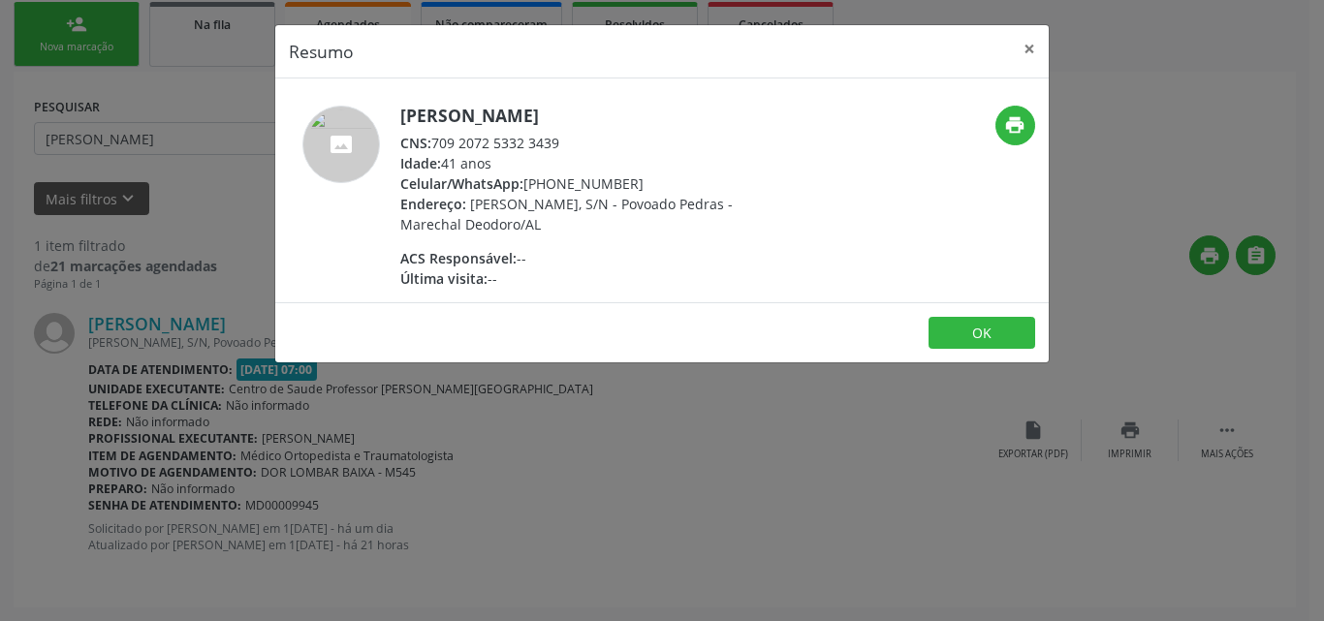
click at [543, 140] on div "CNS: 709 2072 5332 3439" at bounding box center [588, 143] width 377 height 20
click at [577, 140] on div "CNS: 709 2072 5332 3439" at bounding box center [588, 143] width 377 height 20
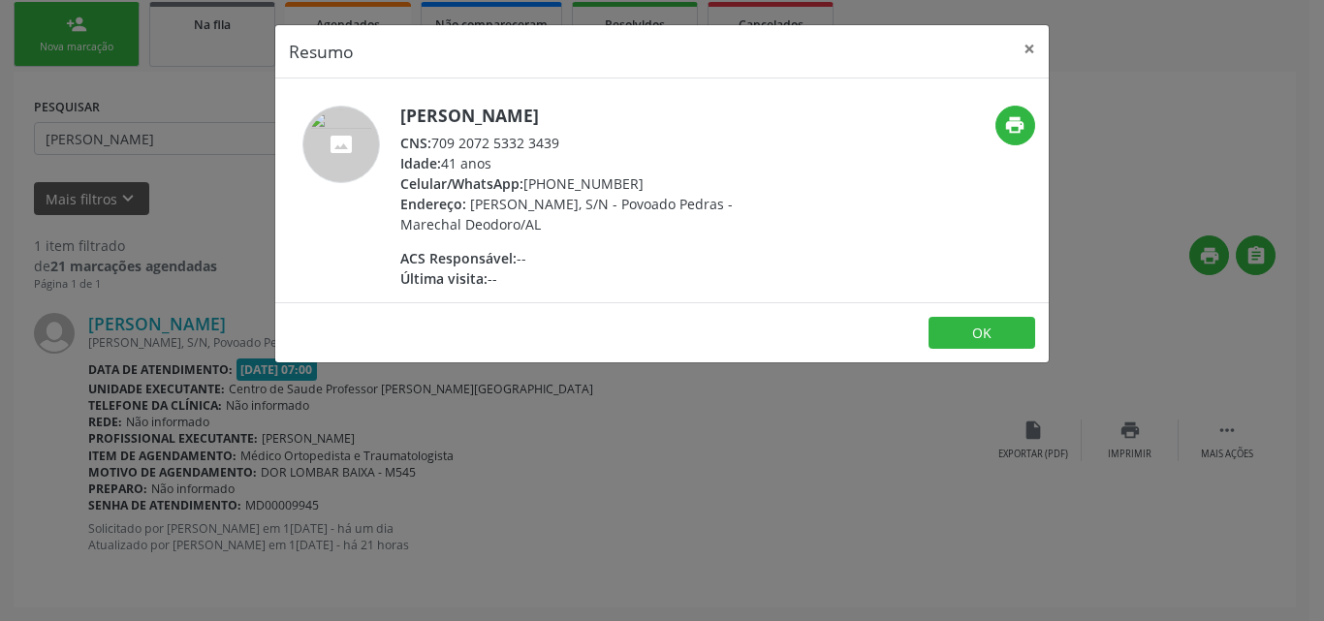
drag, startPoint x: 568, startPoint y: 142, endPoint x: 433, endPoint y: 138, distance: 134.8
click at [433, 138] on div "CNS: 709 2072 5332 3439" at bounding box center [588, 143] width 377 height 20
copy div "709 2072 5332 3439"
click at [1020, 54] on button "×" at bounding box center [1029, 48] width 39 height 47
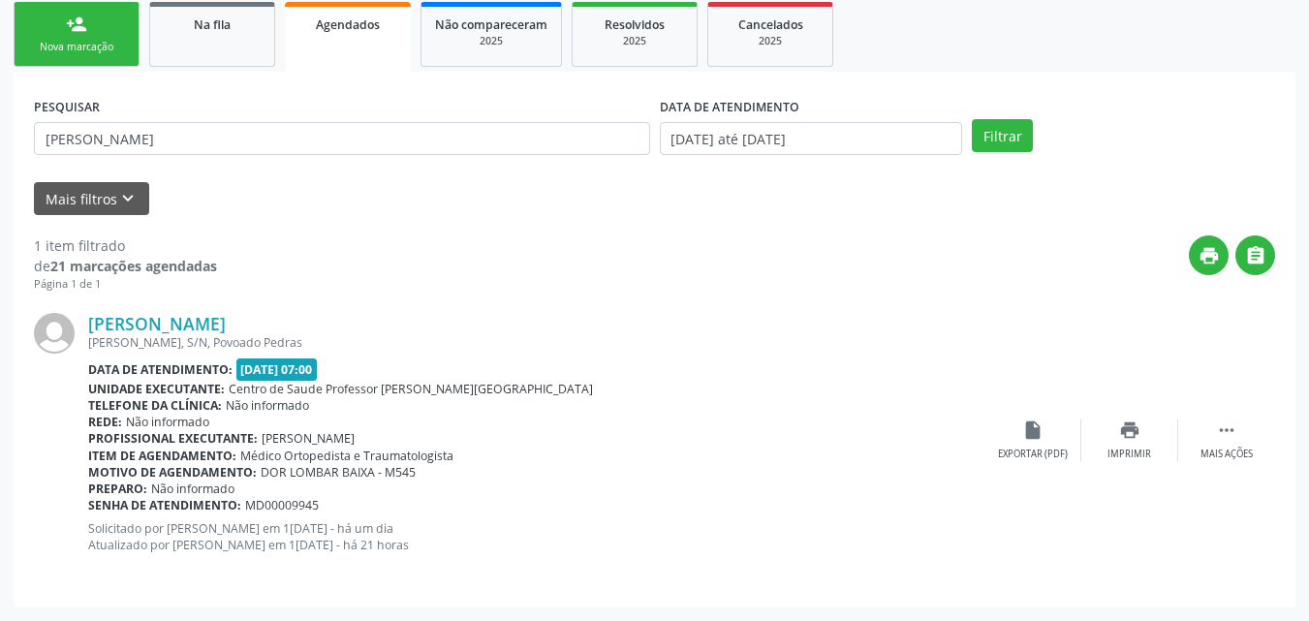
click at [672, 377] on div "Data de atendimento: 1[DATE]7:00" at bounding box center [536, 370] width 896 height 22
click at [569, 130] on input "[PERSON_NAME]" at bounding box center [342, 138] width 616 height 33
type input "L"
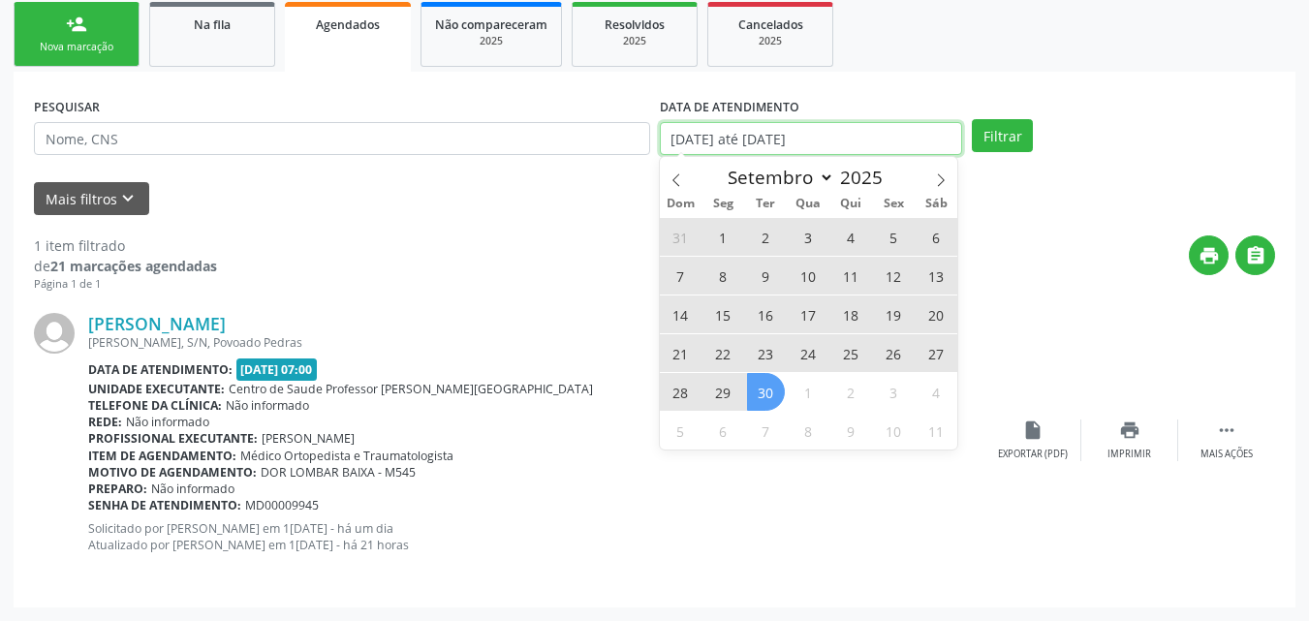
click at [852, 126] on input "[DATE] até [DATE]" at bounding box center [811, 138] width 303 height 33
